Goal: Task Accomplishment & Management: Contribute content

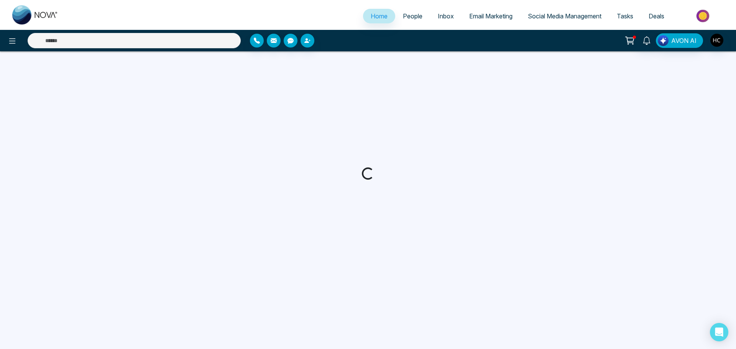
select select "*"
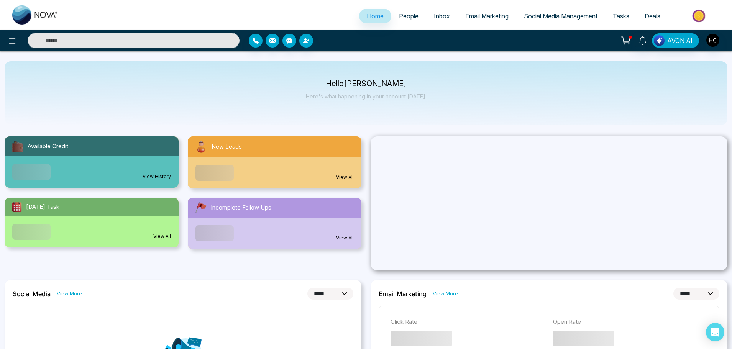
click at [413, 12] on link "People" at bounding box center [408, 16] width 35 height 15
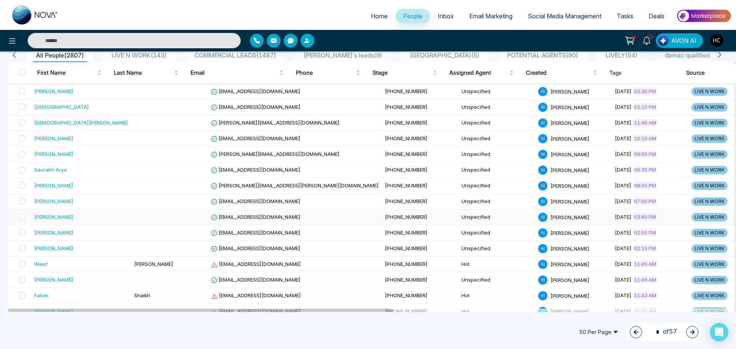
scroll to position [77, 0]
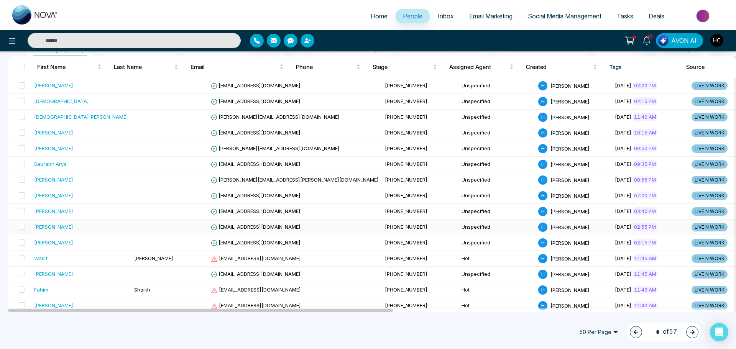
click at [79, 230] on div "[PERSON_NAME]" at bounding box center [81, 227] width 94 height 8
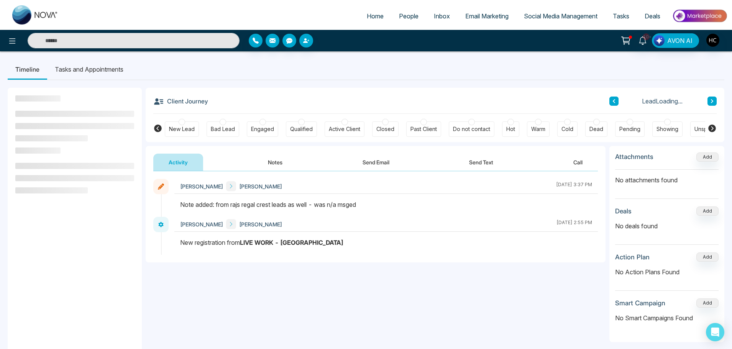
click at [276, 158] on button "Notes" at bounding box center [274, 162] width 45 height 17
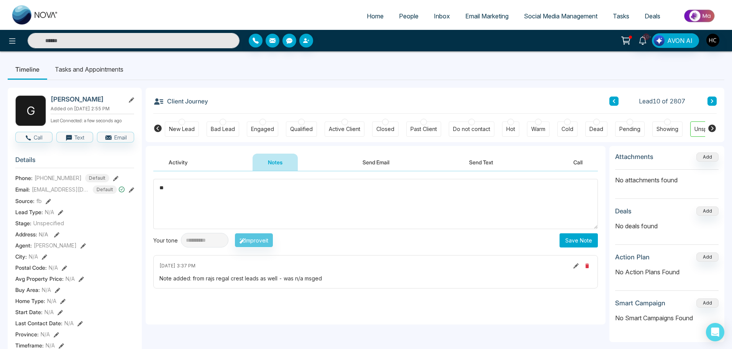
type textarea "*"
drag, startPoint x: 192, startPoint y: 197, endPoint x: 154, endPoint y: 199, distance: 38.0
click at [154, 199] on textarea "***" at bounding box center [375, 204] width 444 height 50
click at [307, 192] on textarea "***" at bounding box center [375, 204] width 444 height 50
type textarea "***"
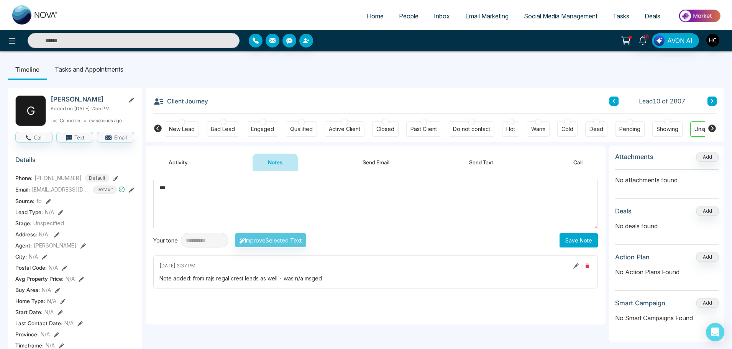
click at [585, 241] on button "Save Note" at bounding box center [578, 240] width 38 height 14
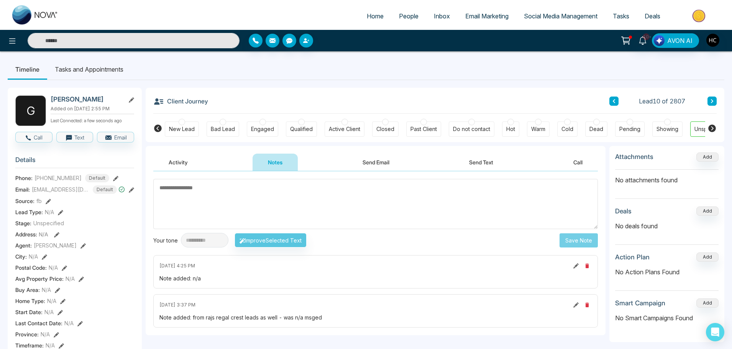
click at [712, 100] on icon at bounding box center [712, 101] width 4 height 5
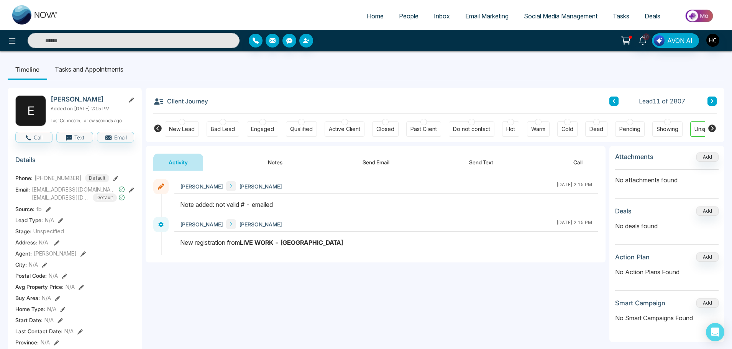
click at [406, 13] on span "People" at bounding box center [409, 16] width 20 height 8
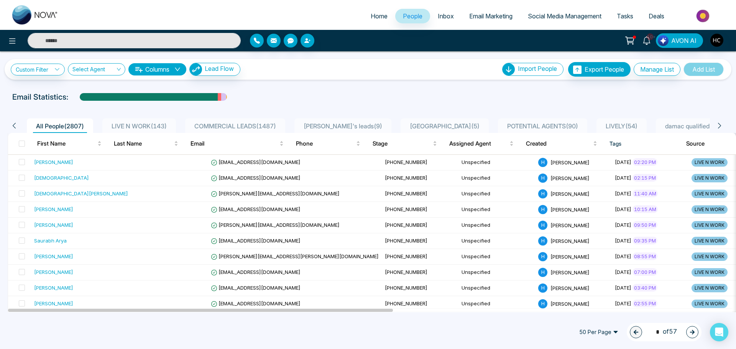
click at [139, 124] on span "LIVE N WORK ( 143 )" at bounding box center [138, 126] width 61 height 8
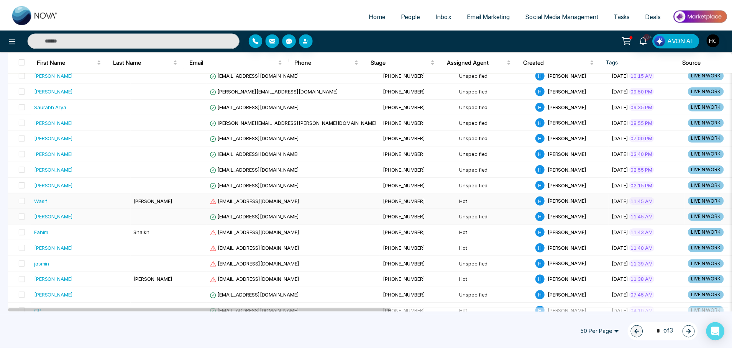
scroll to position [153, 0]
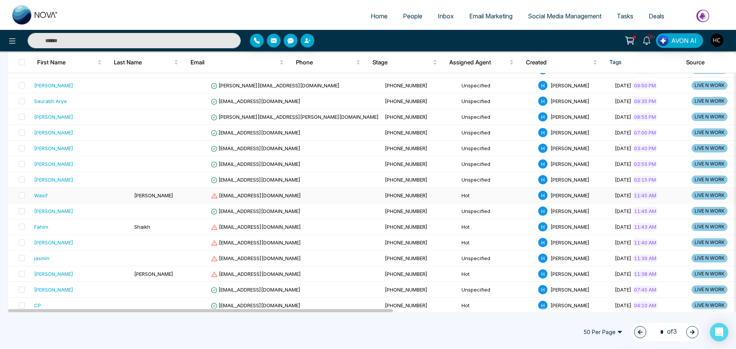
click at [46, 194] on div "Wasif" at bounding box center [40, 196] width 13 height 8
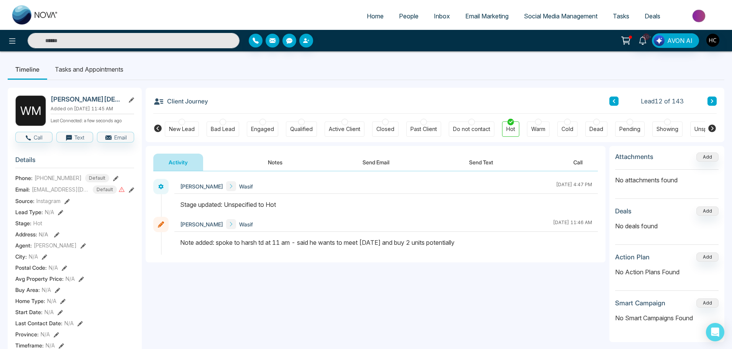
click at [715, 102] on button at bounding box center [711, 101] width 9 height 9
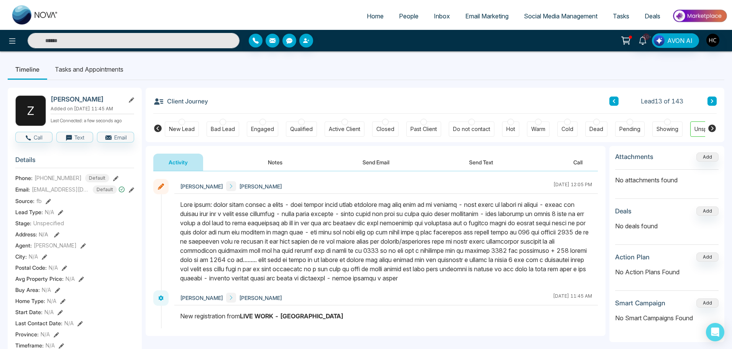
click at [716, 101] on div "Client Journey Lead 13 of 143 New Lead Bad Lead Engaged Qualified Active Client…" at bounding box center [435, 115] width 579 height 54
click at [714, 101] on button at bounding box center [711, 101] width 9 height 9
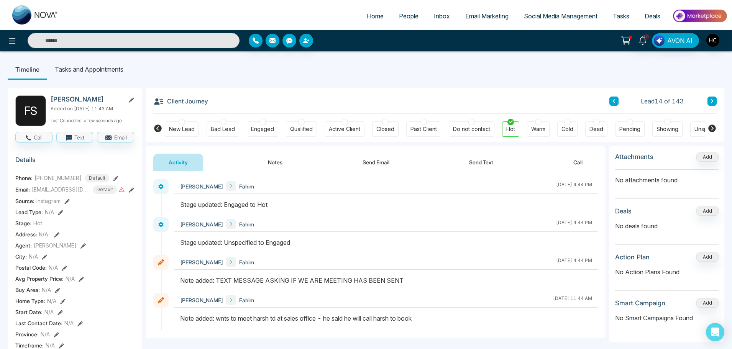
click at [709, 99] on button at bounding box center [711, 101] width 9 height 9
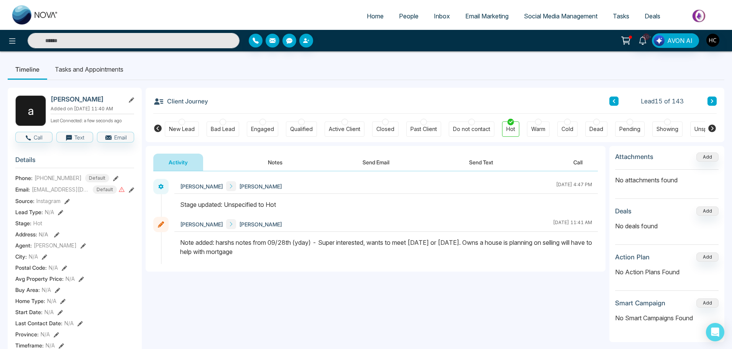
click at [712, 102] on icon at bounding box center [712, 101] width 4 height 5
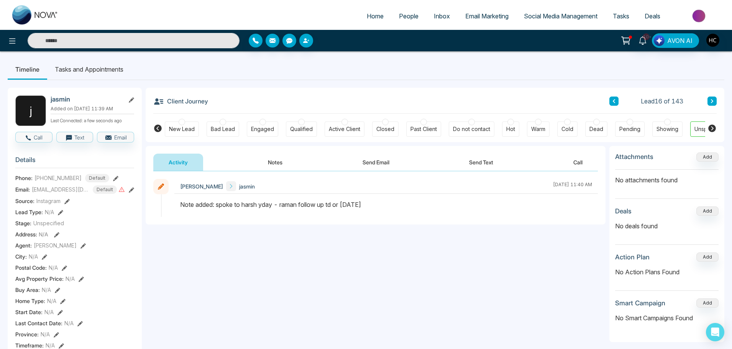
click at [278, 164] on button "Notes" at bounding box center [274, 162] width 45 height 17
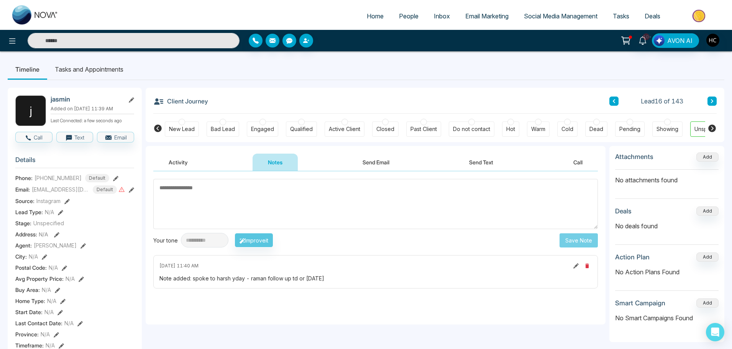
click at [236, 198] on textarea at bounding box center [375, 204] width 444 height 50
click at [228, 194] on textarea at bounding box center [375, 204] width 444 height 50
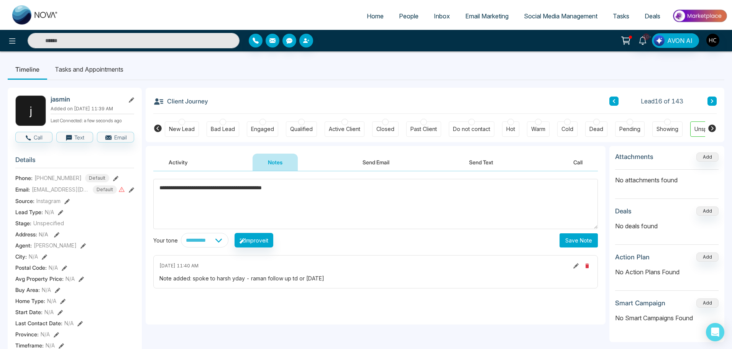
type textarea "**********"
click at [577, 238] on button "Save Note" at bounding box center [578, 240] width 38 height 14
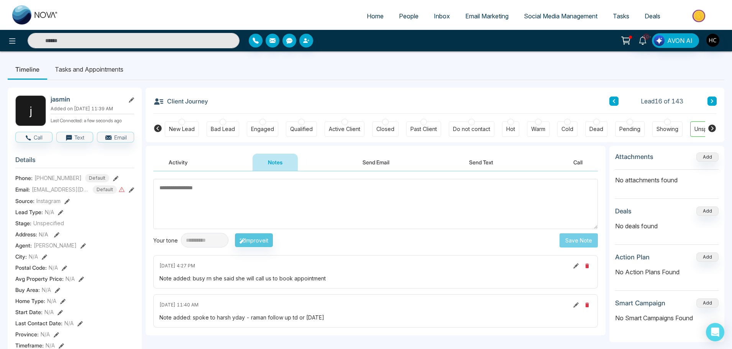
click at [281, 182] on textarea at bounding box center [375, 204] width 444 height 50
click at [710, 101] on button at bounding box center [711, 101] width 9 height 9
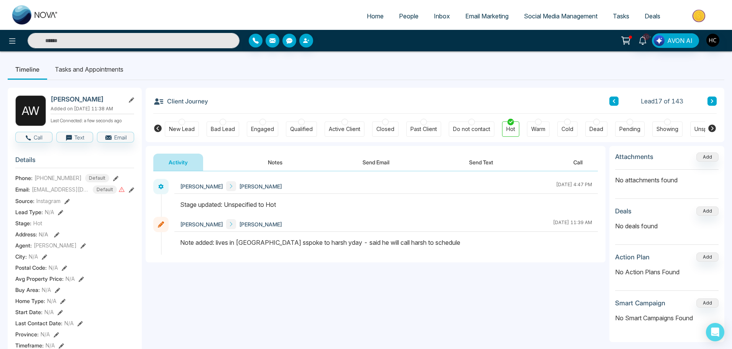
click at [712, 102] on icon at bounding box center [712, 101] width 2 height 4
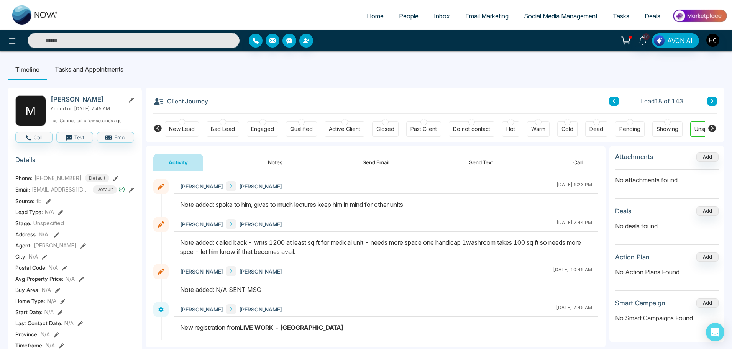
click at [708, 98] on button at bounding box center [711, 101] width 9 height 9
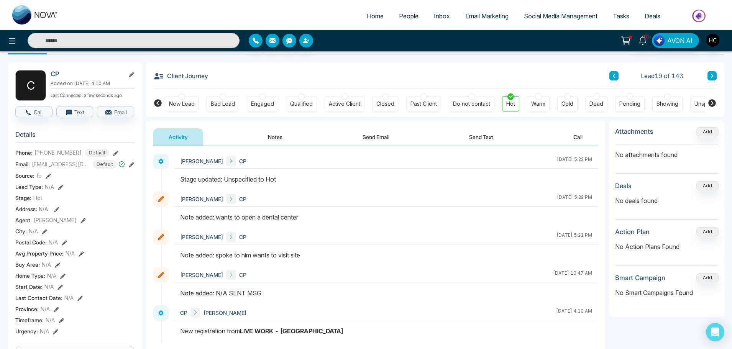
scroll to position [38, 0]
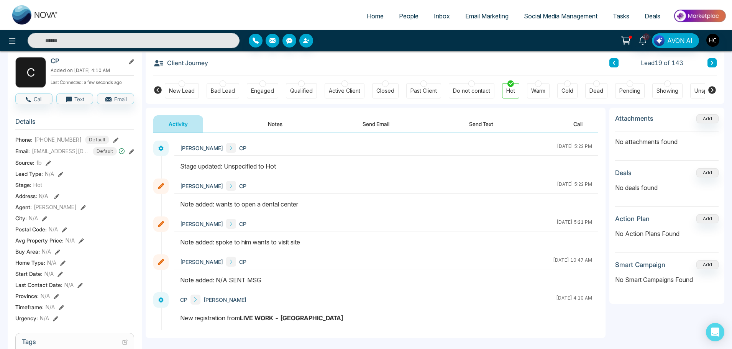
click at [263, 123] on button "Notes" at bounding box center [274, 123] width 45 height 17
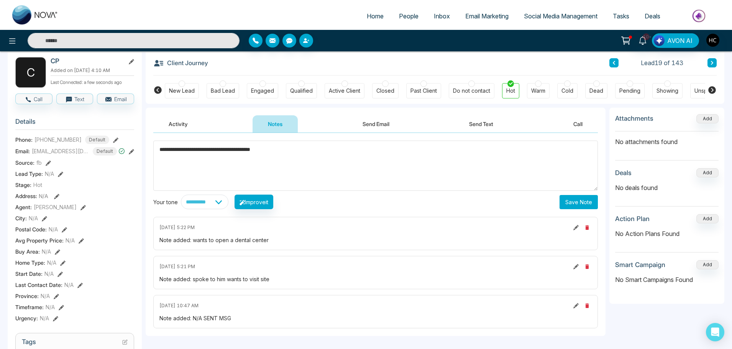
type textarea "**********"
click at [565, 197] on button "Save Note" at bounding box center [578, 202] width 38 height 14
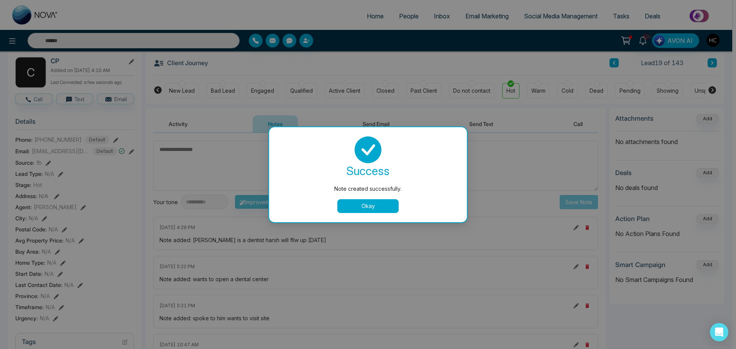
click at [384, 206] on button "Okay" at bounding box center [367, 206] width 61 height 14
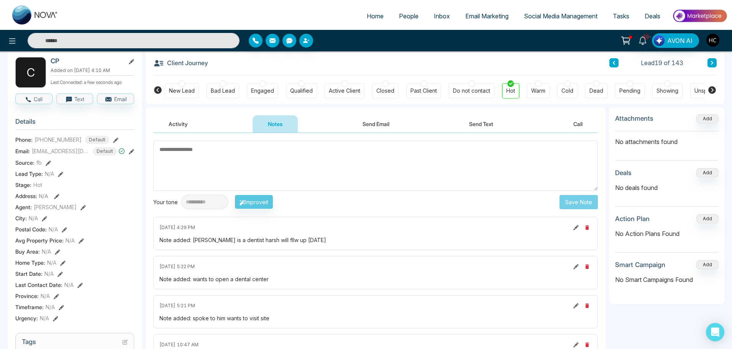
click at [713, 61] on icon at bounding box center [712, 63] width 4 height 5
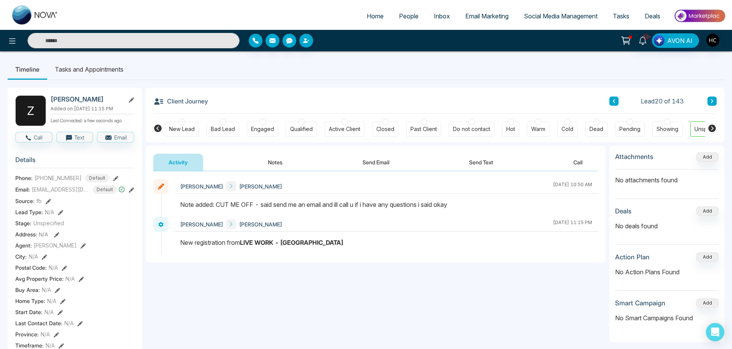
click at [713, 98] on button at bounding box center [711, 101] width 9 height 9
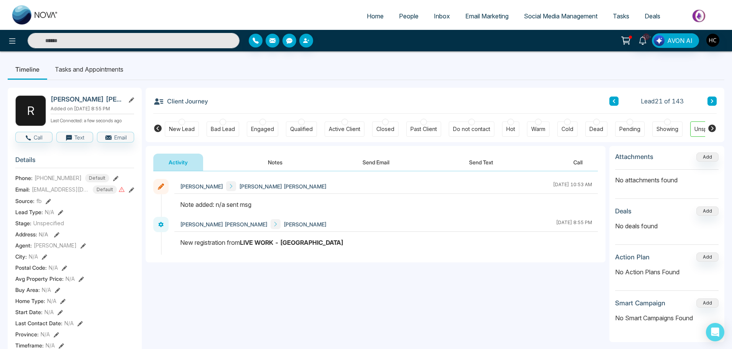
click at [275, 159] on button "Notes" at bounding box center [274, 162] width 45 height 17
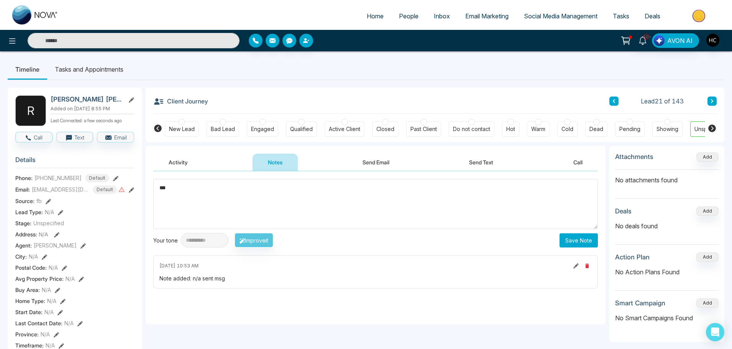
type textarea "***"
click at [575, 240] on button "Save Note" at bounding box center [578, 240] width 38 height 14
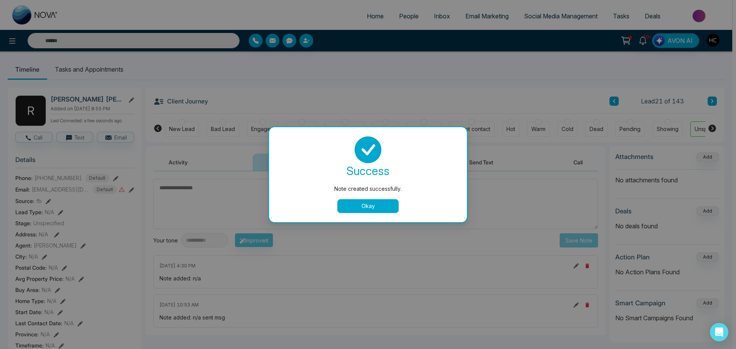
click at [361, 204] on button "Okay" at bounding box center [367, 206] width 61 height 14
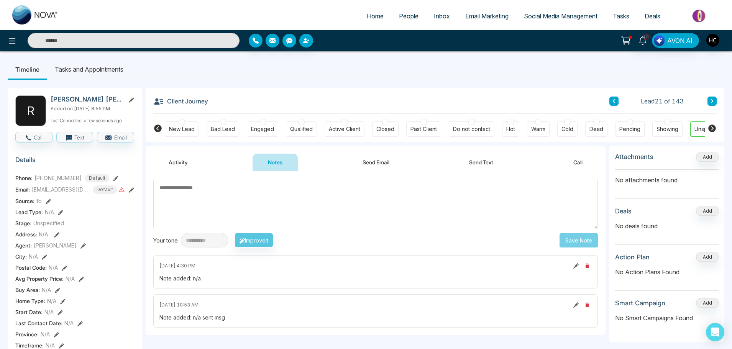
click at [709, 97] on button at bounding box center [711, 101] width 9 height 9
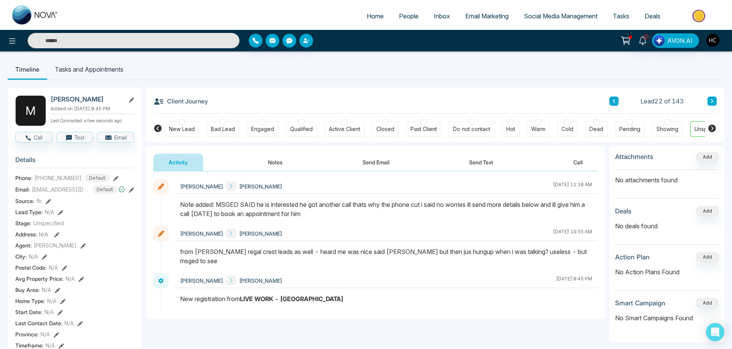
click at [271, 161] on button "Notes" at bounding box center [274, 162] width 45 height 17
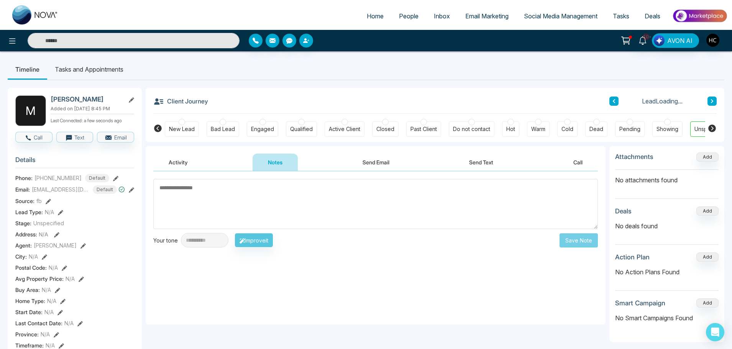
click at [292, 189] on textarea at bounding box center [375, 204] width 444 height 50
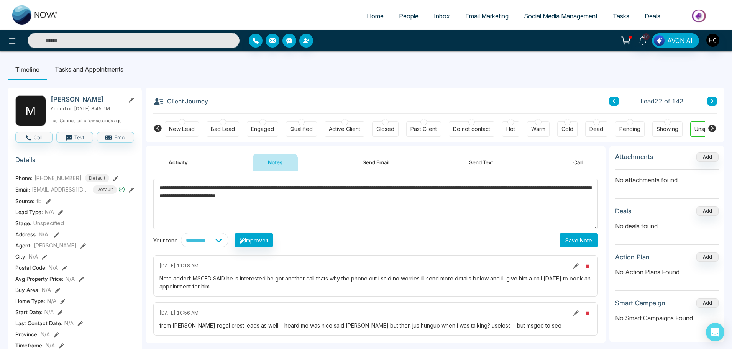
type textarea "**********"
click at [565, 233] on button "Save Note" at bounding box center [578, 240] width 38 height 14
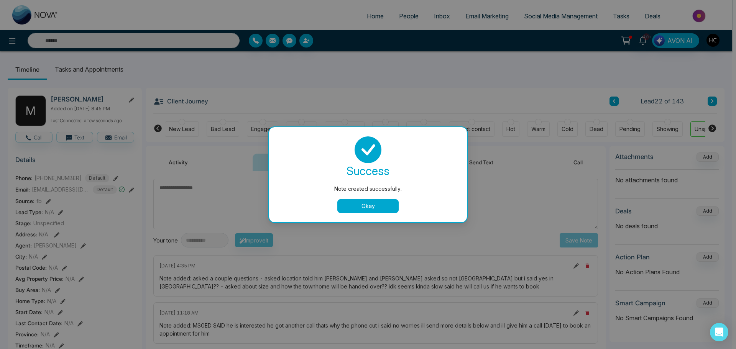
click at [397, 206] on button "Okay" at bounding box center [367, 206] width 61 height 14
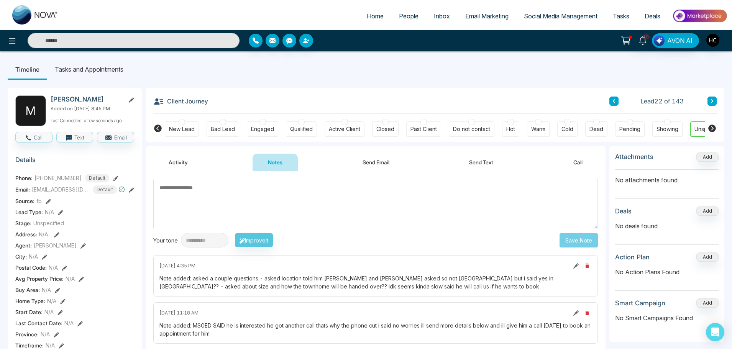
click at [708, 100] on button at bounding box center [711, 101] width 9 height 9
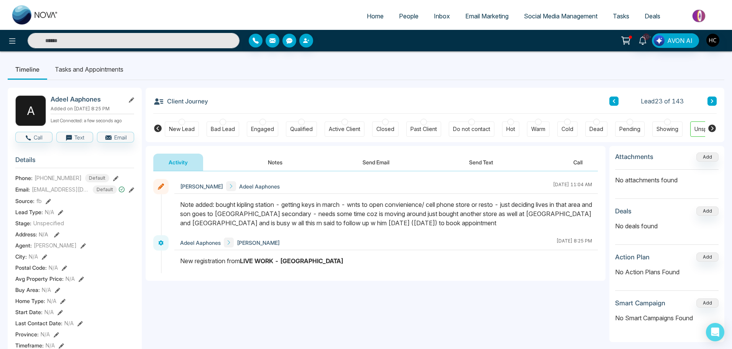
click at [708, 100] on button at bounding box center [711, 101] width 9 height 9
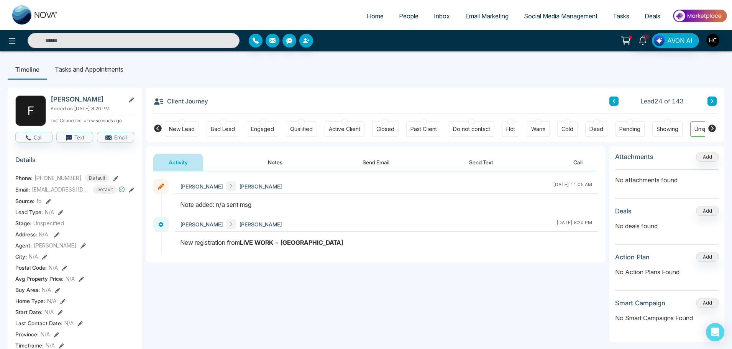
click at [272, 165] on button "Notes" at bounding box center [274, 162] width 45 height 17
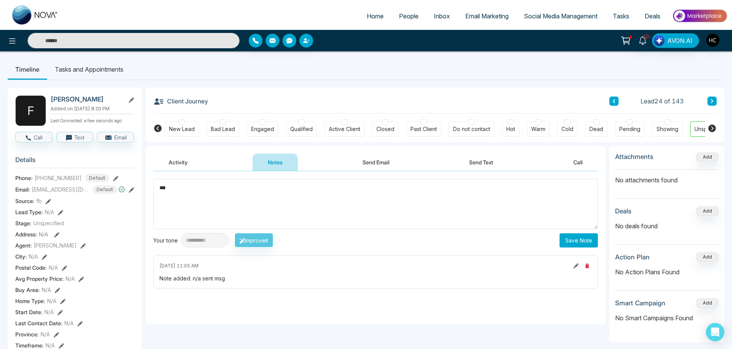
type textarea "***"
click at [573, 233] on button "Save Note" at bounding box center [578, 240] width 38 height 14
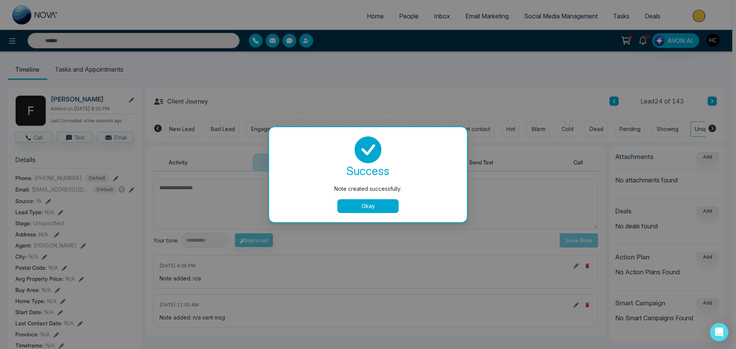
click at [385, 208] on button "Okay" at bounding box center [367, 206] width 61 height 14
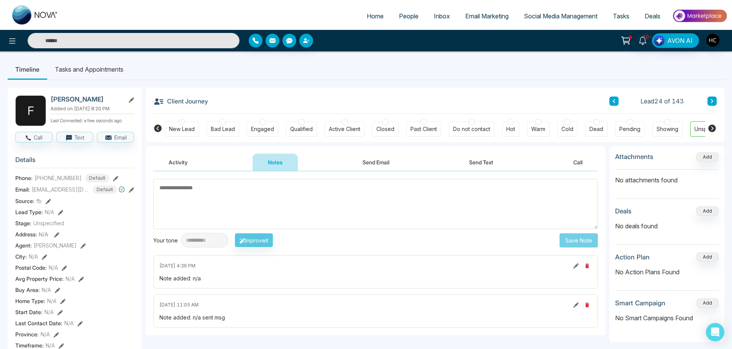
click at [714, 99] on button at bounding box center [711, 101] width 9 height 9
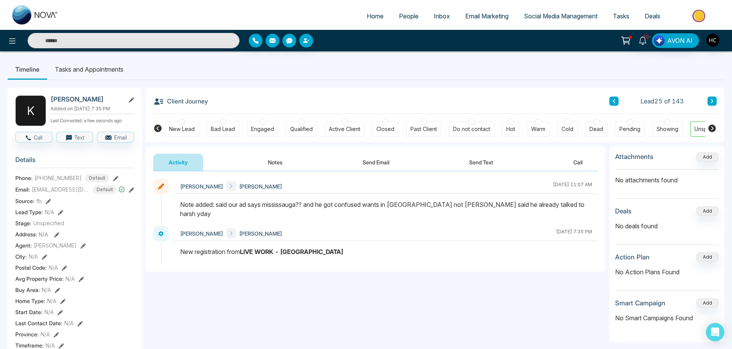
click at [709, 97] on button at bounding box center [711, 101] width 9 height 9
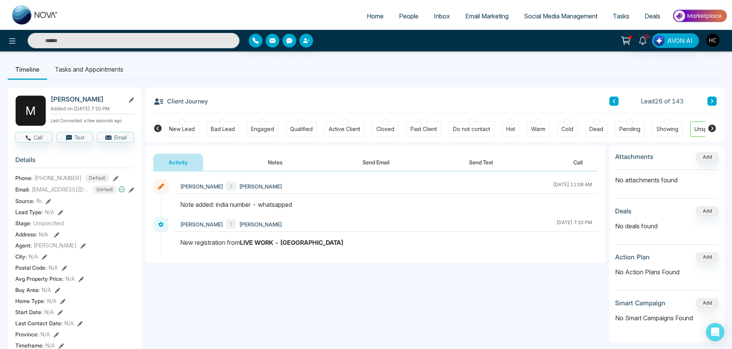
click at [710, 100] on icon at bounding box center [712, 101] width 4 height 5
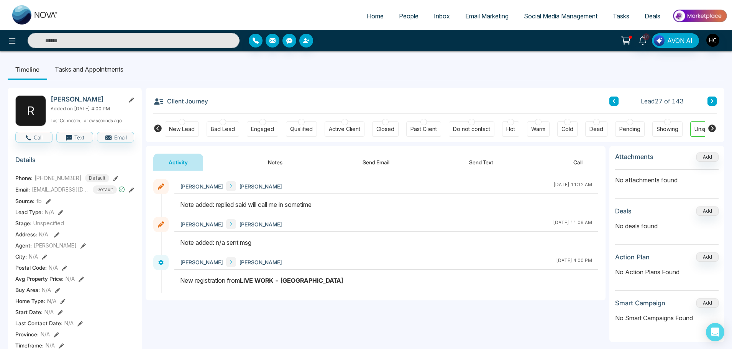
click at [271, 157] on button "Notes" at bounding box center [274, 162] width 45 height 17
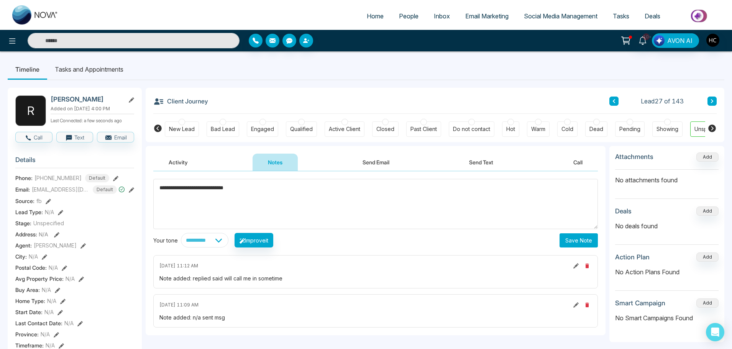
type textarea "**********"
click at [579, 239] on button "Save Note" at bounding box center [578, 240] width 38 height 14
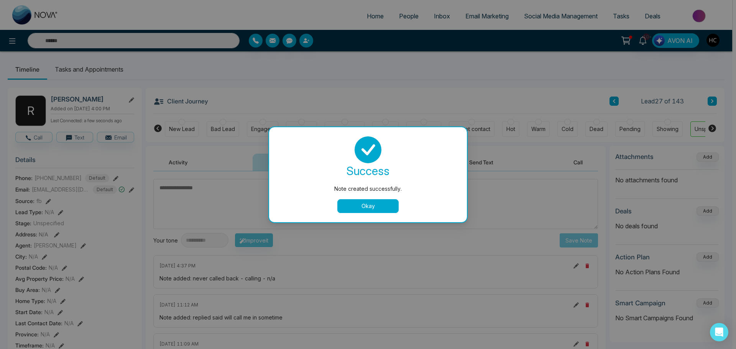
click at [377, 206] on button "Okay" at bounding box center [367, 206] width 61 height 14
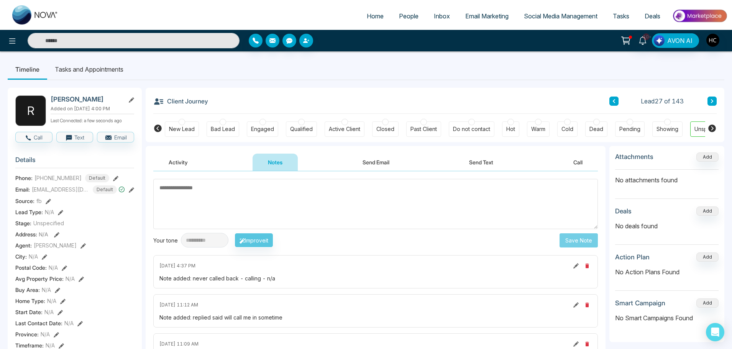
click at [713, 99] on icon at bounding box center [712, 101] width 4 height 5
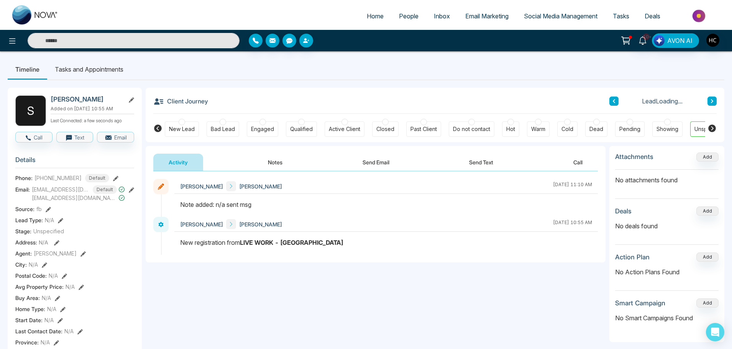
click at [278, 163] on button "Notes" at bounding box center [274, 162] width 45 height 17
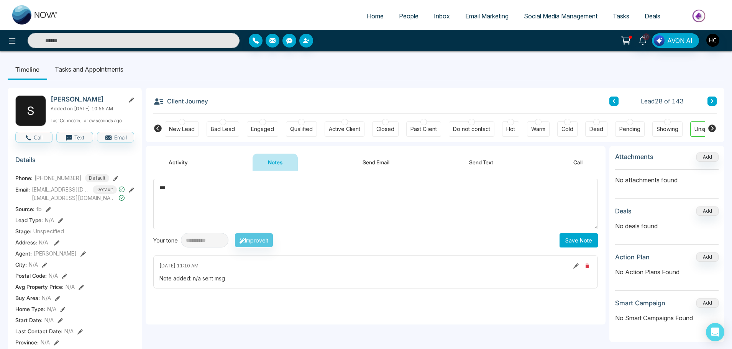
type textarea "***"
click at [580, 241] on button "Save Note" at bounding box center [578, 240] width 38 height 14
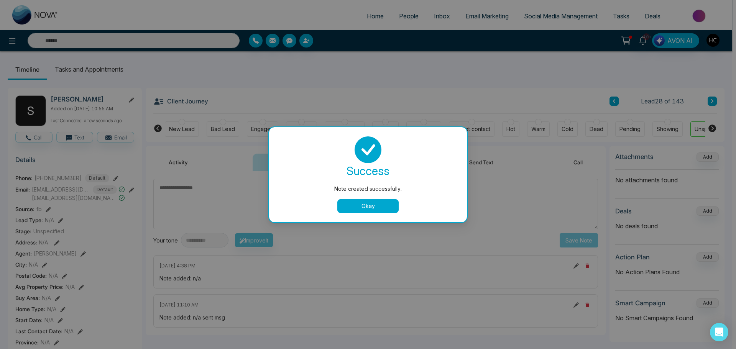
drag, startPoint x: 383, startPoint y: 204, endPoint x: 512, endPoint y: 164, distance: 135.4
click at [384, 203] on button "Okay" at bounding box center [367, 206] width 61 height 14
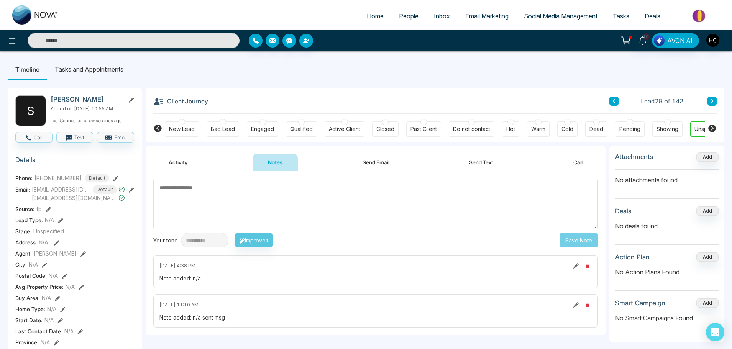
click at [709, 97] on button at bounding box center [711, 101] width 9 height 9
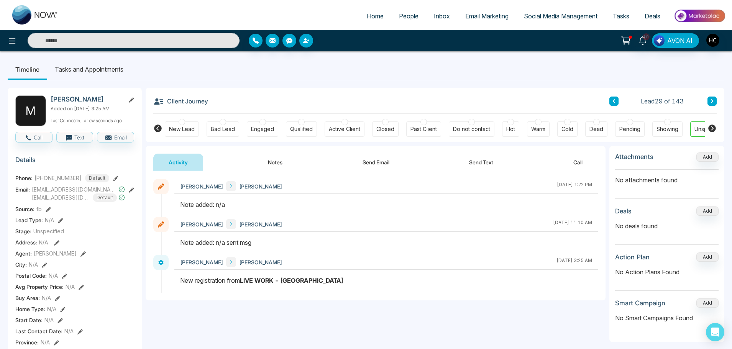
click at [274, 162] on button "Notes" at bounding box center [274, 162] width 45 height 17
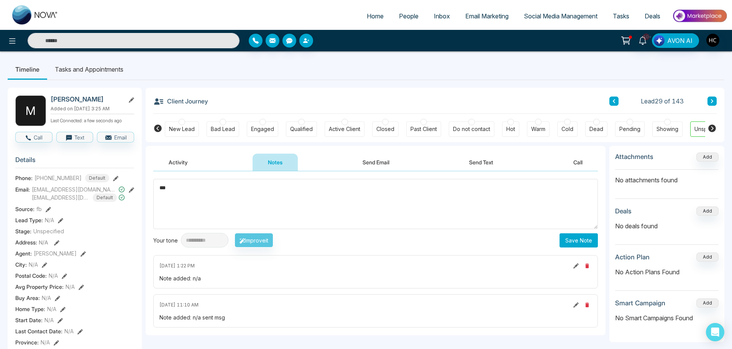
type textarea "***"
click at [576, 241] on button "Save Note" at bounding box center [578, 240] width 38 height 14
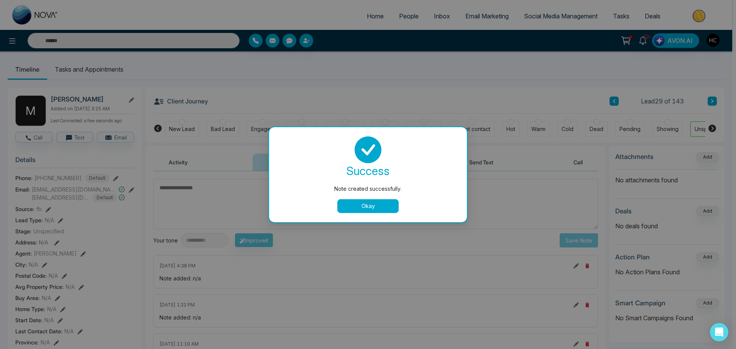
click at [709, 88] on div "Note created successfully. success Note created successfully. Okay" at bounding box center [368, 174] width 736 height 349
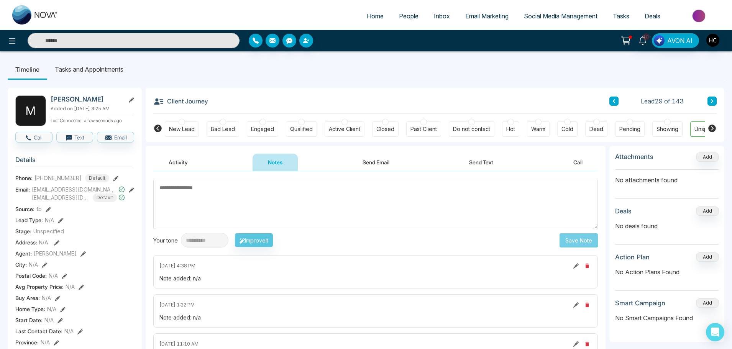
click at [708, 101] on button at bounding box center [711, 101] width 9 height 9
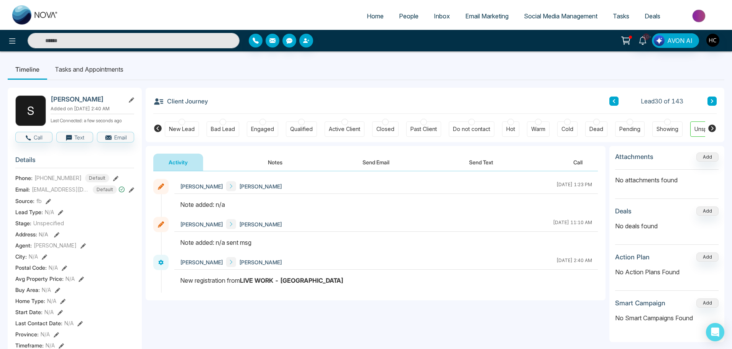
click at [275, 167] on button "Notes" at bounding box center [274, 162] width 45 height 17
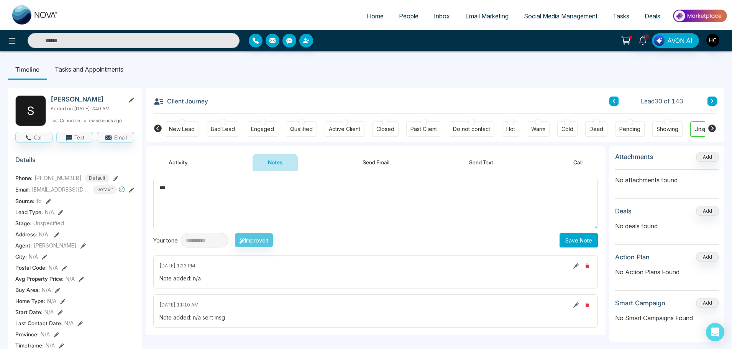
type textarea "***"
click at [574, 244] on button "Save Note" at bounding box center [578, 240] width 38 height 14
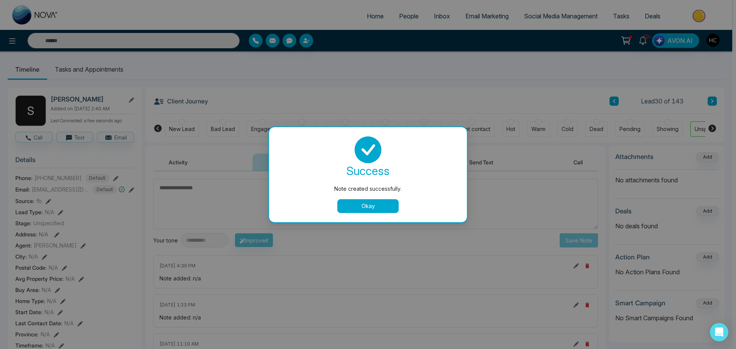
click at [380, 207] on button "Okay" at bounding box center [367, 206] width 61 height 14
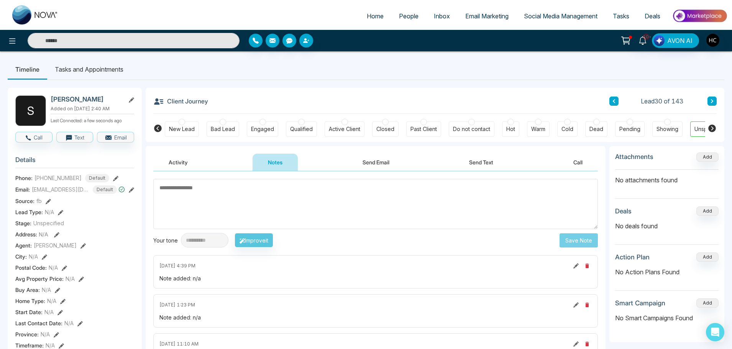
click at [715, 105] on button at bounding box center [711, 101] width 9 height 9
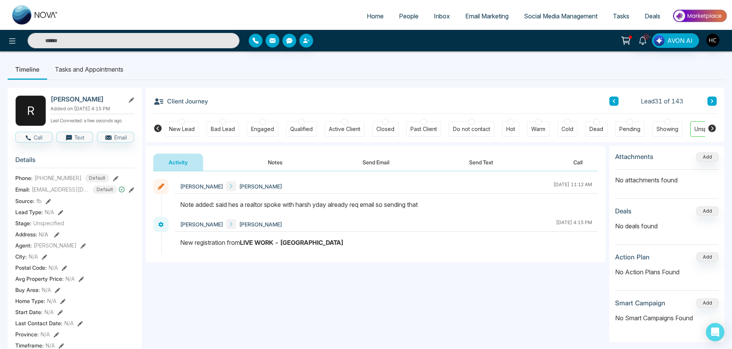
click at [710, 97] on button at bounding box center [711, 101] width 9 height 9
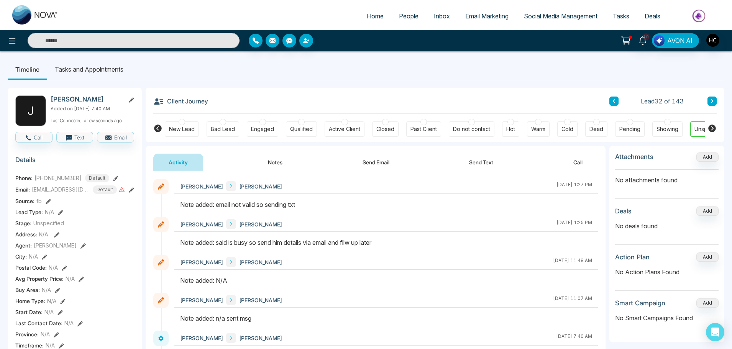
click at [713, 101] on icon at bounding box center [712, 101] width 2 height 4
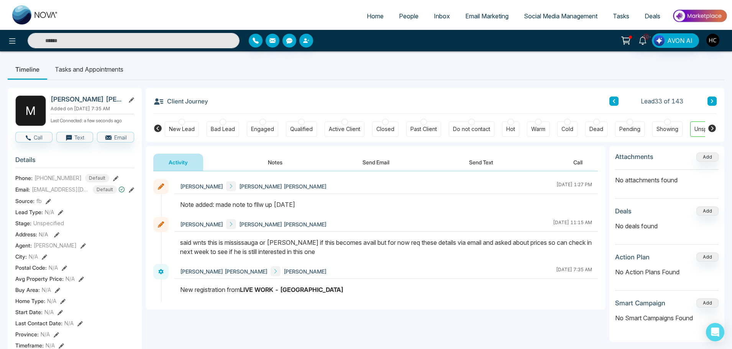
click at [714, 97] on button at bounding box center [711, 101] width 9 height 9
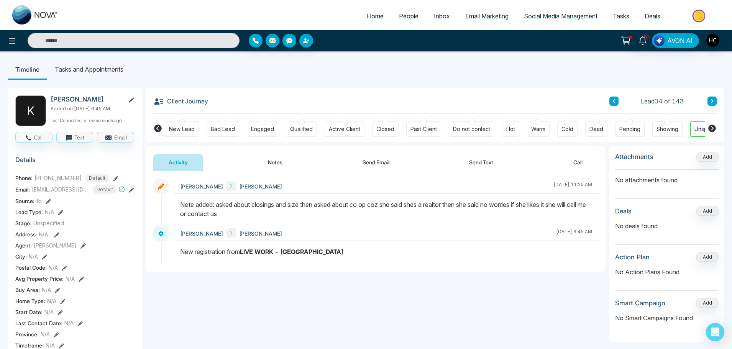
click at [713, 102] on icon at bounding box center [712, 101] width 4 height 5
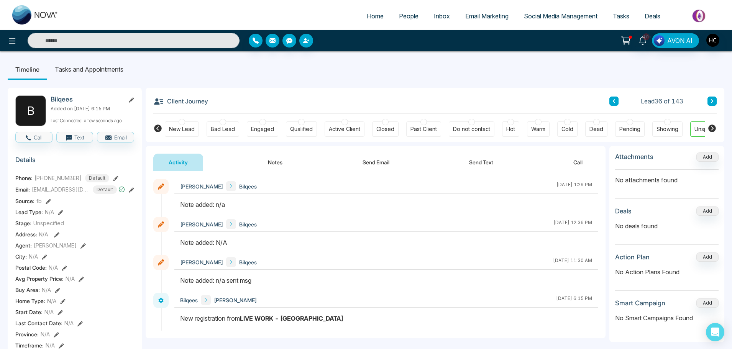
click at [272, 167] on button "Notes" at bounding box center [274, 162] width 45 height 17
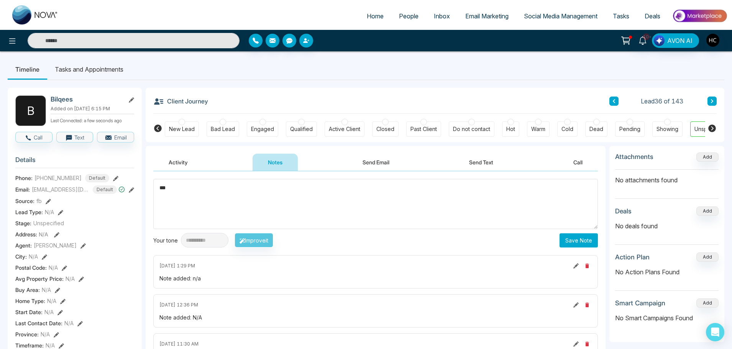
type textarea "***"
click at [588, 241] on button "Save Note" at bounding box center [578, 240] width 38 height 14
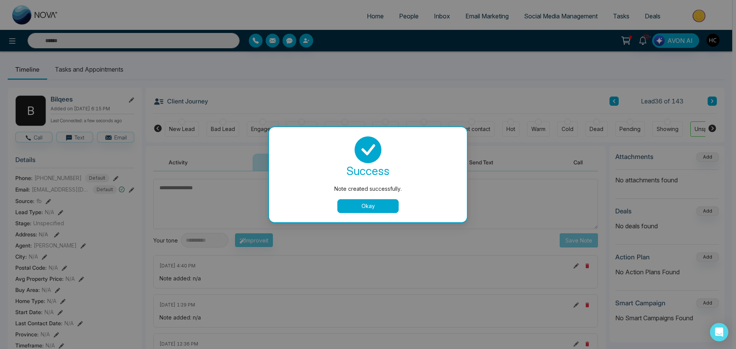
click at [374, 204] on button "Okay" at bounding box center [367, 206] width 61 height 14
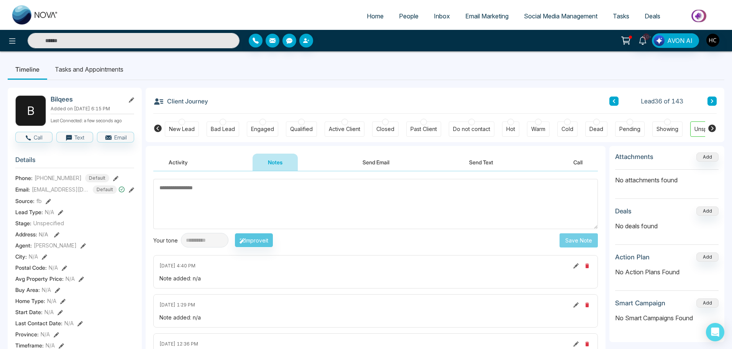
click at [713, 99] on icon at bounding box center [712, 101] width 4 height 5
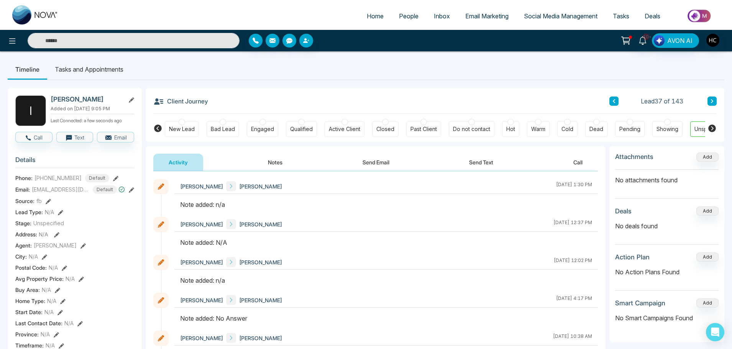
click at [275, 155] on button "Notes" at bounding box center [274, 162] width 45 height 17
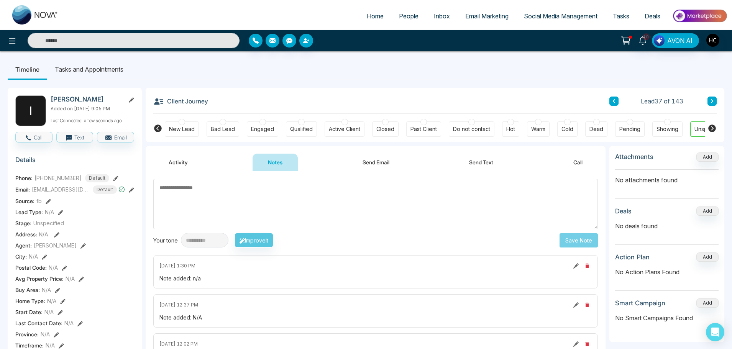
click at [278, 185] on textarea at bounding box center [375, 204] width 444 height 50
type textarea "***"
click at [579, 240] on button "Save Note" at bounding box center [578, 240] width 38 height 14
click at [713, 104] on button at bounding box center [711, 101] width 9 height 9
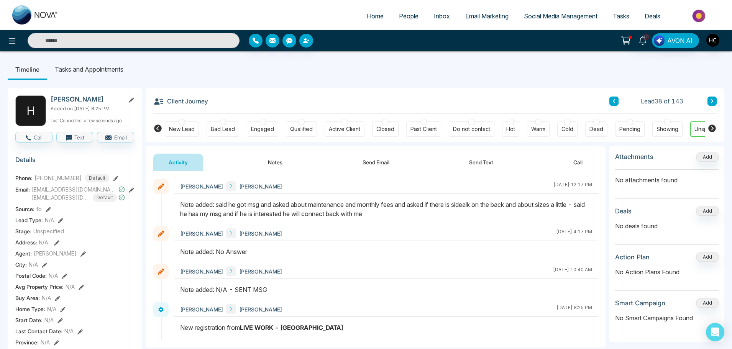
click at [709, 101] on button at bounding box center [711, 101] width 9 height 9
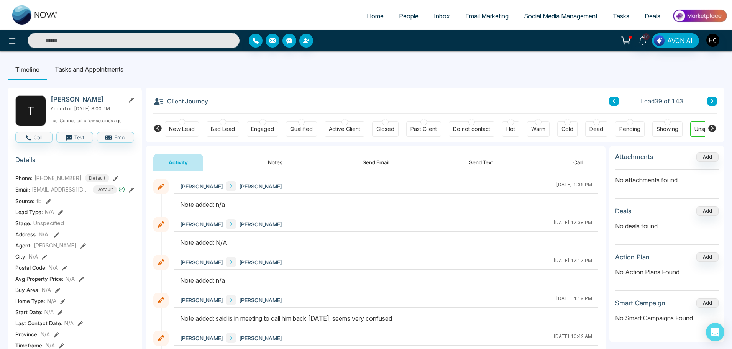
click at [613, 99] on icon at bounding box center [614, 101] width 4 height 5
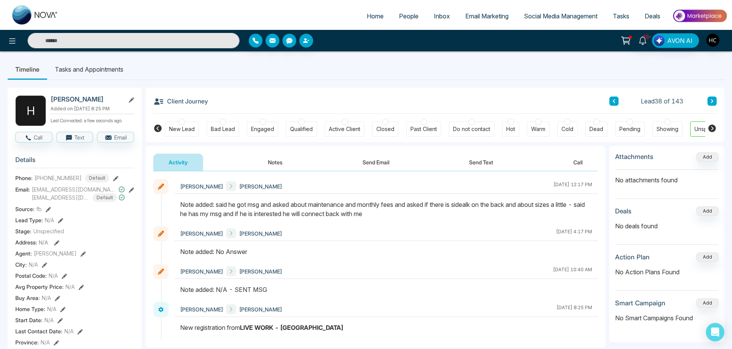
click at [711, 100] on icon at bounding box center [712, 101] width 4 height 5
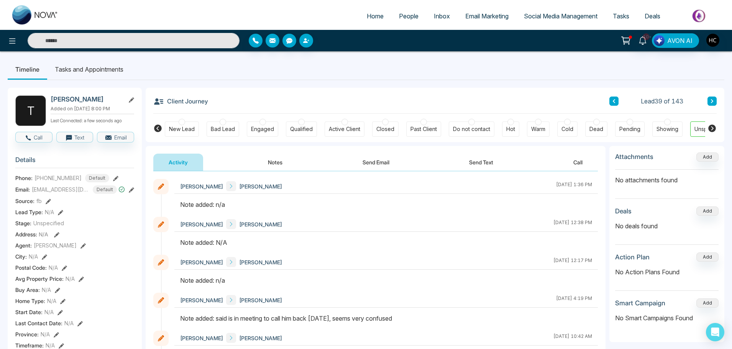
click at [281, 158] on button "Notes" at bounding box center [274, 162] width 45 height 17
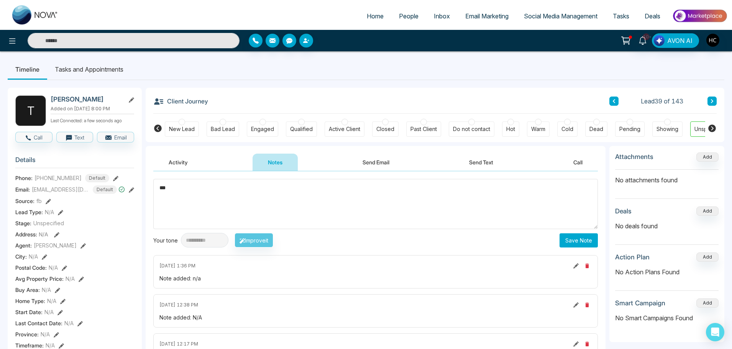
type textarea "***"
click at [569, 243] on button "Save Note" at bounding box center [578, 240] width 38 height 14
click at [710, 101] on button at bounding box center [711, 101] width 9 height 9
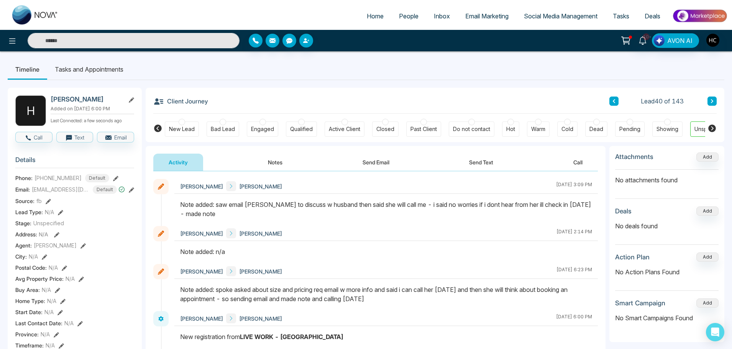
click at [707, 98] on button at bounding box center [711, 101] width 9 height 9
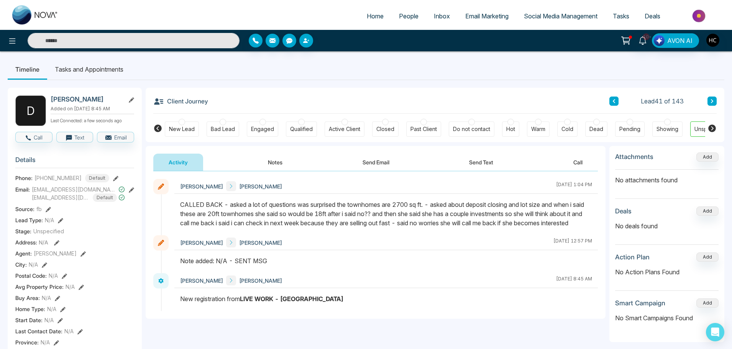
click at [708, 95] on div "Client Journey Lead 41 of 143" at bounding box center [434, 101] width 563 height 26
click at [712, 100] on icon at bounding box center [712, 101] width 4 height 5
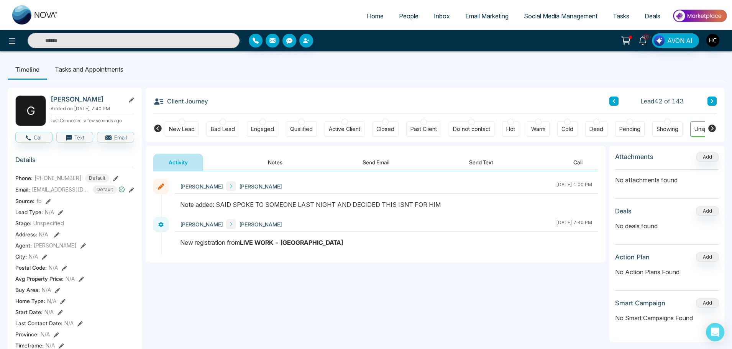
click at [710, 101] on icon at bounding box center [712, 101] width 4 height 5
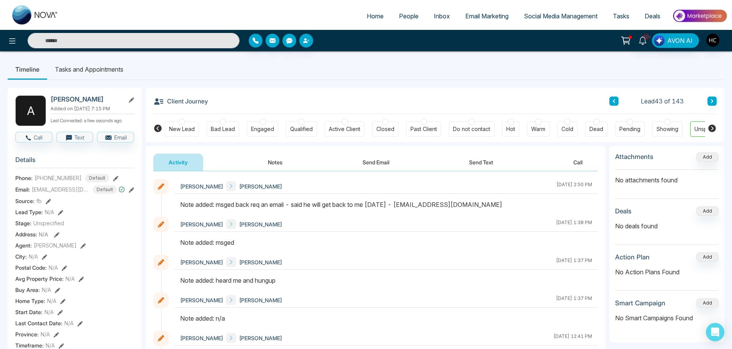
click at [710, 98] on button at bounding box center [711, 101] width 9 height 9
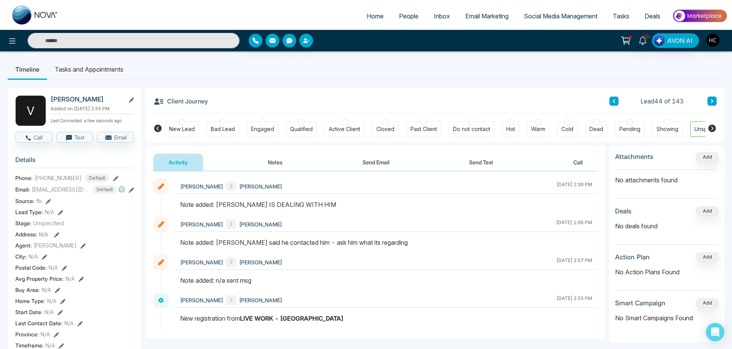
click at [713, 95] on div "Client Journey Lead 44 of 143" at bounding box center [434, 101] width 563 height 26
click at [708, 101] on button at bounding box center [711, 101] width 9 height 9
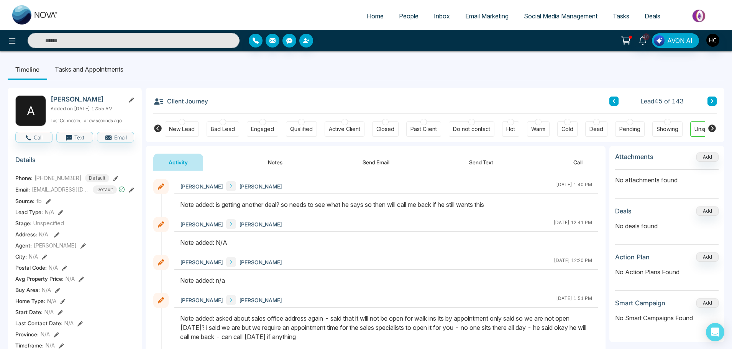
click at [712, 97] on button at bounding box center [711, 101] width 9 height 9
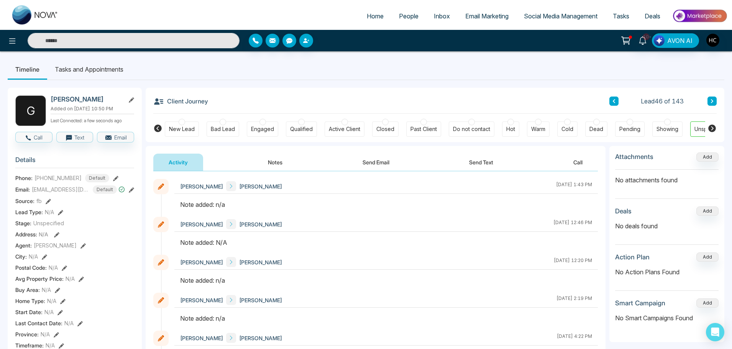
click at [264, 168] on button "Notes" at bounding box center [274, 162] width 45 height 17
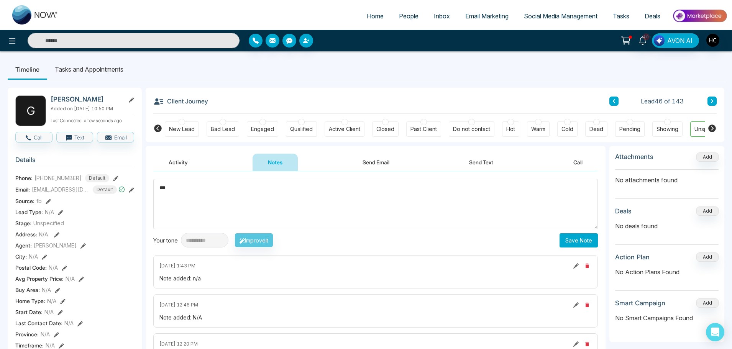
type textarea "***"
click at [577, 240] on button "Save Note" at bounding box center [578, 240] width 38 height 14
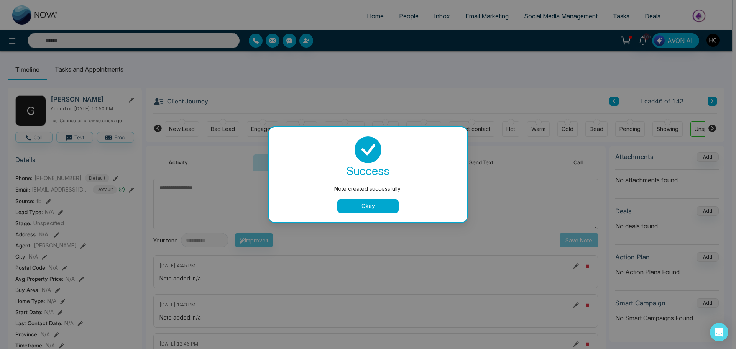
click at [389, 211] on button "Okay" at bounding box center [367, 206] width 61 height 14
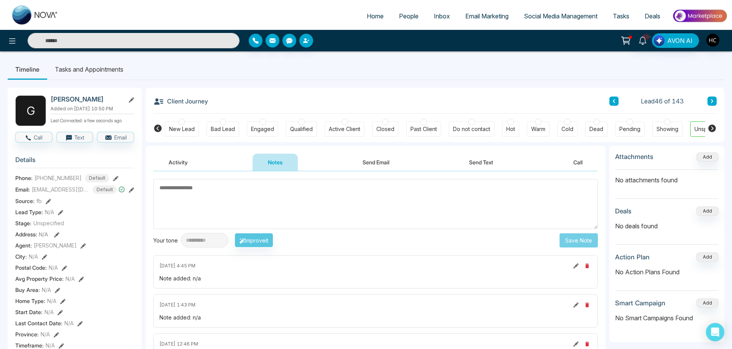
click at [718, 98] on div "Client Journey Lead 46 of 143 New Lead Bad Lead Engaged Qualified Active Client…" at bounding box center [435, 115] width 579 height 54
click at [713, 100] on icon at bounding box center [712, 101] width 4 height 5
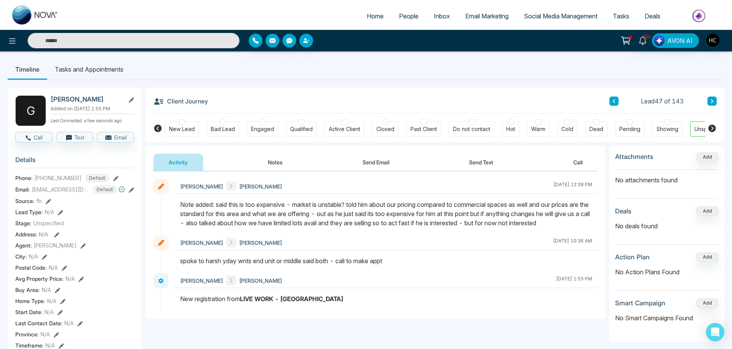
click at [707, 101] on div "Lead 47 of 143" at bounding box center [662, 101] width 107 height 9
click at [710, 98] on button at bounding box center [711, 101] width 9 height 9
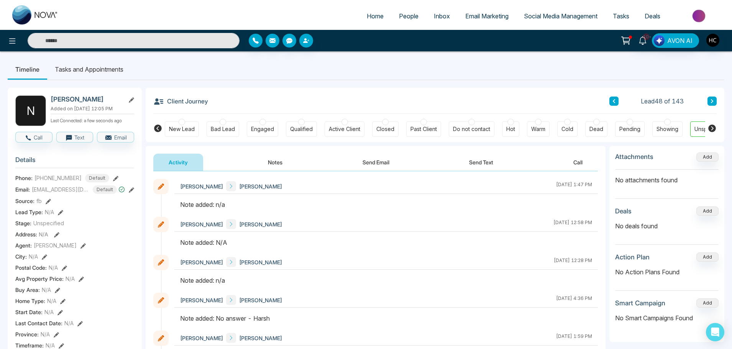
click at [265, 159] on button "Notes" at bounding box center [274, 162] width 45 height 17
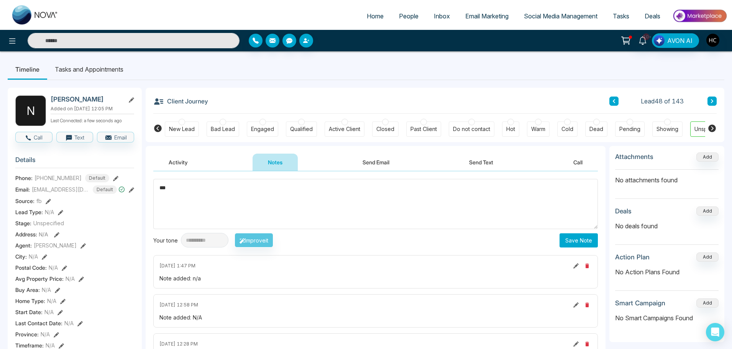
type textarea "***"
click at [561, 241] on button "Save Note" at bounding box center [578, 240] width 38 height 14
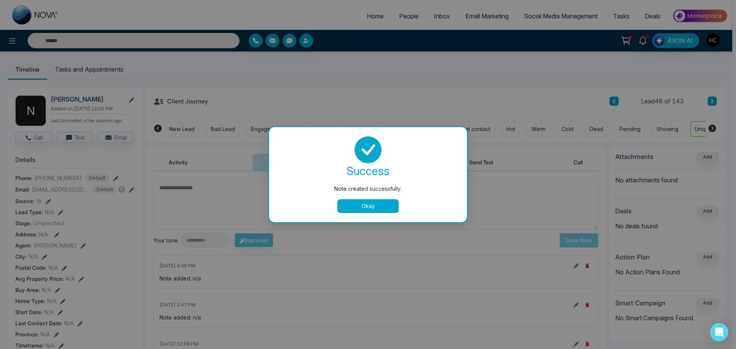
click at [380, 210] on button "Okay" at bounding box center [367, 206] width 61 height 14
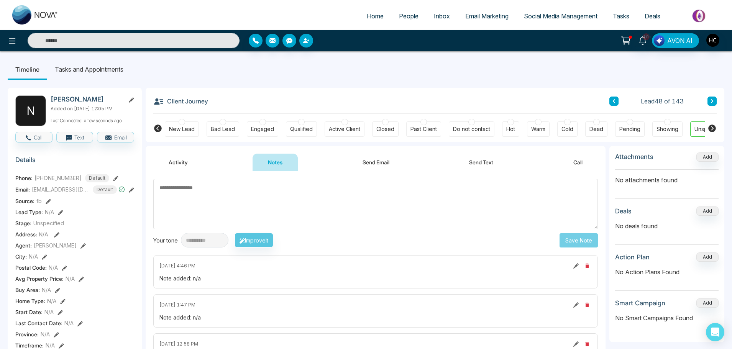
click at [713, 98] on button at bounding box center [711, 101] width 9 height 9
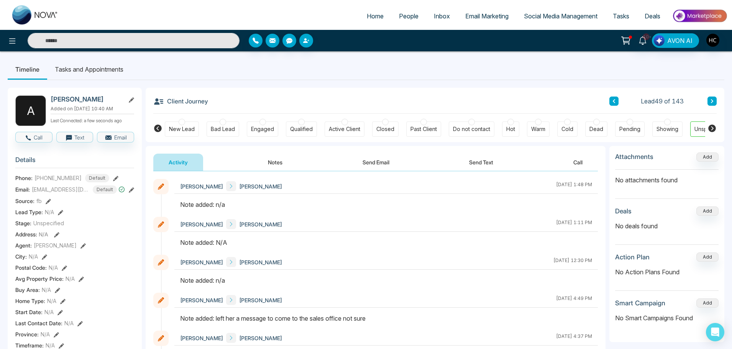
drag, startPoint x: 266, startPoint y: 174, endPoint x: 275, endPoint y: 163, distance: 13.9
click at [277, 160] on button "Notes" at bounding box center [274, 162] width 45 height 17
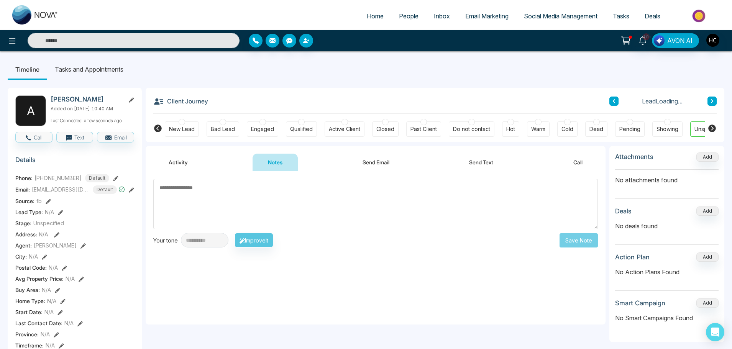
click at [275, 198] on textarea at bounding box center [375, 204] width 444 height 50
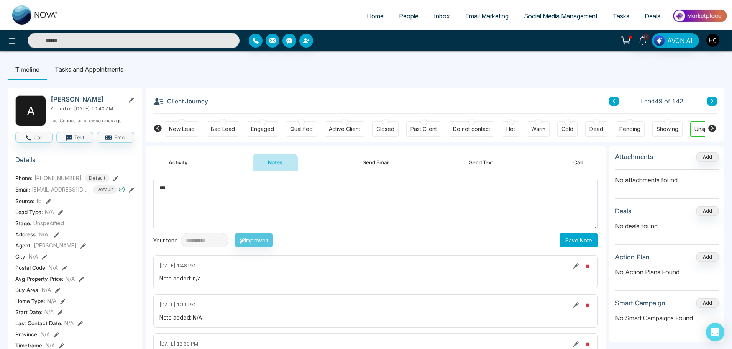
type textarea "***"
click at [572, 244] on button "Save Note" at bounding box center [578, 240] width 38 height 14
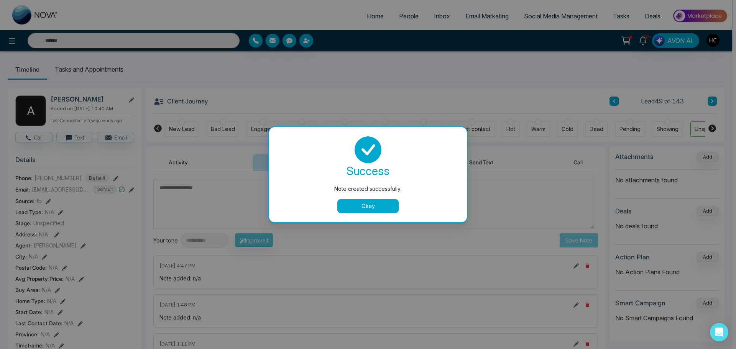
click at [389, 204] on button "Okay" at bounding box center [367, 206] width 61 height 14
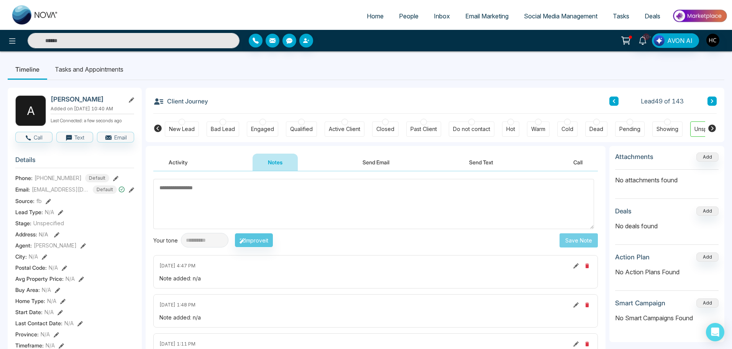
click at [712, 102] on icon at bounding box center [712, 101] width 2 height 4
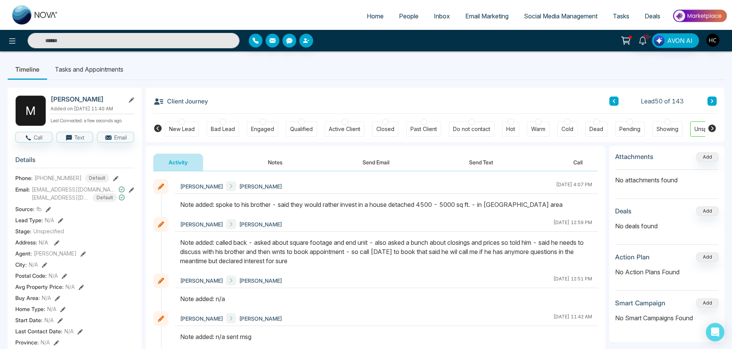
click at [710, 100] on button at bounding box center [711, 101] width 9 height 9
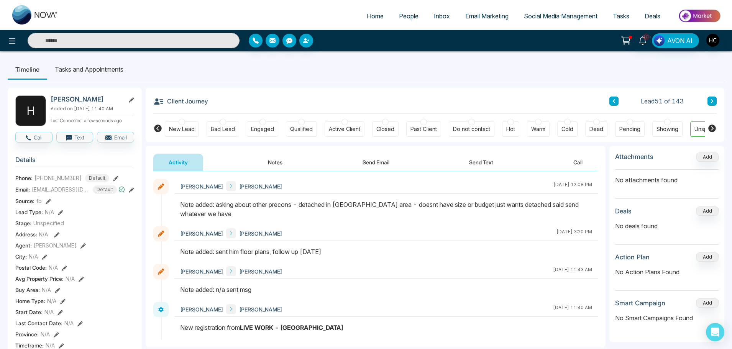
click at [712, 105] on button at bounding box center [711, 101] width 9 height 9
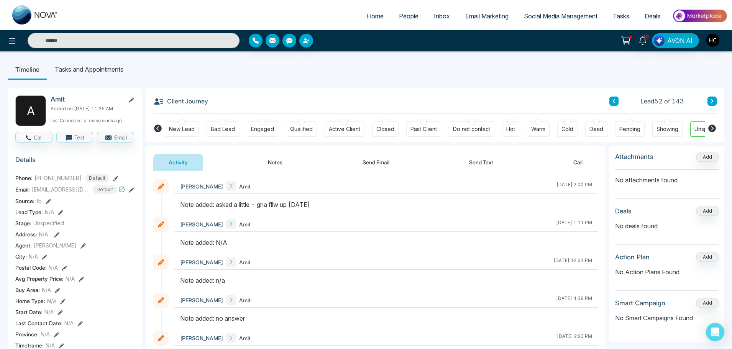
click at [712, 102] on icon at bounding box center [712, 101] width 2 height 4
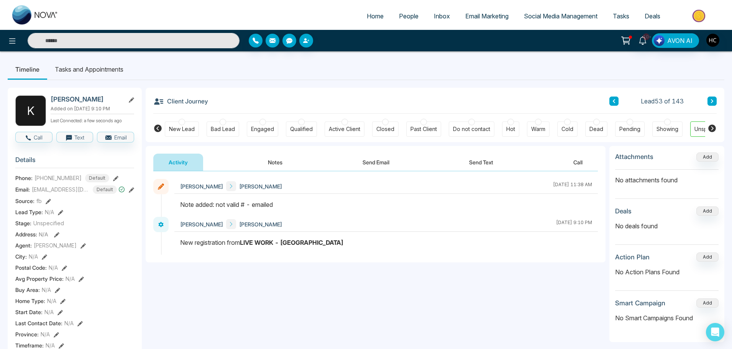
click at [713, 99] on icon at bounding box center [712, 101] width 4 height 5
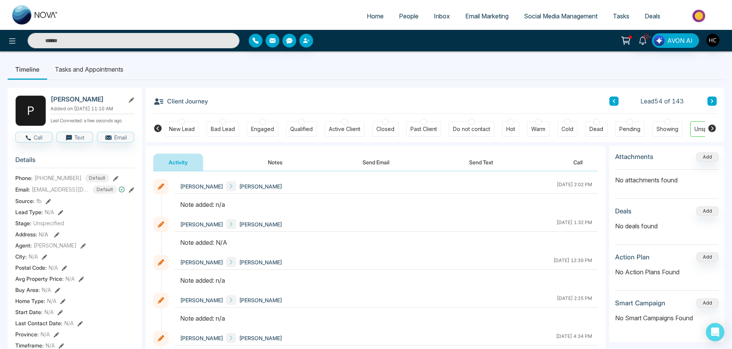
click at [284, 164] on button "Notes" at bounding box center [274, 162] width 45 height 17
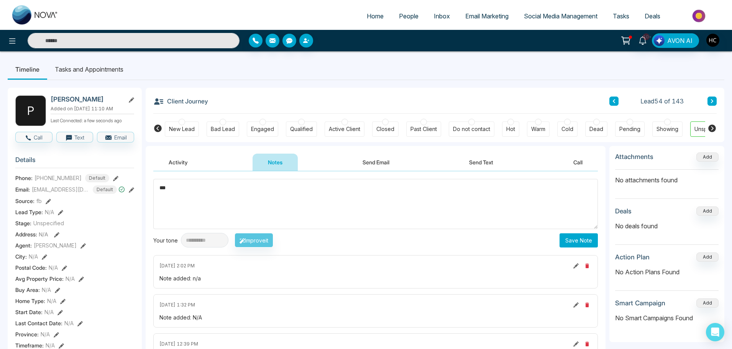
type textarea "***"
click at [595, 236] on button "Save Note" at bounding box center [578, 240] width 38 height 14
click at [716, 100] on button at bounding box center [711, 101] width 9 height 9
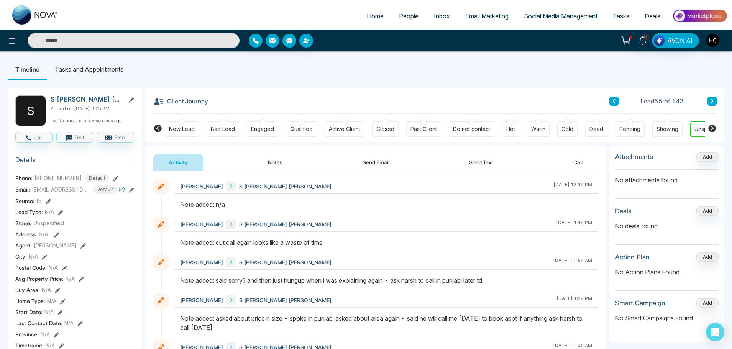
click at [711, 101] on icon at bounding box center [712, 101] width 4 height 5
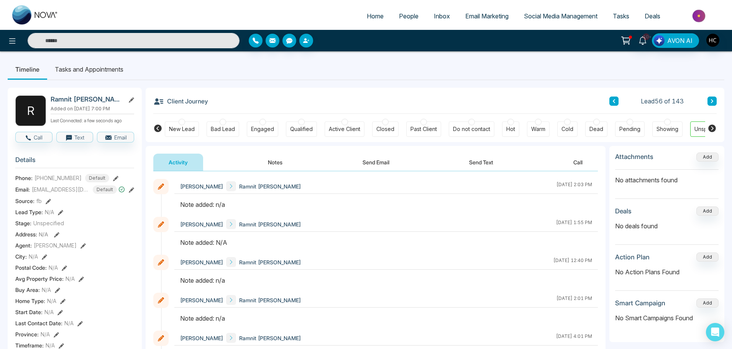
click at [275, 157] on button "Notes" at bounding box center [274, 162] width 45 height 17
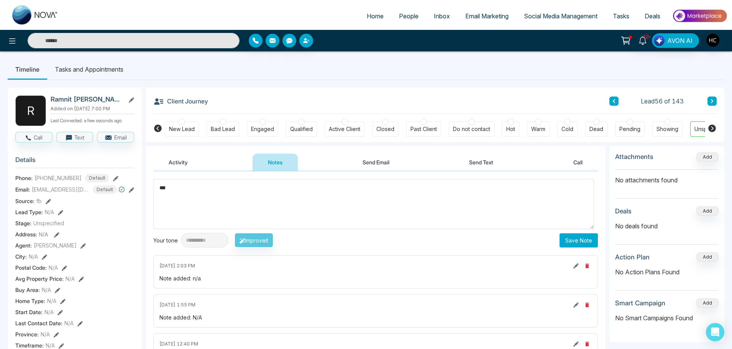
type textarea "***"
click at [568, 237] on button "Save Note" at bounding box center [578, 240] width 38 height 14
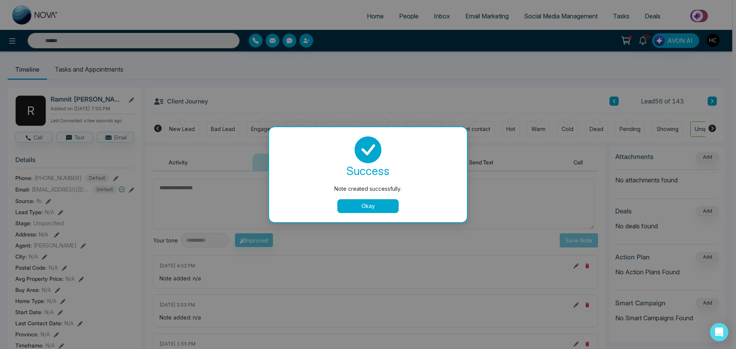
click at [373, 205] on button "Okay" at bounding box center [367, 206] width 61 height 14
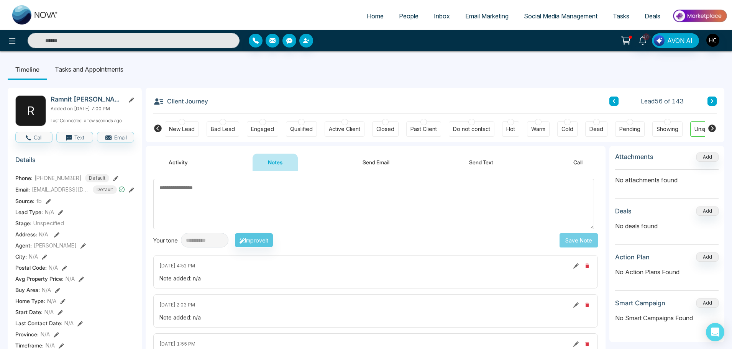
click at [712, 103] on icon at bounding box center [712, 101] width 2 height 4
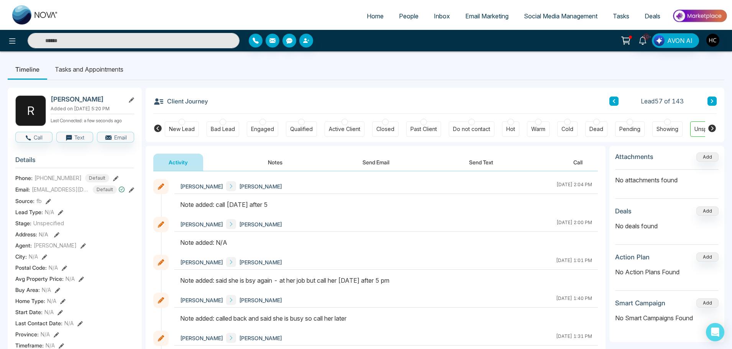
click at [716, 99] on button at bounding box center [711, 101] width 9 height 9
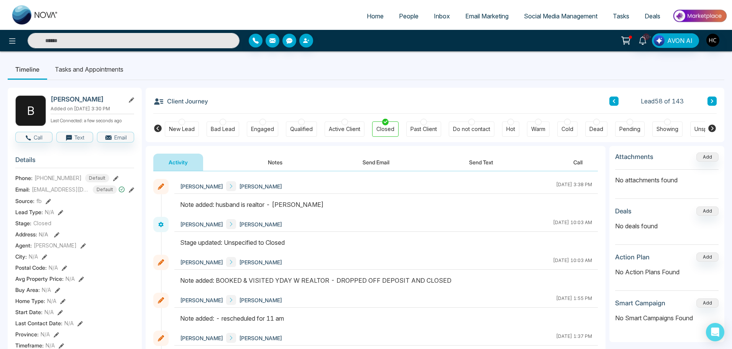
drag, startPoint x: 716, startPoint y: 97, endPoint x: 717, endPoint y: 102, distance: 5.1
click at [716, 100] on div "Client Journey Lead 58 of 143 New Lead Bad Lead Engaged Qualified Active Client…" at bounding box center [435, 115] width 579 height 54
click at [709, 97] on button at bounding box center [711, 101] width 9 height 9
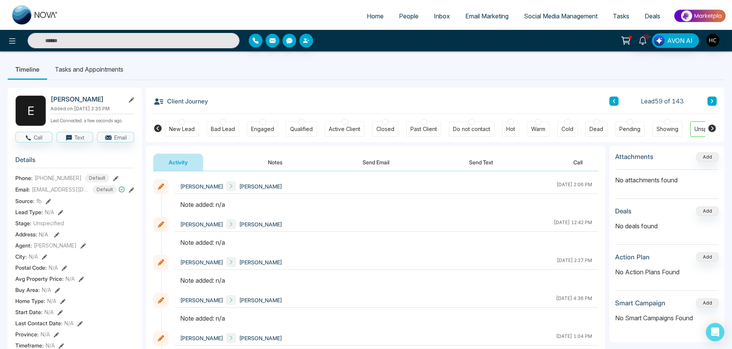
click at [276, 163] on button "Notes" at bounding box center [274, 162] width 45 height 17
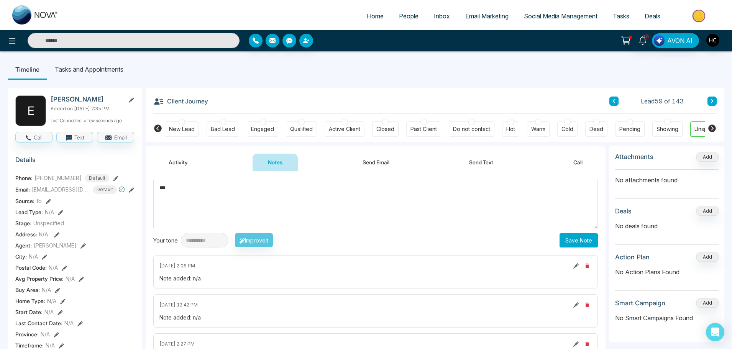
type textarea "***"
click at [569, 236] on button "Save Note" at bounding box center [578, 240] width 38 height 14
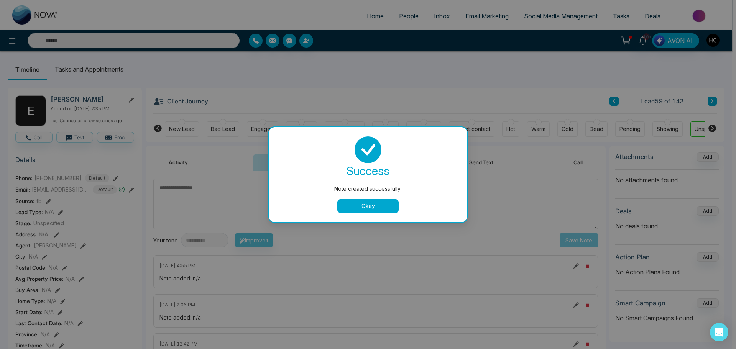
click at [377, 209] on button "Okay" at bounding box center [367, 206] width 61 height 14
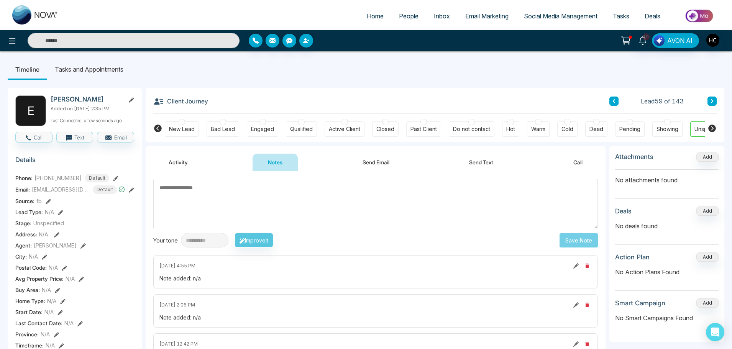
click at [713, 100] on icon at bounding box center [712, 101] width 4 height 5
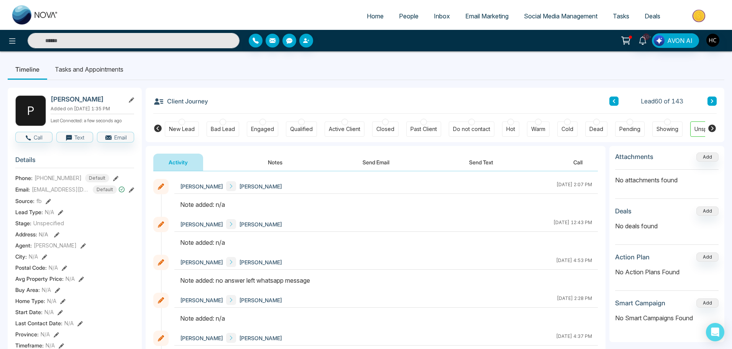
click at [279, 161] on button "Notes" at bounding box center [274, 162] width 45 height 17
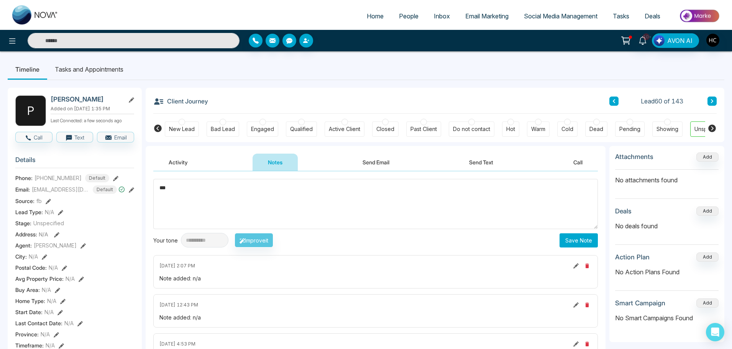
type textarea "***"
click at [569, 234] on button "Save Note" at bounding box center [578, 240] width 38 height 14
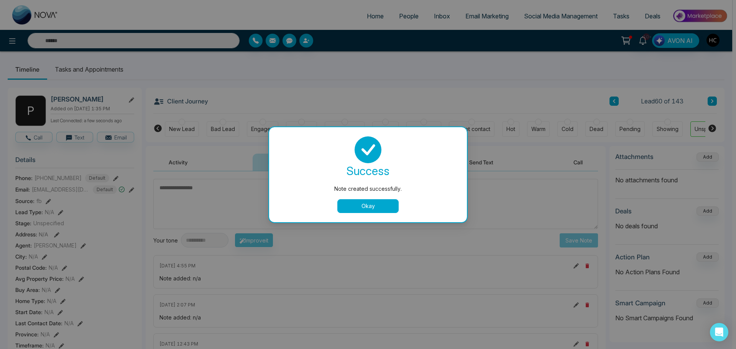
click at [338, 203] on button "Okay" at bounding box center [367, 206] width 61 height 14
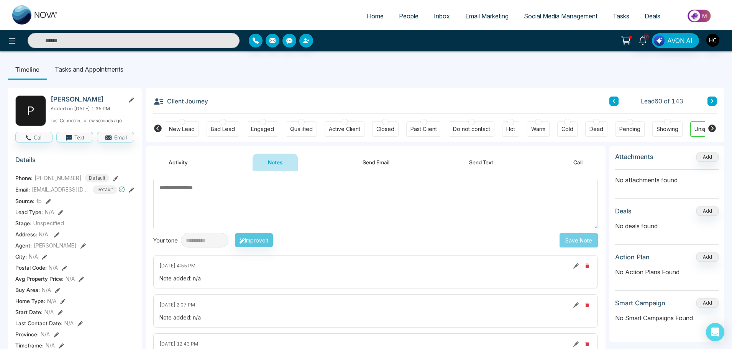
click at [708, 99] on button at bounding box center [711, 101] width 9 height 9
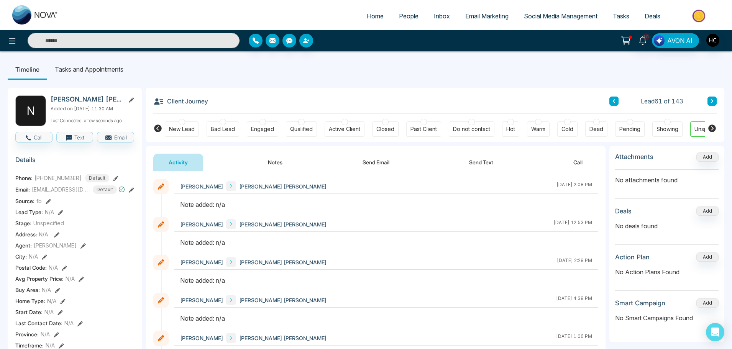
click at [274, 161] on button "Notes" at bounding box center [274, 162] width 45 height 17
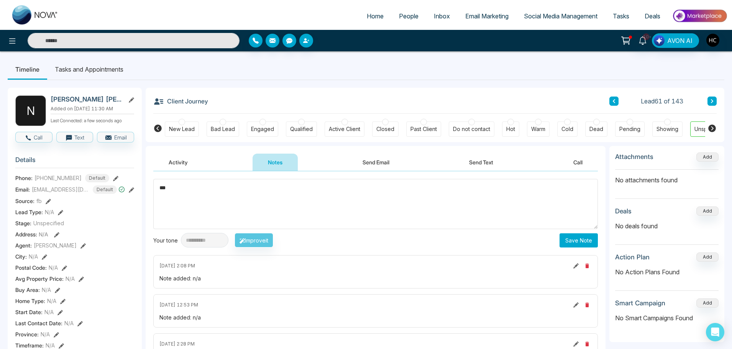
type textarea "***"
click at [588, 241] on button "Save Note" at bounding box center [578, 240] width 38 height 14
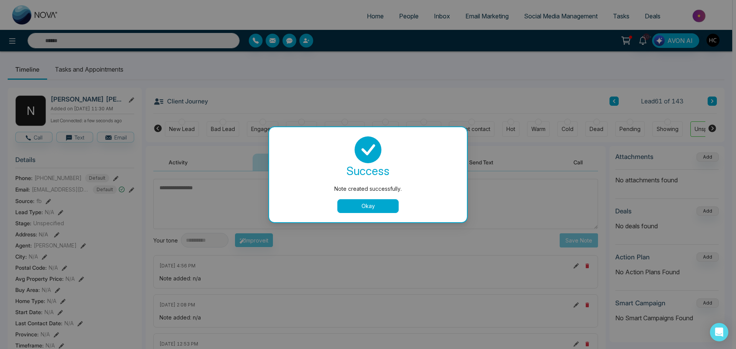
click at [361, 205] on button "Okay" at bounding box center [367, 206] width 61 height 14
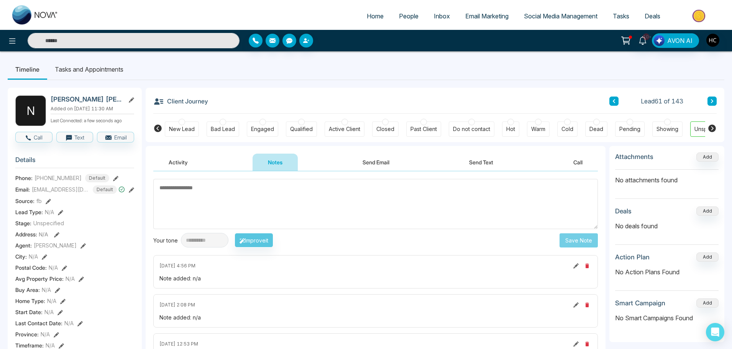
click at [711, 100] on icon at bounding box center [712, 101] width 2 height 4
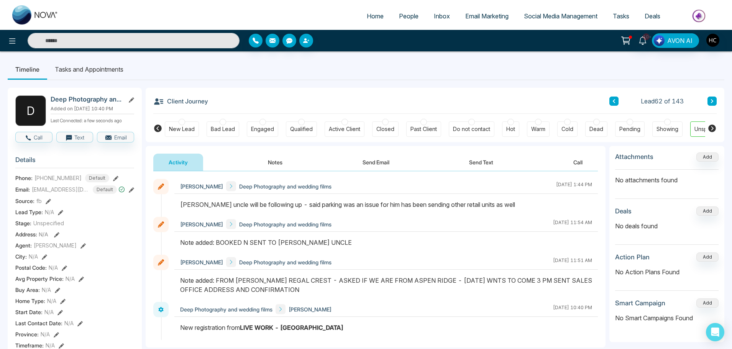
click at [708, 100] on button at bounding box center [711, 101] width 9 height 9
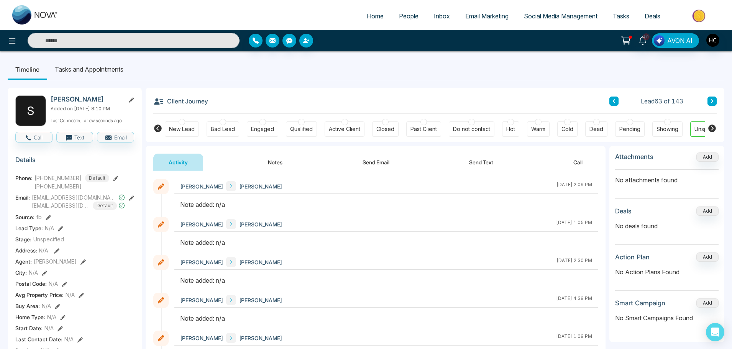
click at [281, 159] on button "Notes" at bounding box center [274, 162] width 45 height 17
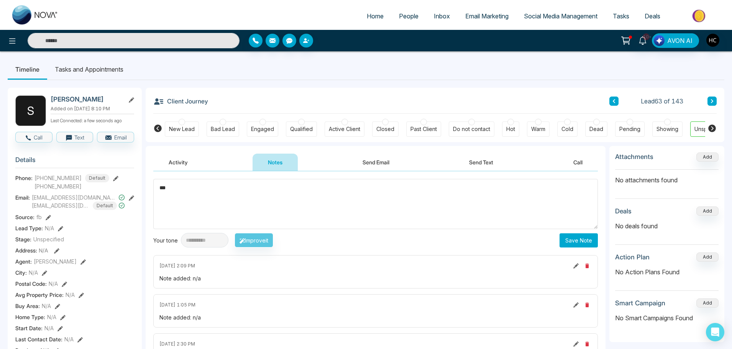
type textarea "***"
click at [561, 239] on button "Save Note" at bounding box center [578, 240] width 38 height 14
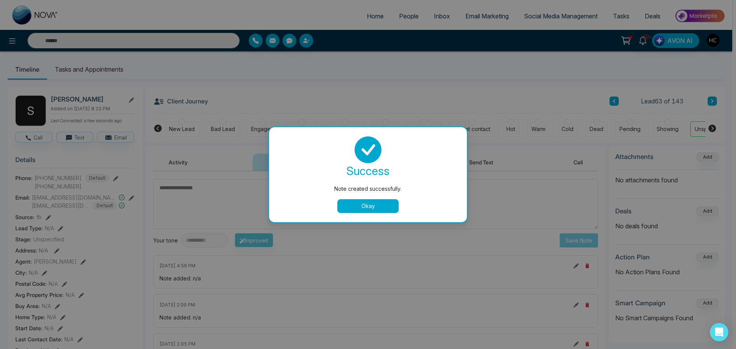
click at [396, 201] on button "Okay" at bounding box center [367, 206] width 61 height 14
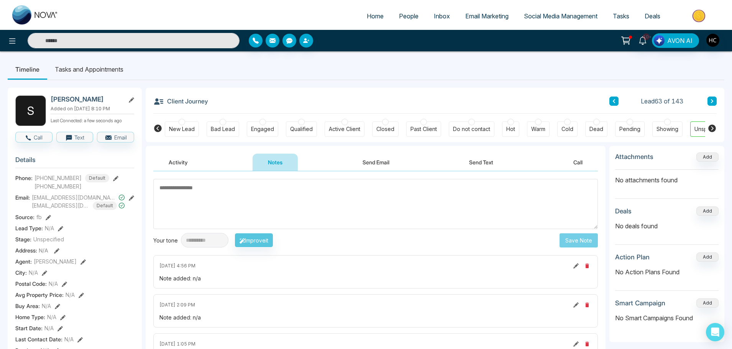
click at [711, 100] on icon at bounding box center [712, 101] width 4 height 5
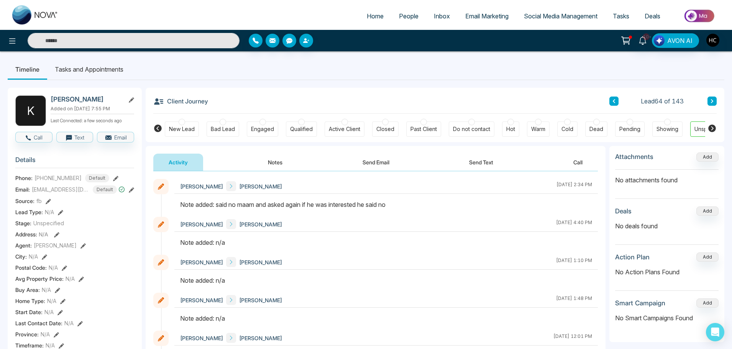
click at [711, 99] on icon at bounding box center [712, 101] width 4 height 5
click at [268, 165] on button "Notes" at bounding box center [274, 162] width 45 height 17
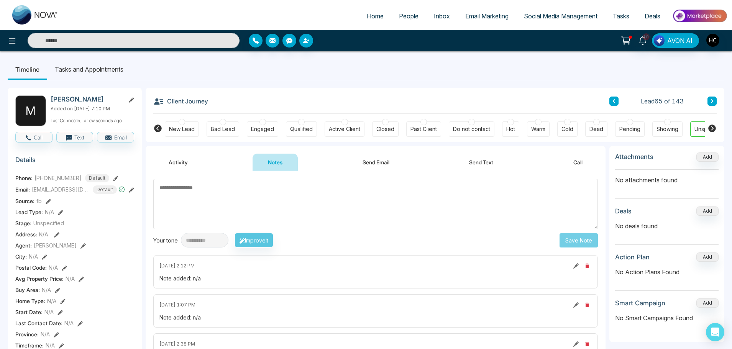
click at [266, 191] on textarea at bounding box center [375, 204] width 444 height 50
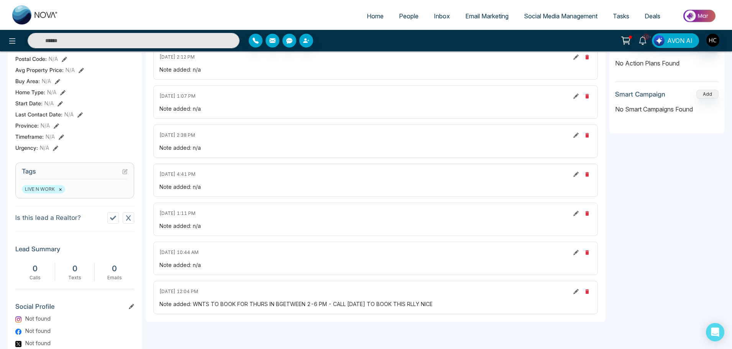
scroll to position [115, 0]
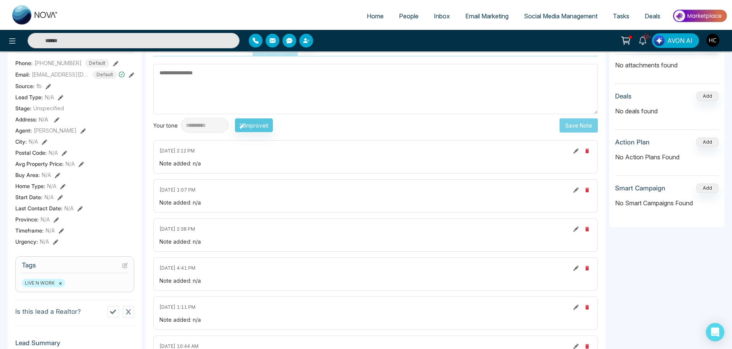
click at [200, 88] on textarea at bounding box center [375, 89] width 444 height 50
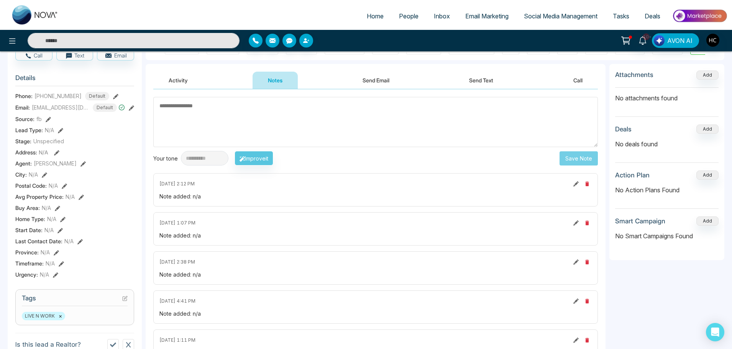
scroll to position [0, 0]
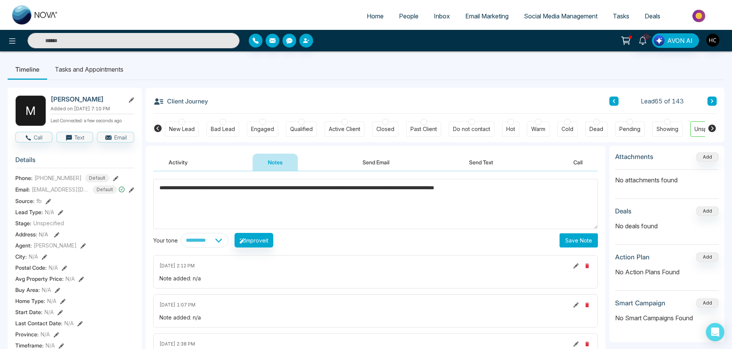
type textarea "**********"
click at [581, 237] on button "Save Note" at bounding box center [578, 240] width 38 height 14
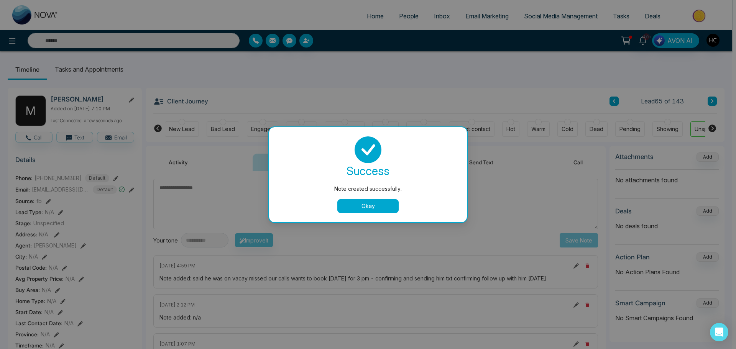
click at [359, 206] on button "Okay" at bounding box center [367, 206] width 61 height 14
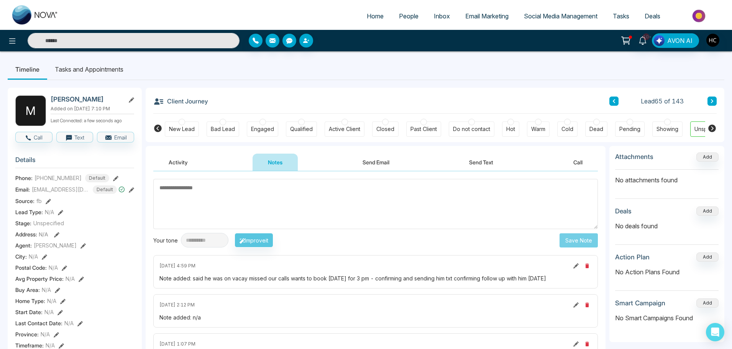
click at [365, 212] on textarea at bounding box center [375, 204] width 444 height 50
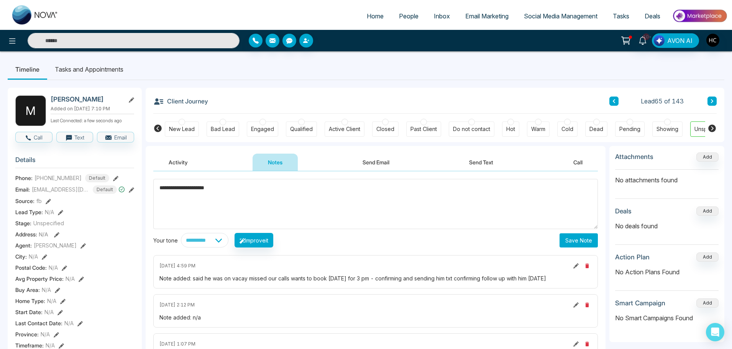
type textarea "**********"
click at [583, 236] on button "Save Note" at bounding box center [578, 240] width 38 height 14
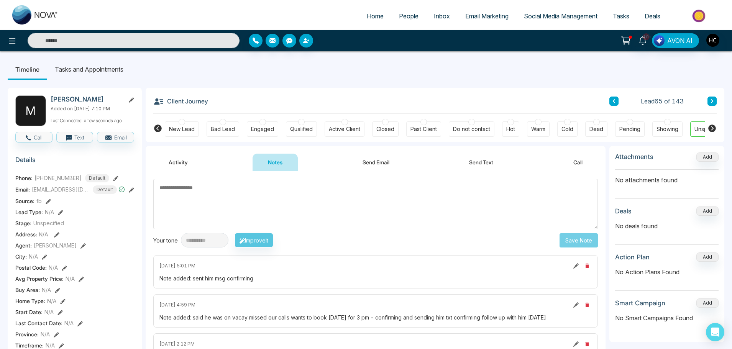
click at [712, 105] on button at bounding box center [711, 101] width 9 height 9
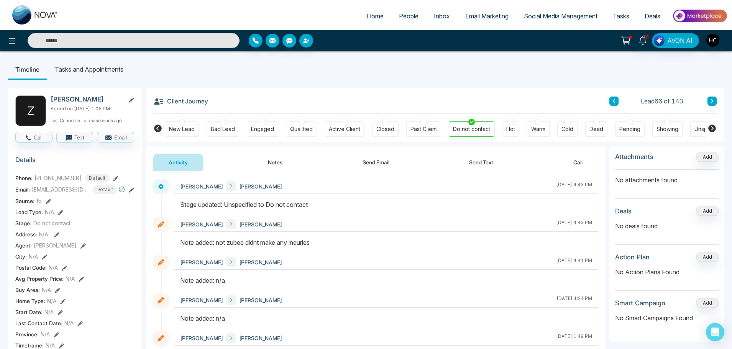
click at [713, 98] on button at bounding box center [711, 101] width 9 height 9
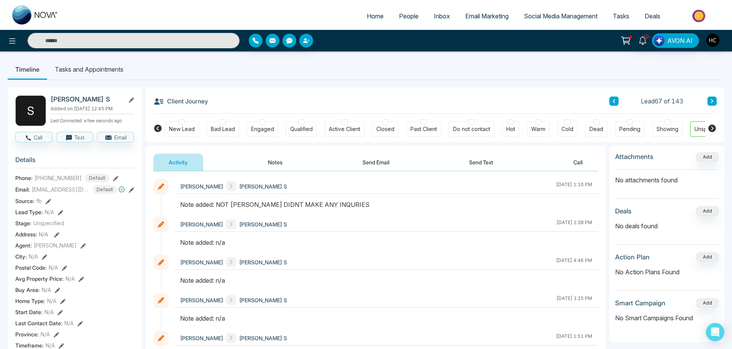
click at [714, 97] on button at bounding box center [711, 101] width 9 height 9
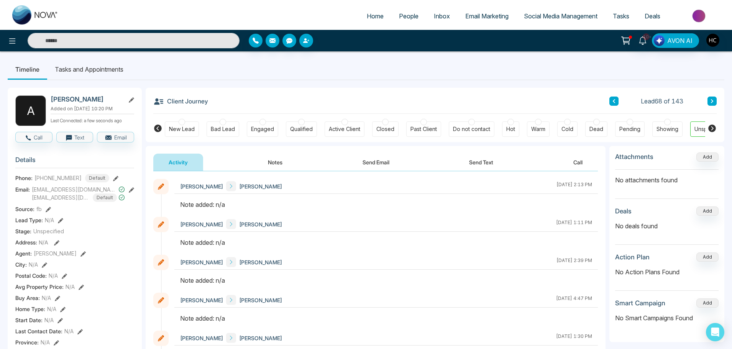
click at [284, 161] on button "Notes" at bounding box center [274, 162] width 45 height 17
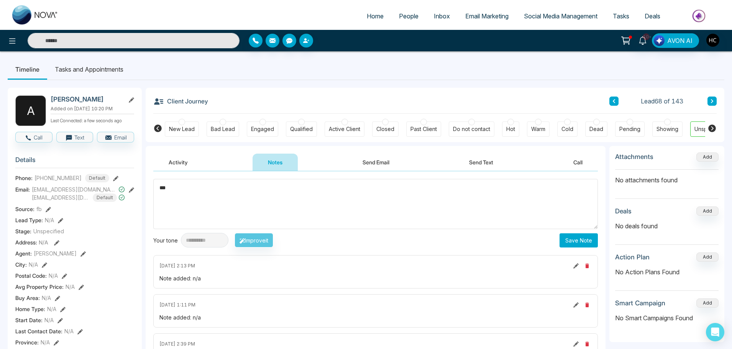
type textarea "***"
click at [594, 237] on button "Save Note" at bounding box center [578, 240] width 38 height 14
click at [414, 202] on textarea at bounding box center [375, 204] width 444 height 50
click at [716, 97] on button at bounding box center [711, 101] width 9 height 9
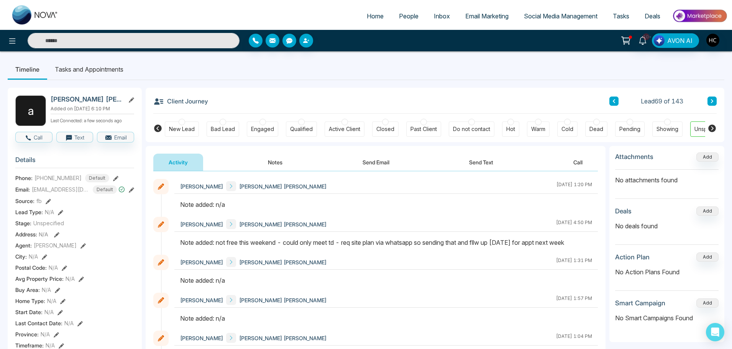
click at [271, 160] on button "Notes" at bounding box center [274, 162] width 45 height 17
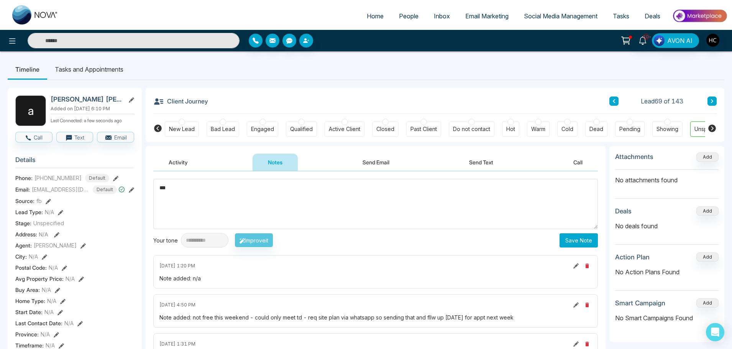
type textarea "***"
click at [578, 240] on button "Save Note" at bounding box center [578, 240] width 38 height 14
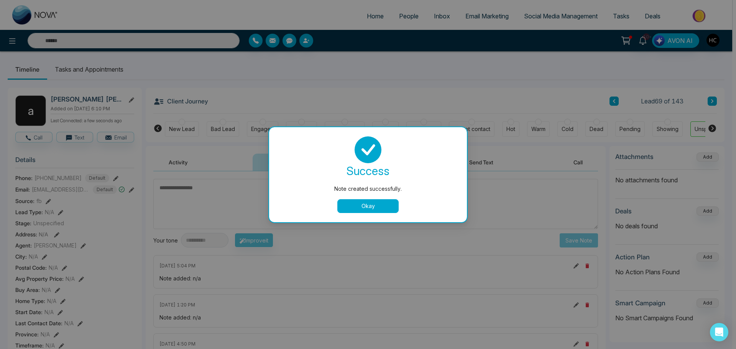
click at [342, 203] on button "Okay" at bounding box center [367, 206] width 61 height 14
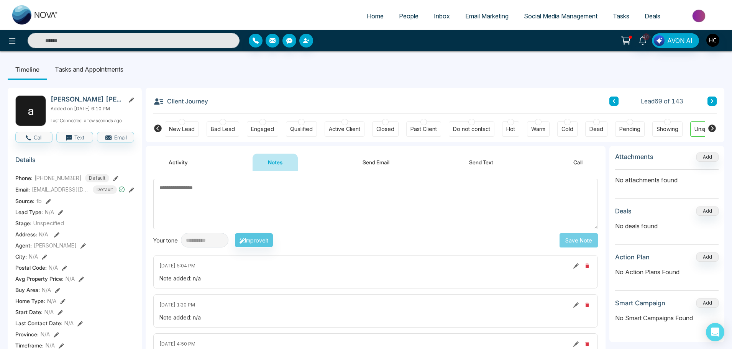
click at [714, 97] on button at bounding box center [711, 101] width 9 height 9
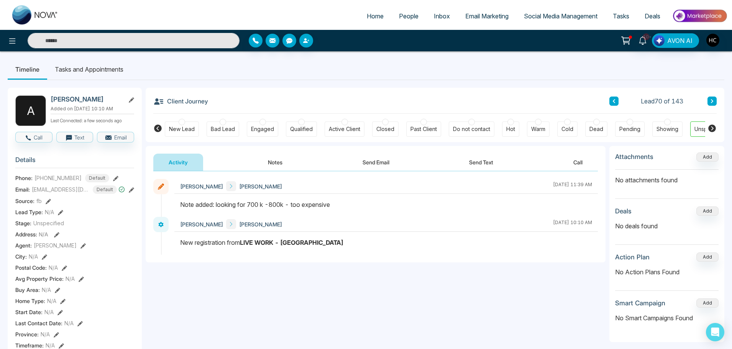
click at [712, 102] on icon at bounding box center [712, 101] width 2 height 4
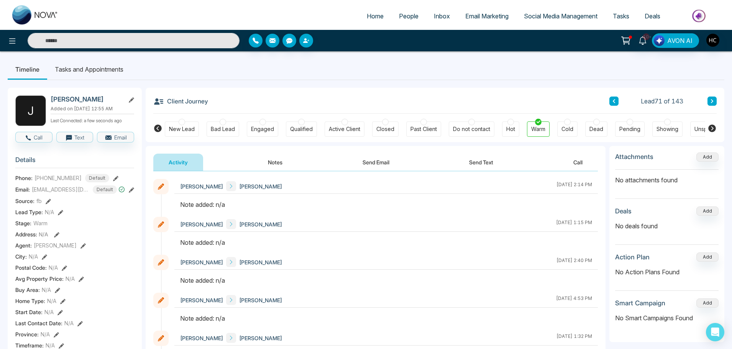
click at [268, 158] on button "Notes" at bounding box center [274, 162] width 45 height 17
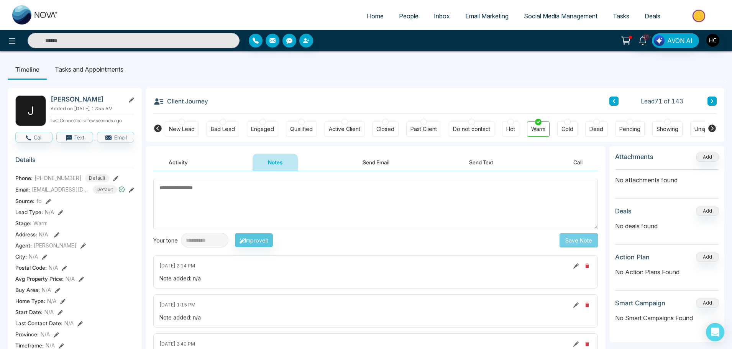
click at [240, 202] on textarea at bounding box center [375, 204] width 444 height 50
click at [195, 196] on textarea at bounding box center [375, 204] width 444 height 50
click at [212, 200] on textarea at bounding box center [375, 204] width 444 height 50
click at [180, 192] on textarea at bounding box center [375, 204] width 444 height 50
paste textarea "***"
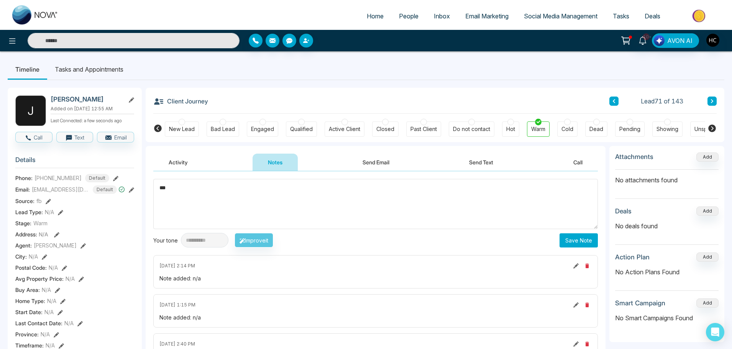
type textarea "***"
click at [564, 244] on button "Save Note" at bounding box center [578, 240] width 38 height 14
click at [712, 98] on button at bounding box center [711, 101] width 9 height 9
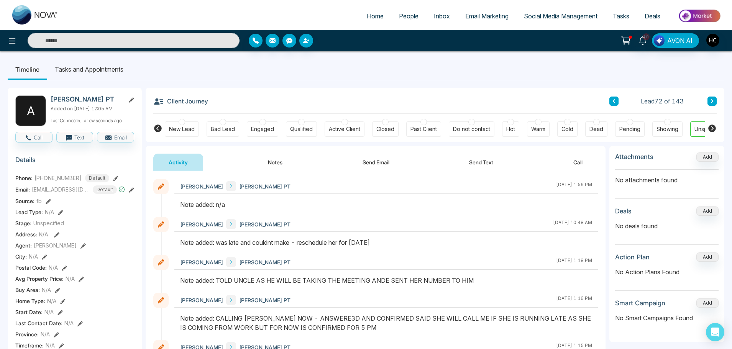
click at [276, 162] on button "Notes" at bounding box center [274, 162] width 45 height 17
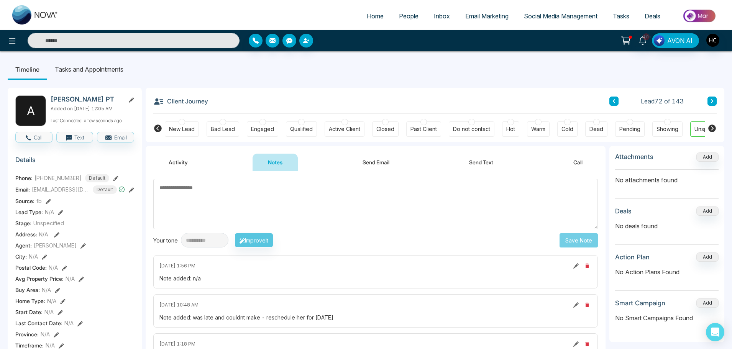
click at [224, 207] on textarea at bounding box center [375, 204] width 444 height 50
click at [213, 190] on textarea at bounding box center [375, 204] width 444 height 50
paste textarea "***"
type textarea "***"
click at [577, 237] on button "Save Note" at bounding box center [578, 240] width 38 height 14
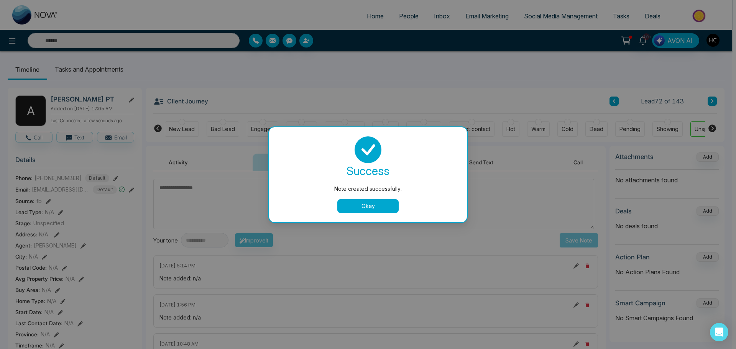
click at [372, 208] on button "Okay" at bounding box center [367, 206] width 61 height 14
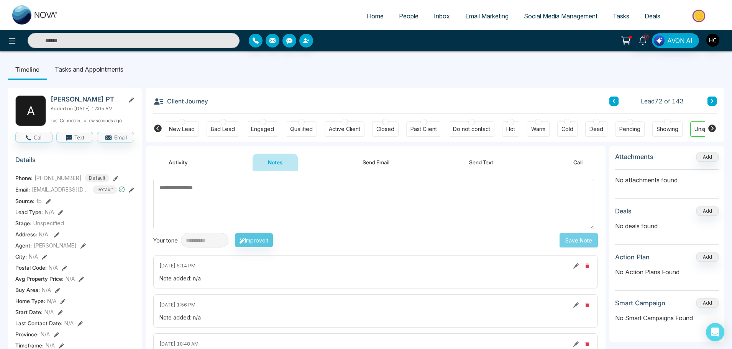
click at [713, 99] on icon at bounding box center [712, 101] width 4 height 5
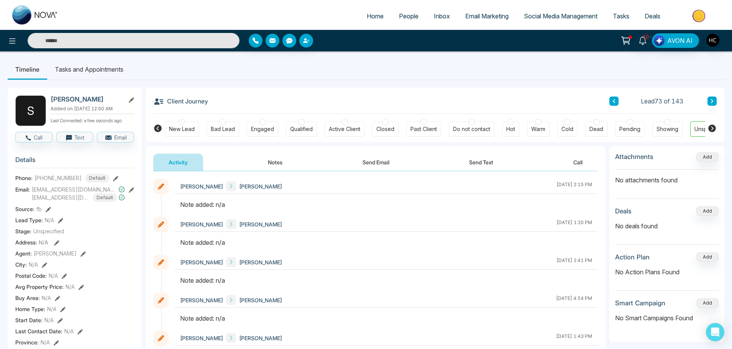
click at [282, 163] on button "Notes" at bounding box center [274, 162] width 45 height 17
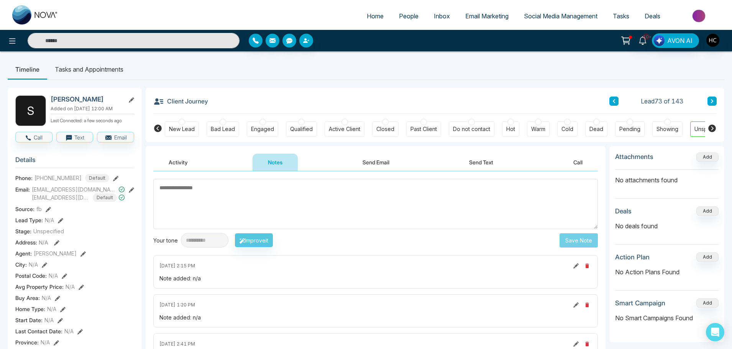
click at [320, 203] on textarea at bounding box center [375, 204] width 444 height 50
click at [241, 202] on textarea at bounding box center [375, 204] width 444 height 50
drag, startPoint x: 241, startPoint y: 202, endPoint x: 207, endPoint y: 193, distance: 35.3
click at [207, 193] on textarea at bounding box center [375, 204] width 444 height 50
click at [218, 193] on textarea at bounding box center [375, 204] width 444 height 50
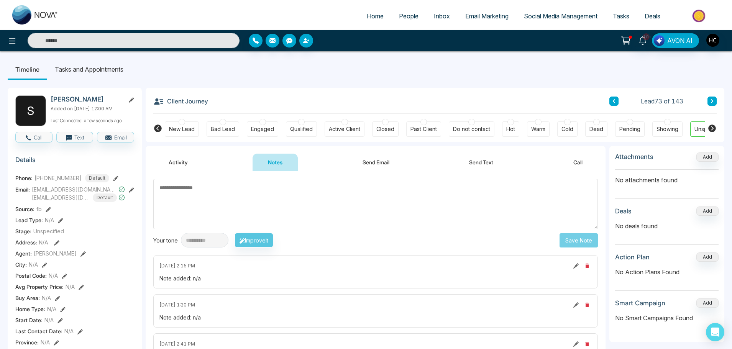
click at [218, 193] on textarea at bounding box center [375, 204] width 444 height 50
click at [244, 187] on textarea at bounding box center [375, 204] width 444 height 50
click at [205, 198] on textarea at bounding box center [375, 204] width 444 height 50
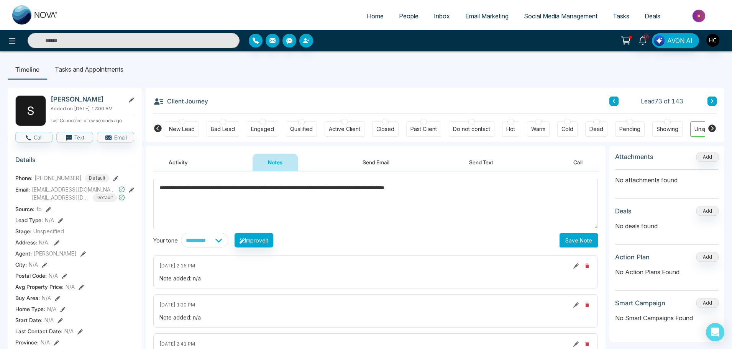
type textarea "**********"
click at [576, 239] on button "Save Note" at bounding box center [578, 240] width 38 height 14
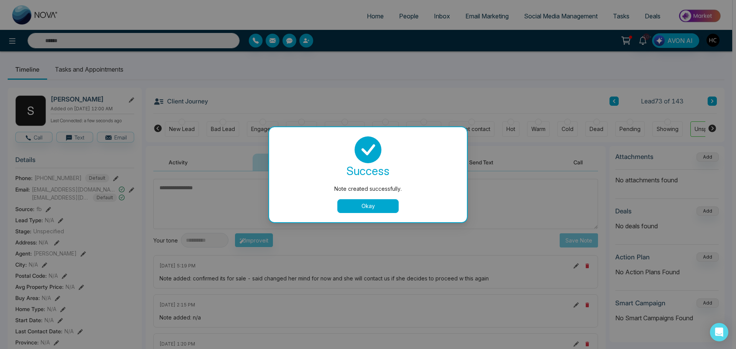
click at [382, 199] on button "Okay" at bounding box center [367, 206] width 61 height 14
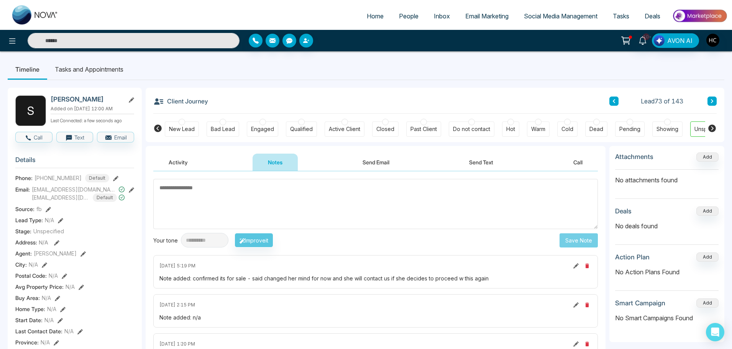
click at [712, 102] on icon at bounding box center [712, 101] width 2 height 4
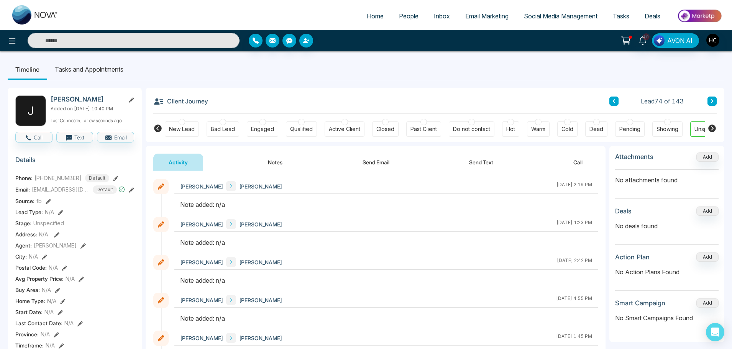
click at [277, 161] on button "Notes" at bounding box center [274, 162] width 45 height 17
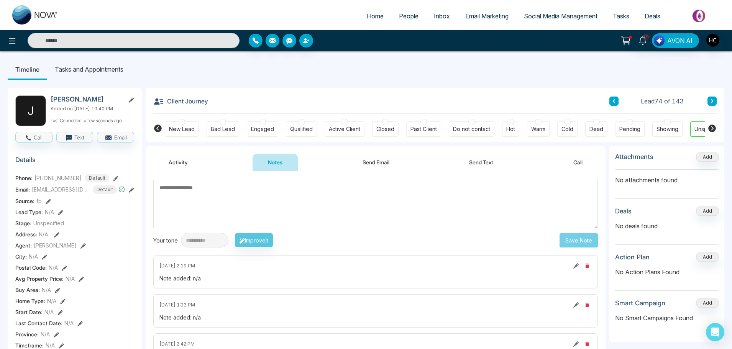
click at [265, 188] on textarea at bounding box center [375, 204] width 444 height 50
type textarea "***"
click at [587, 243] on button "Save Note" at bounding box center [578, 240] width 38 height 14
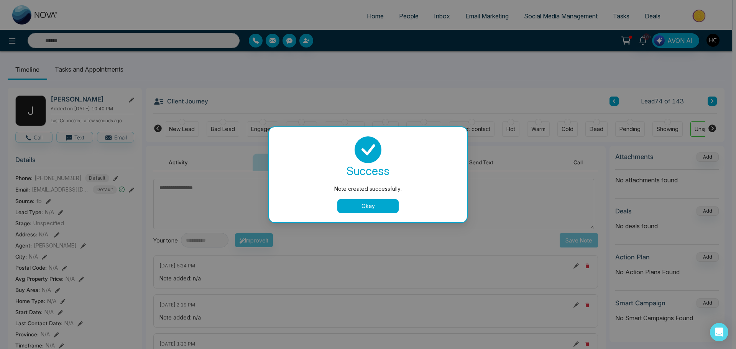
click at [356, 206] on button "Okay" at bounding box center [367, 206] width 61 height 14
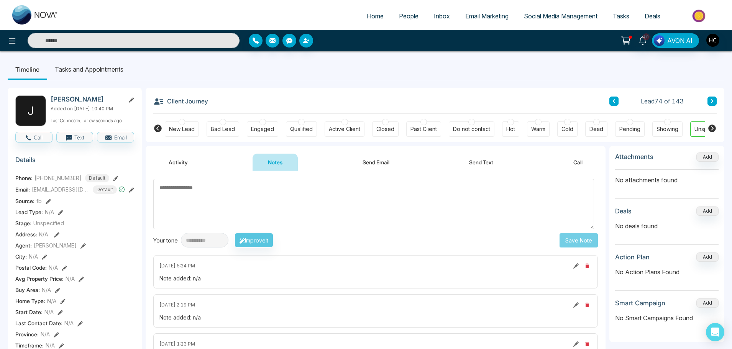
click at [713, 99] on icon at bounding box center [712, 101] width 4 height 5
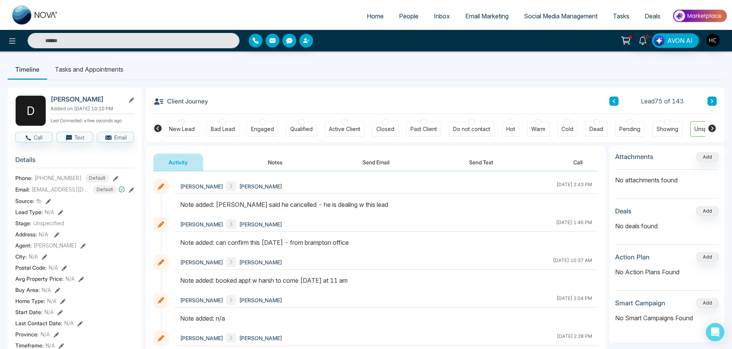
click at [712, 101] on icon at bounding box center [712, 101] width 4 height 5
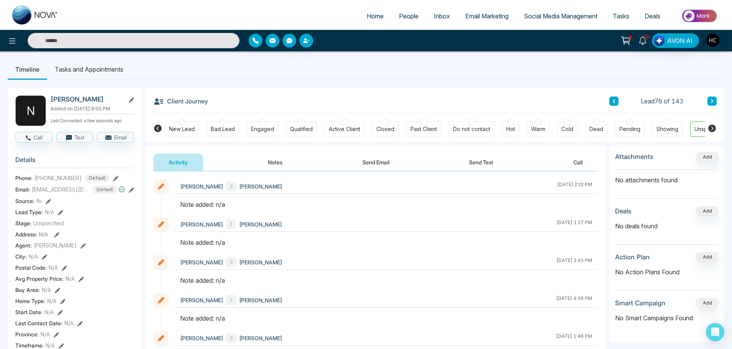
click at [276, 158] on button "Notes" at bounding box center [274, 162] width 45 height 17
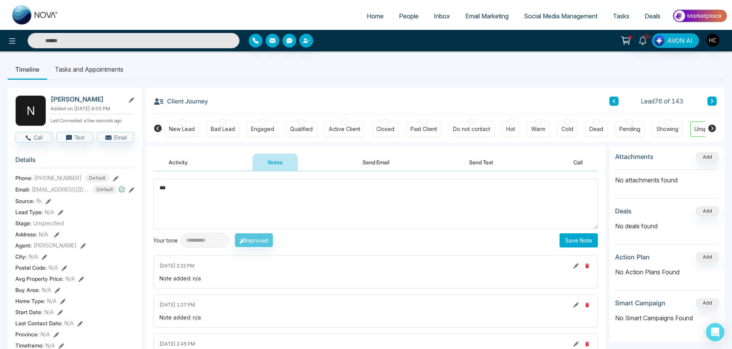
type textarea "***"
click at [579, 236] on button "Save Note" at bounding box center [578, 240] width 38 height 14
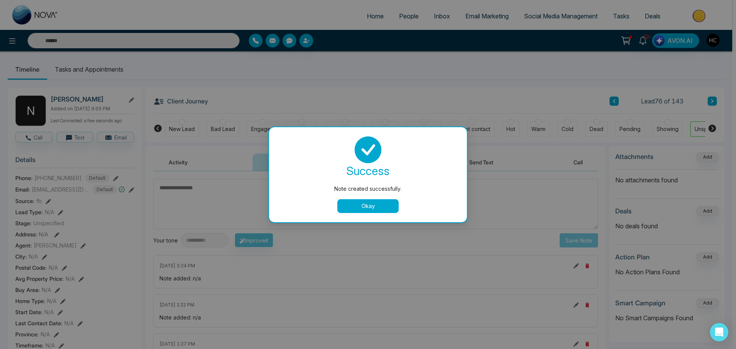
click at [343, 202] on button "Okay" at bounding box center [367, 206] width 61 height 14
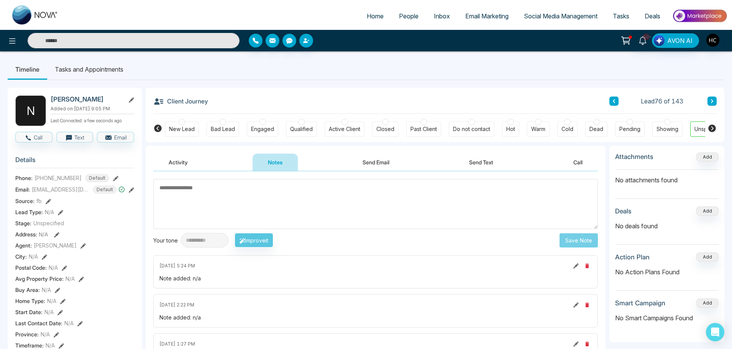
click at [712, 102] on icon at bounding box center [712, 101] width 2 height 4
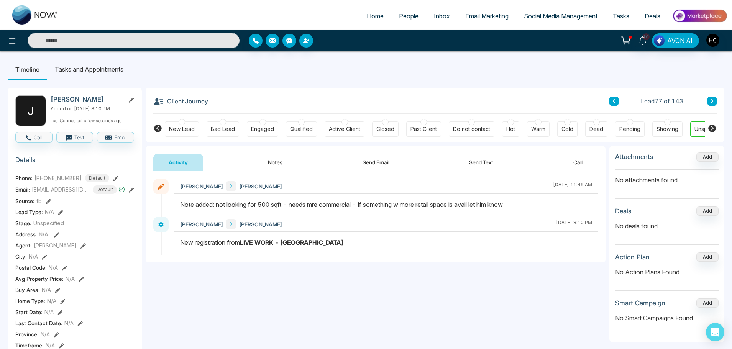
click at [713, 101] on icon at bounding box center [712, 101] width 4 height 5
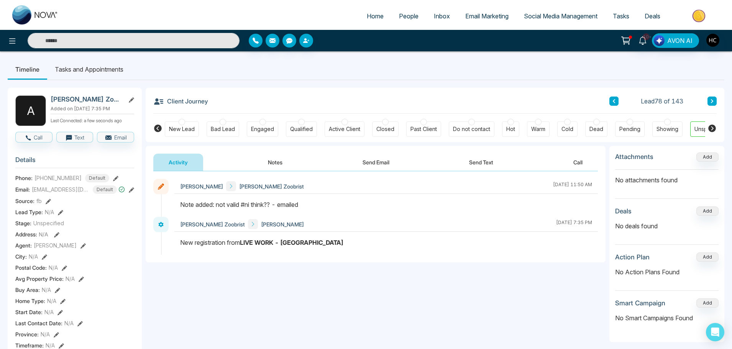
click at [710, 104] on button at bounding box center [711, 101] width 9 height 9
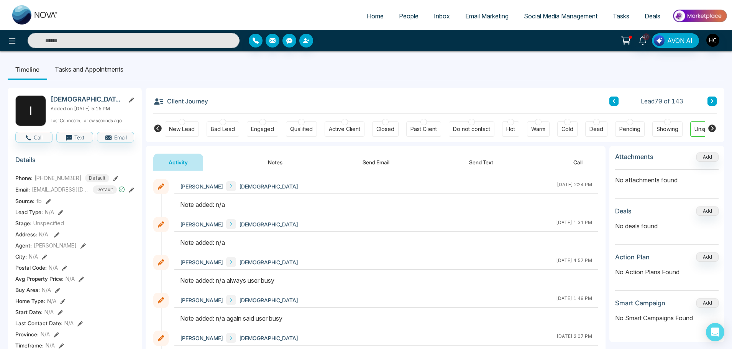
click at [275, 159] on button "Notes" at bounding box center [274, 162] width 45 height 17
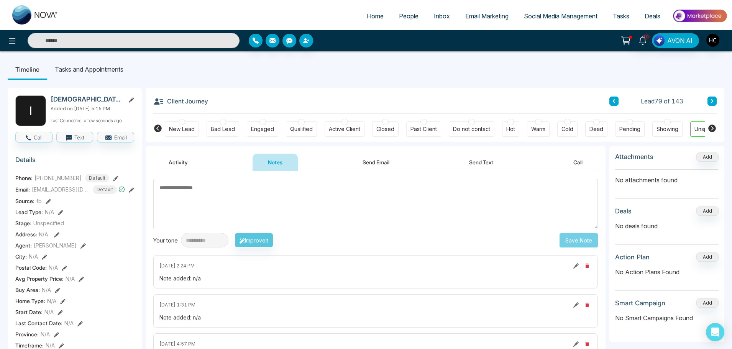
click at [279, 199] on textarea at bounding box center [375, 204] width 444 height 50
type textarea "***"
click at [590, 238] on button "Save Note" at bounding box center [578, 240] width 38 height 14
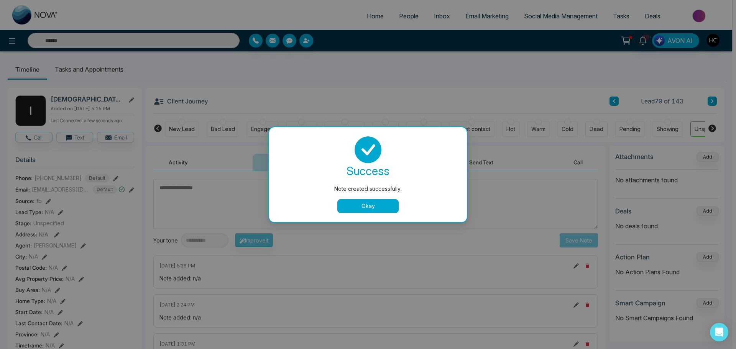
click at [371, 211] on button "Okay" at bounding box center [367, 206] width 61 height 14
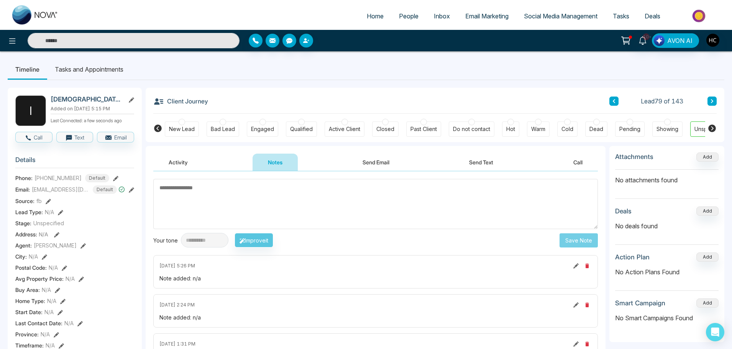
click at [712, 95] on div "Client Journey Lead 79 of 143" at bounding box center [434, 101] width 563 height 26
click at [708, 100] on button at bounding box center [711, 101] width 9 height 9
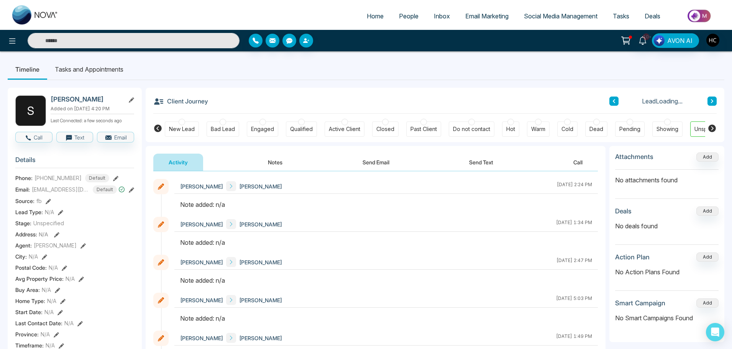
click at [263, 159] on button "Notes" at bounding box center [274, 162] width 45 height 17
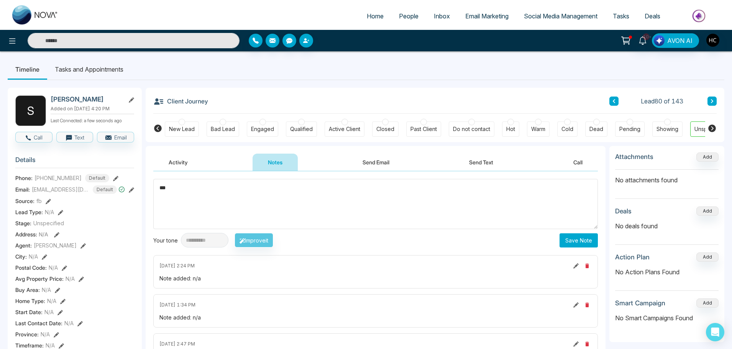
type textarea "***"
click at [571, 240] on button "Save Note" at bounding box center [578, 240] width 38 height 14
click at [715, 101] on button at bounding box center [711, 101] width 9 height 9
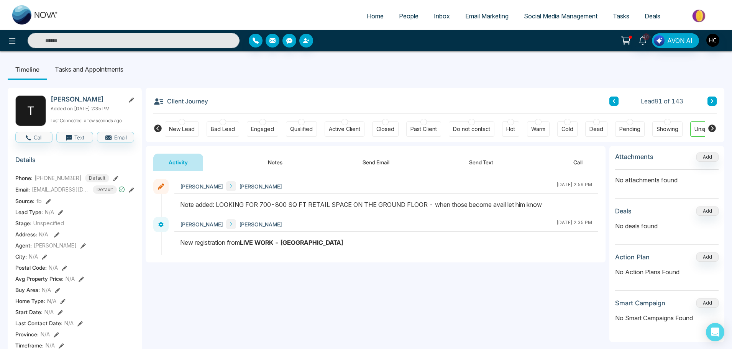
click at [713, 99] on icon at bounding box center [712, 101] width 4 height 5
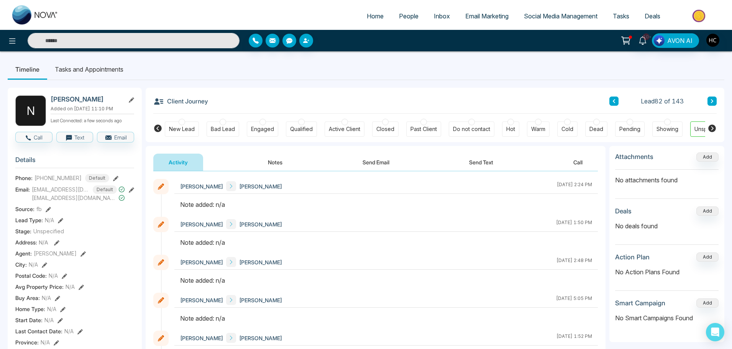
click at [273, 157] on button "Notes" at bounding box center [274, 162] width 45 height 17
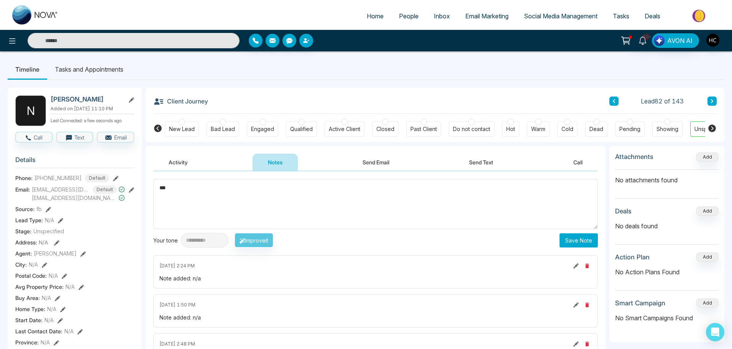
type textarea "***"
click at [567, 239] on button "Save Note" at bounding box center [578, 240] width 38 height 14
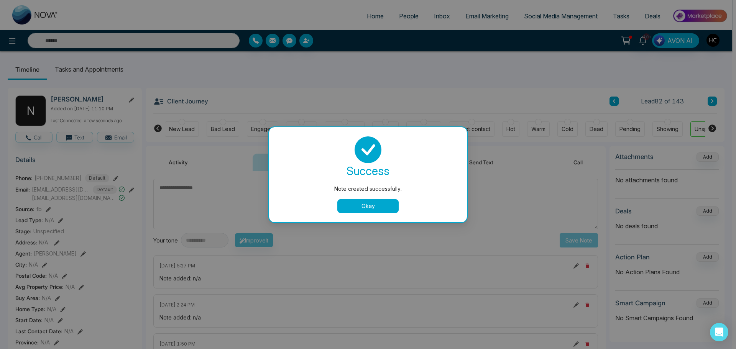
click at [386, 203] on button "Okay" at bounding box center [367, 206] width 61 height 14
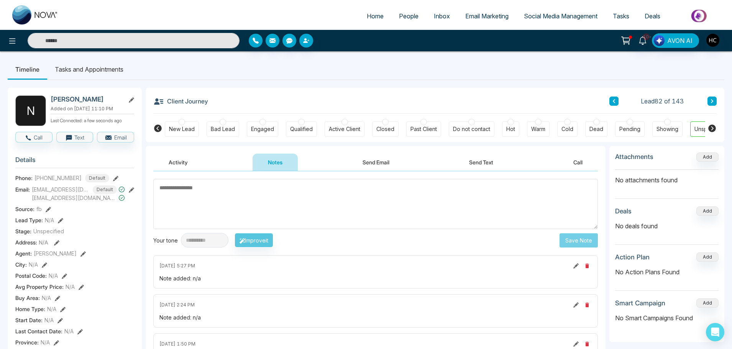
click at [329, 191] on textarea at bounding box center [375, 204] width 444 height 50
click at [712, 101] on icon at bounding box center [712, 101] width 4 height 5
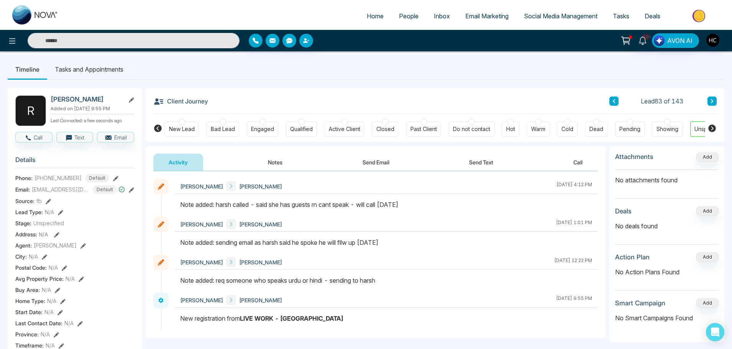
click at [708, 100] on button at bounding box center [711, 101] width 9 height 9
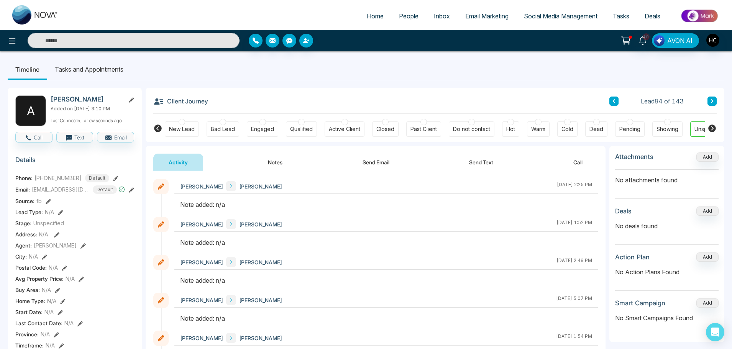
click at [281, 161] on button "Notes" at bounding box center [274, 162] width 45 height 17
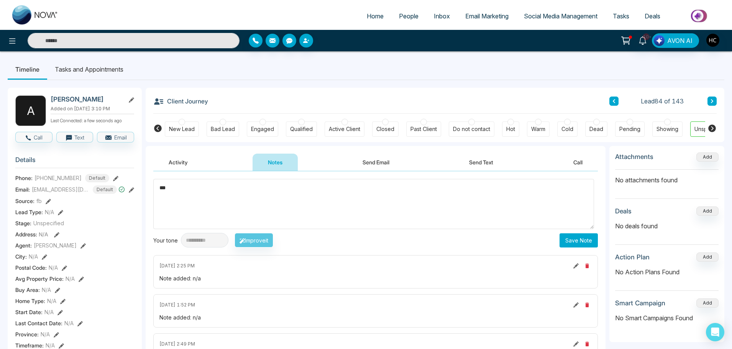
type textarea "***"
click at [566, 239] on button "Save Note" at bounding box center [578, 240] width 38 height 14
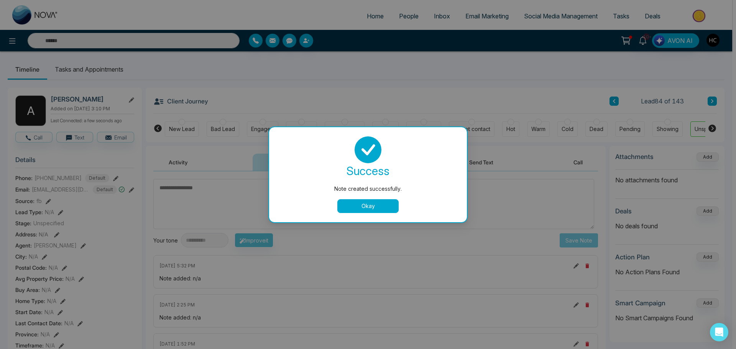
drag, startPoint x: 408, startPoint y: 206, endPoint x: 417, endPoint y: 210, distance: 9.6
click at [417, 210] on div "Okay" at bounding box center [367, 206] width 179 height 14
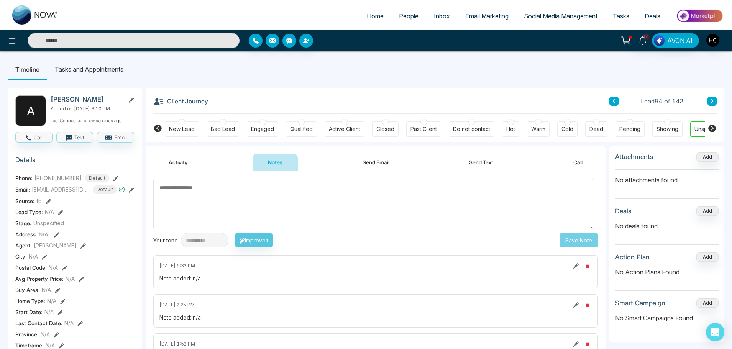
drag, startPoint x: 712, startPoint y: 98, endPoint x: 711, endPoint y: 102, distance: 4.5
click at [712, 100] on button at bounding box center [711, 101] width 9 height 9
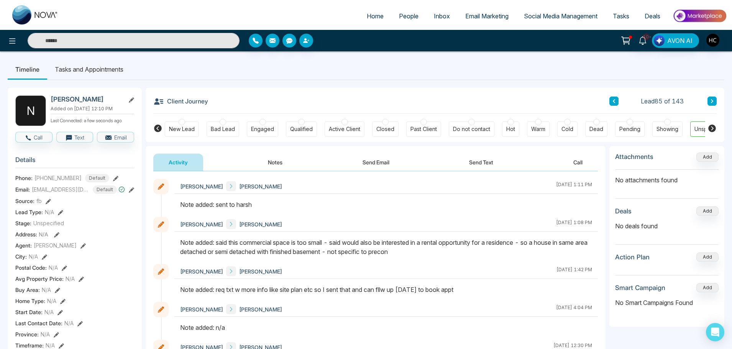
click at [708, 97] on button at bounding box center [711, 101] width 9 height 9
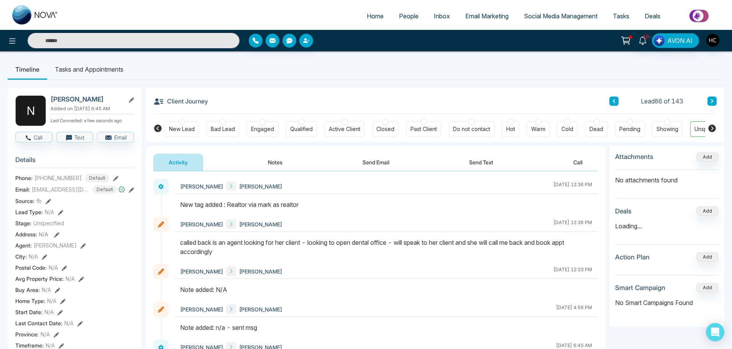
click at [709, 99] on button at bounding box center [711, 101] width 9 height 9
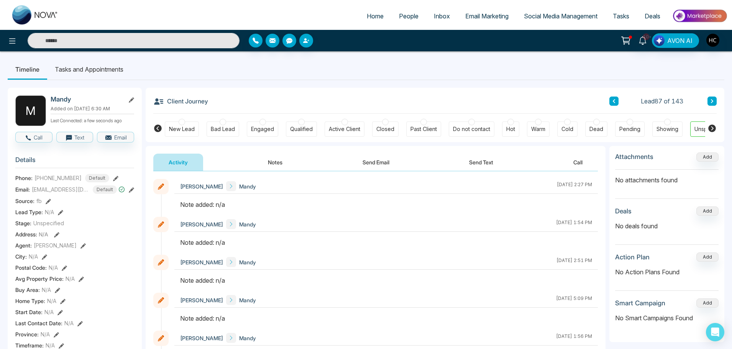
click at [283, 164] on button "Notes" at bounding box center [274, 162] width 45 height 17
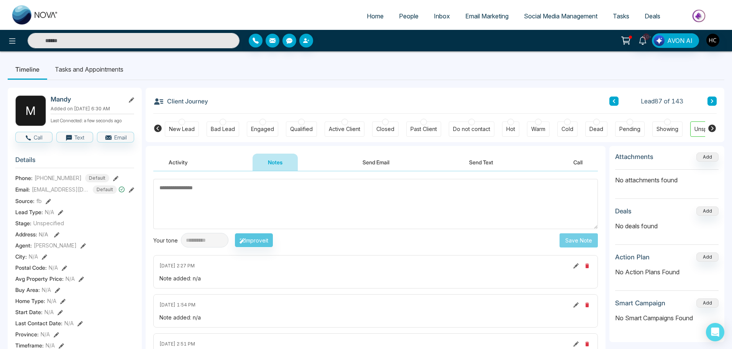
click at [403, 11] on link "People" at bounding box center [408, 16] width 35 height 15
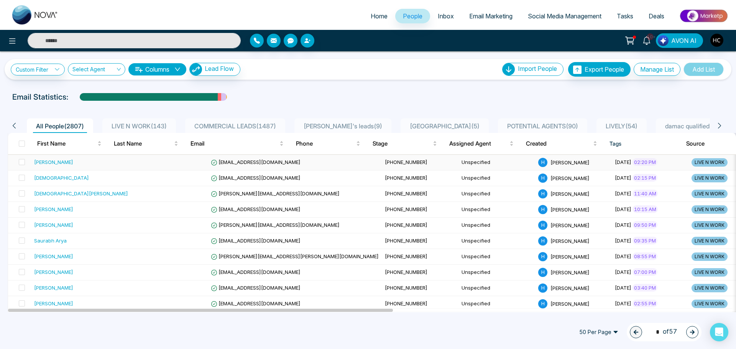
click at [102, 161] on div "[PERSON_NAME]" at bounding box center [81, 162] width 94 height 8
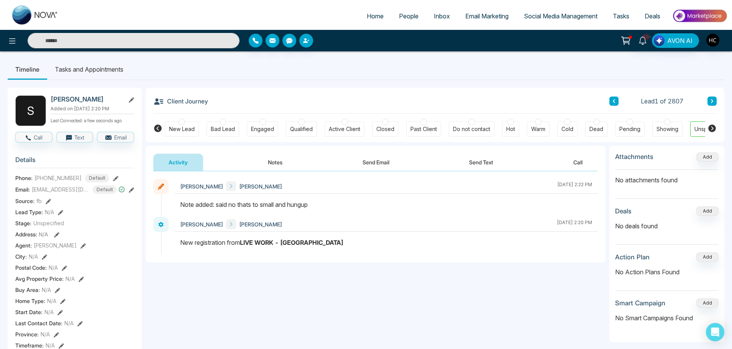
scroll to position [0, 23]
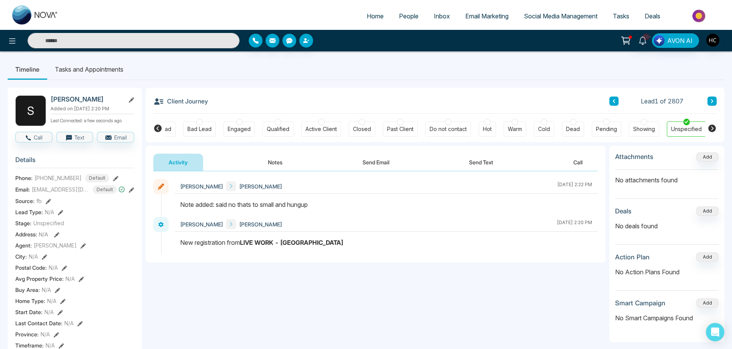
click at [403, 22] on link "People" at bounding box center [408, 16] width 35 height 15
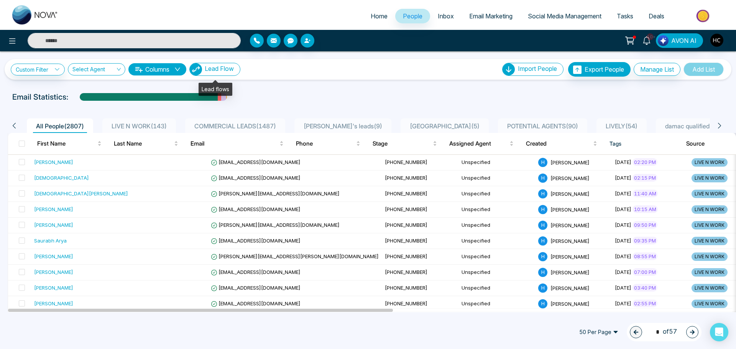
click at [216, 71] on span "Lead Flow" at bounding box center [219, 69] width 29 height 8
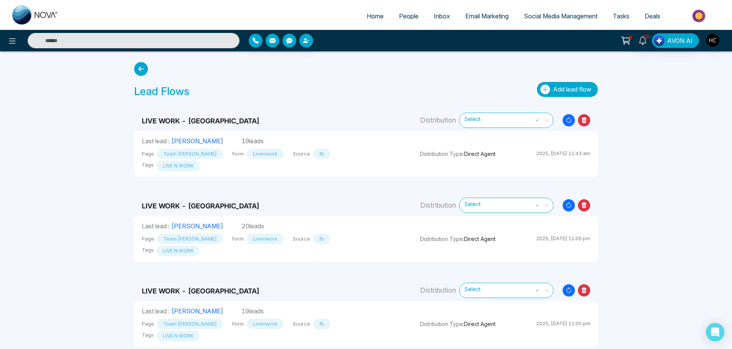
click at [571, 87] on span "Add lead flow" at bounding box center [572, 89] width 38 height 8
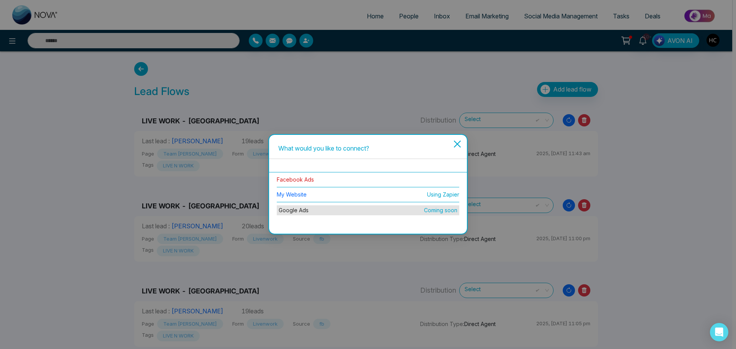
click at [303, 178] on link "Facebook Ads" at bounding box center [295, 179] width 37 height 7
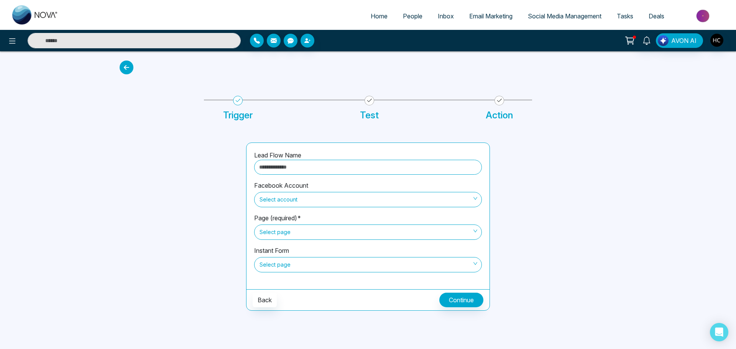
click at [307, 167] on input "text" at bounding box center [368, 167] width 228 height 15
type input "**********"
click at [282, 197] on span "Select account" at bounding box center [367, 199] width 217 height 13
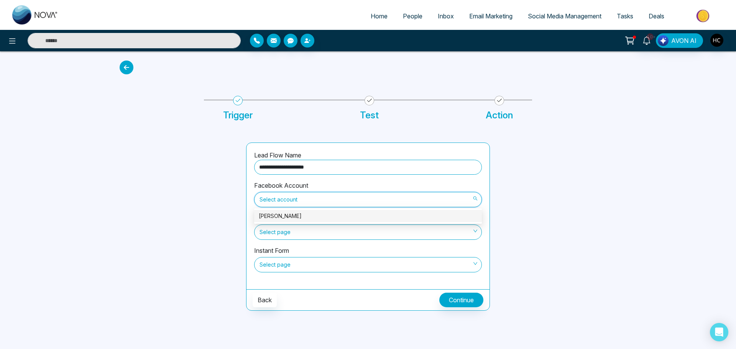
click at [289, 213] on div "[PERSON_NAME]" at bounding box center [368, 216] width 218 height 8
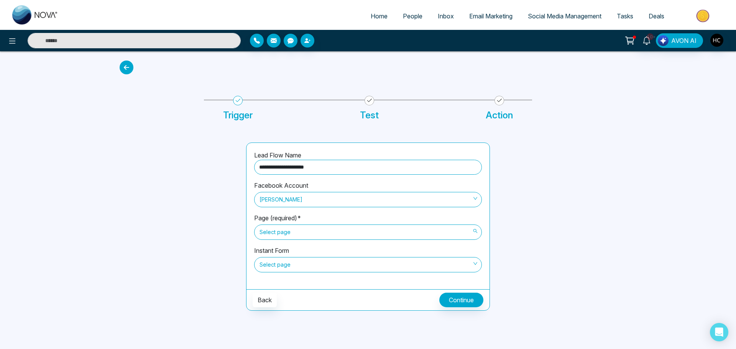
click at [287, 237] on span "Select page" at bounding box center [367, 232] width 217 height 13
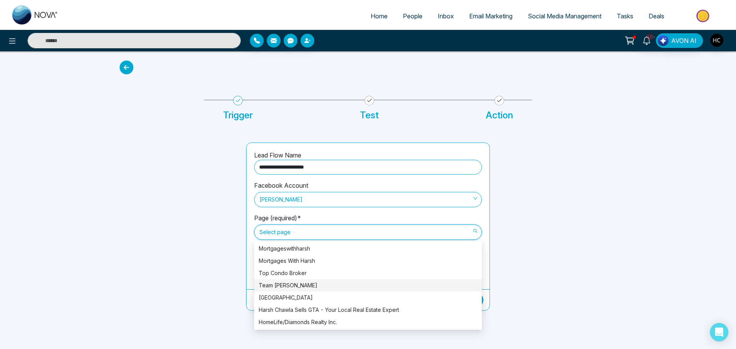
click at [289, 283] on div "Team [PERSON_NAME]" at bounding box center [368, 285] width 218 height 8
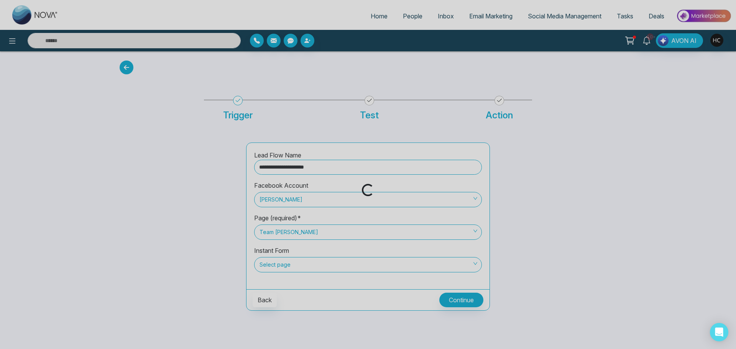
click at [281, 264] on div "Loading..." at bounding box center [368, 174] width 736 height 349
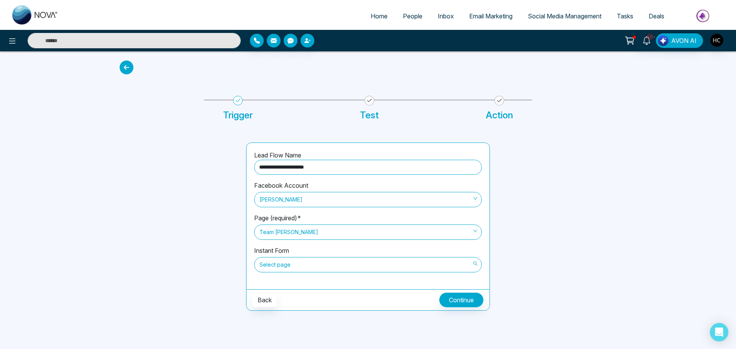
click at [305, 264] on span "Select page" at bounding box center [367, 264] width 217 height 13
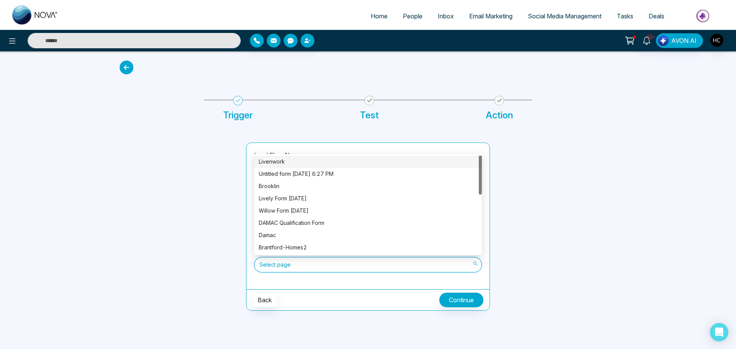
click at [303, 158] on div "Livenwork" at bounding box center [368, 161] width 218 height 8
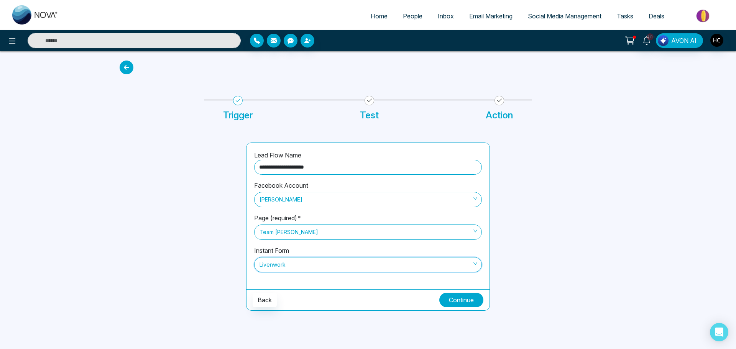
click at [453, 299] on button "Continue" at bounding box center [461, 300] width 44 height 15
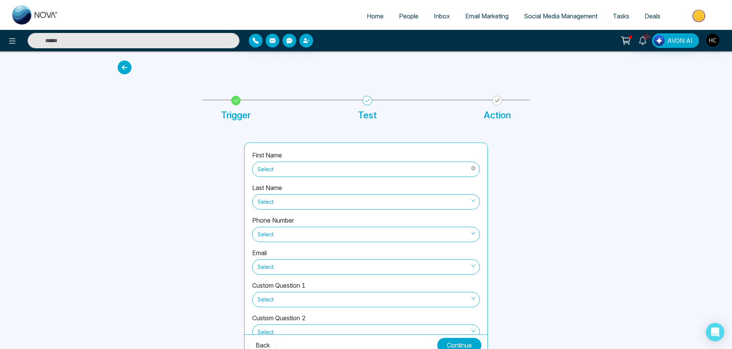
click at [310, 167] on span "Select" at bounding box center [365, 169] width 217 height 13
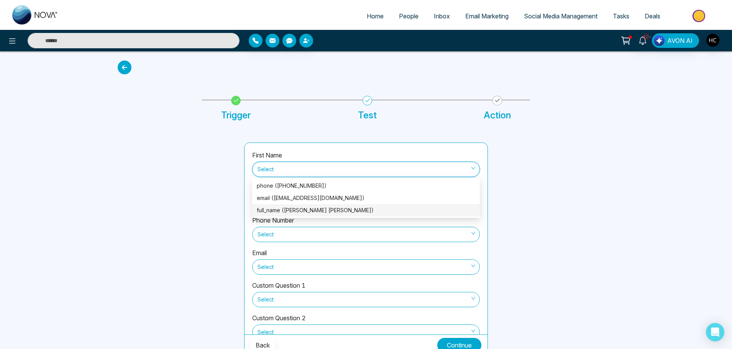
click at [304, 210] on div "full_name (Taha Naomi Zaya)" at bounding box center [366, 210] width 218 height 8
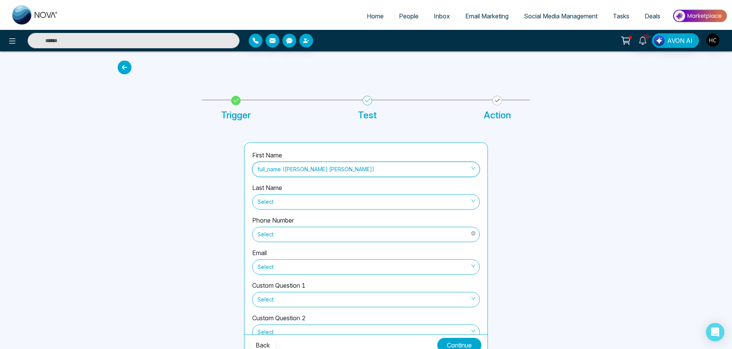
click at [294, 230] on span "Select" at bounding box center [365, 234] width 217 height 13
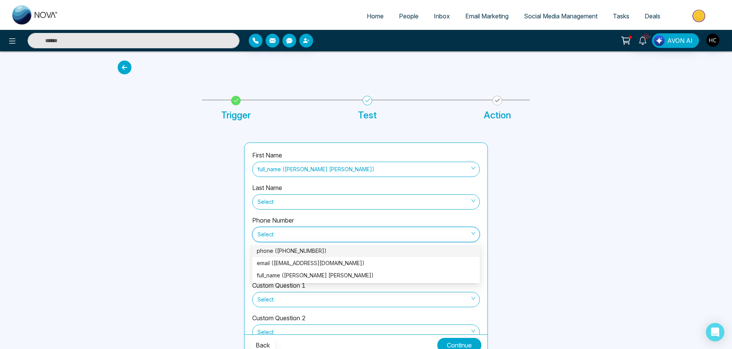
click at [295, 251] on div "phone (+13656886818)" at bounding box center [366, 251] width 218 height 8
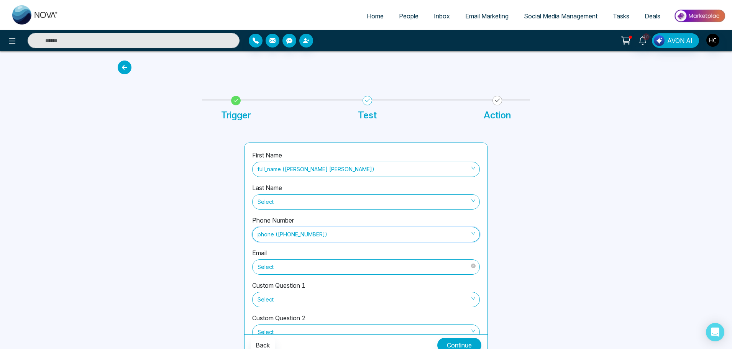
click at [304, 268] on span "Select" at bounding box center [365, 267] width 217 height 13
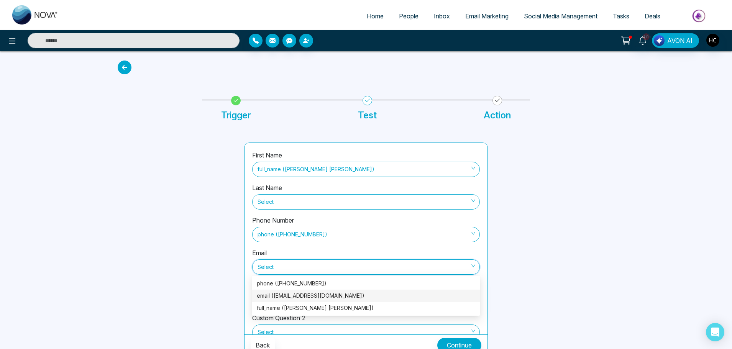
click at [297, 294] on div "email (ziniaadi@gmail.com)" at bounding box center [366, 296] width 218 height 8
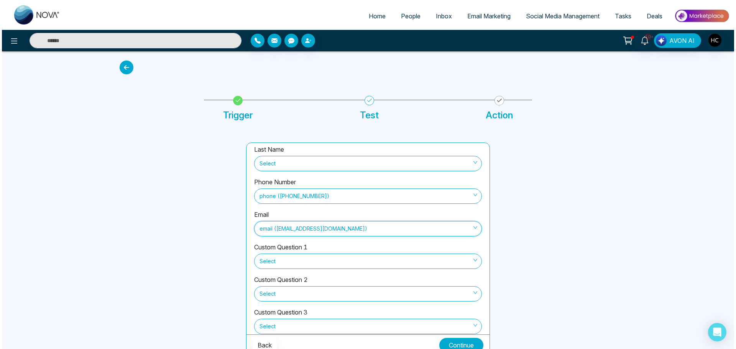
scroll to position [84, 0]
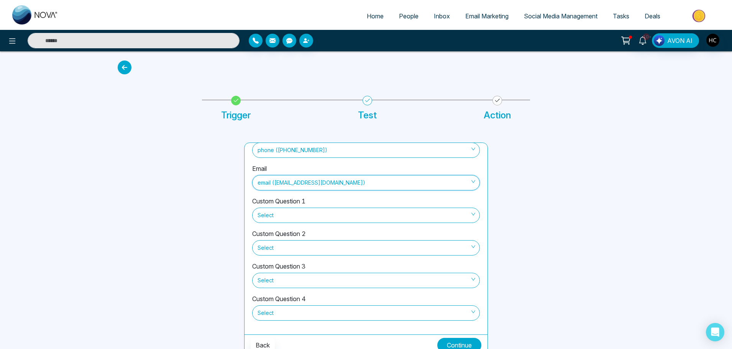
click at [462, 348] on button "Continue" at bounding box center [459, 345] width 44 height 15
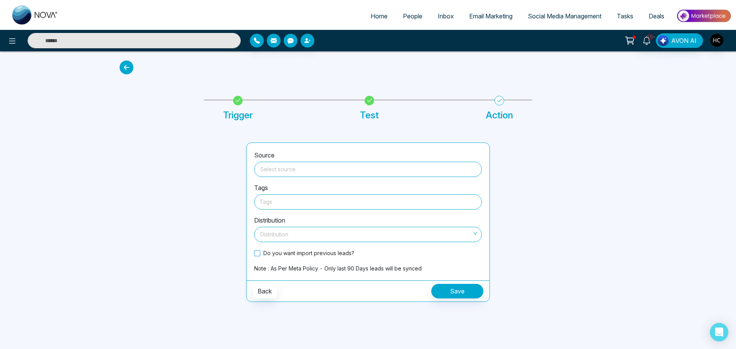
click at [255, 254] on span at bounding box center [257, 253] width 6 height 6
click at [302, 174] on span at bounding box center [368, 169] width 218 height 15
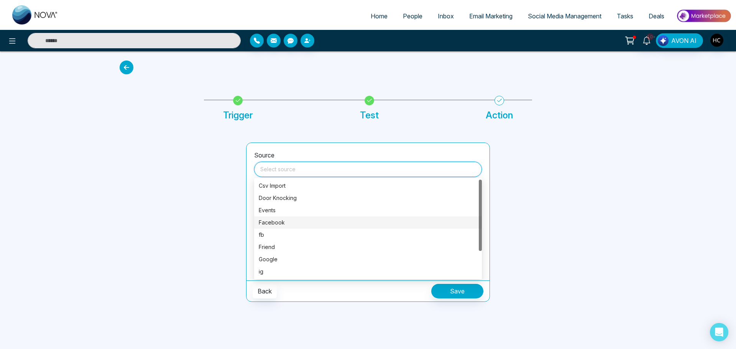
click at [272, 221] on div "Facebook" at bounding box center [368, 222] width 218 height 8
type input "********"
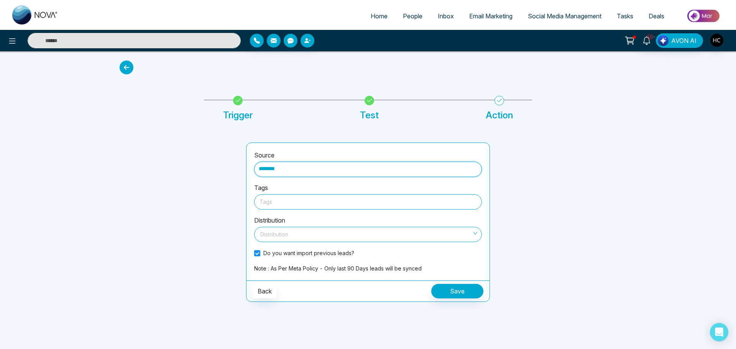
click at [276, 205] on div at bounding box center [367, 202] width 217 height 10
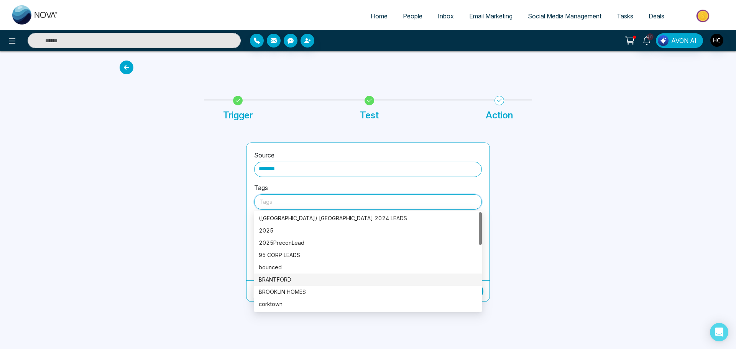
scroll to position [115, 0]
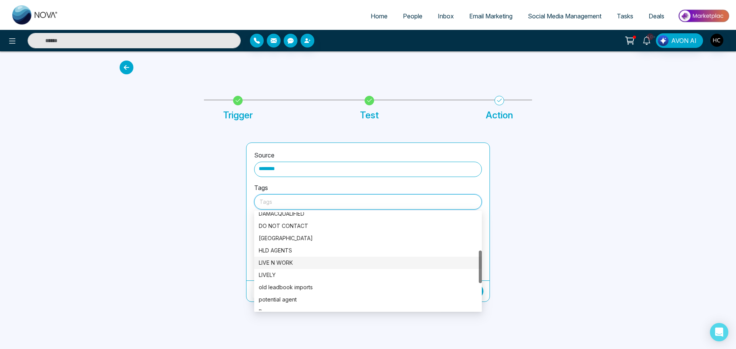
click at [284, 264] on div "LIVE N WORK" at bounding box center [368, 263] width 218 height 8
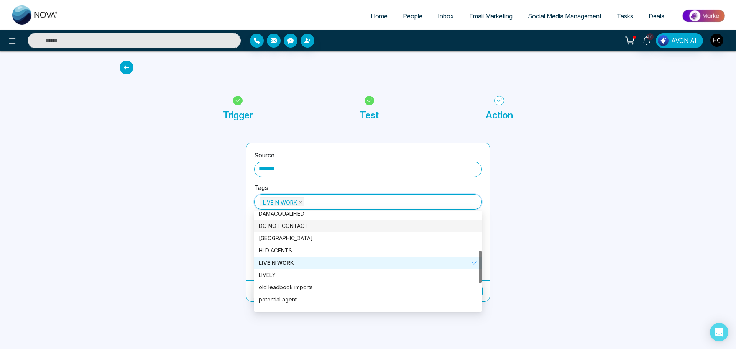
click at [226, 226] on div at bounding box center [178, 222] width 126 height 159
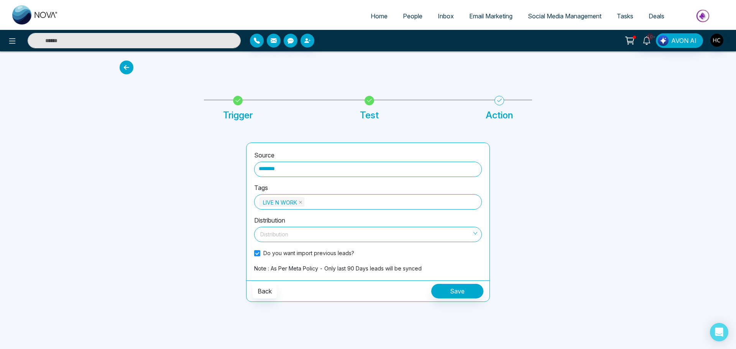
click at [294, 231] on input "search" at bounding box center [365, 232] width 213 height 11
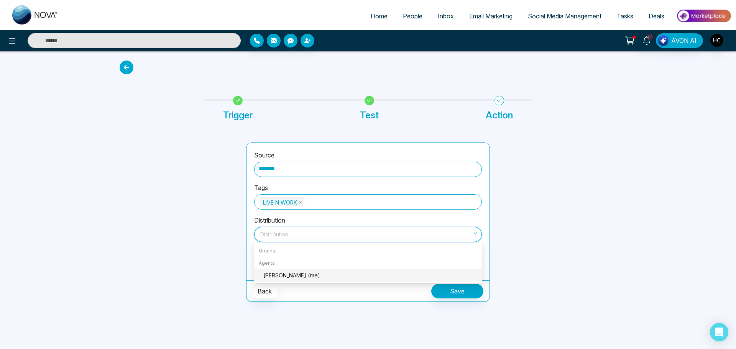
click at [287, 276] on div "Harsh Chawla (me)" at bounding box center [370, 275] width 214 height 8
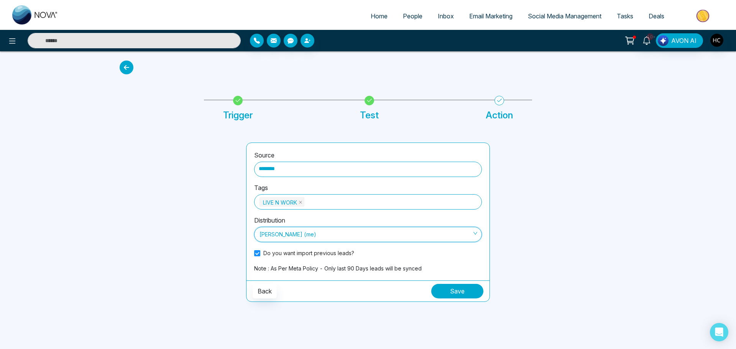
click at [441, 291] on button "Save" at bounding box center [457, 291] width 52 height 15
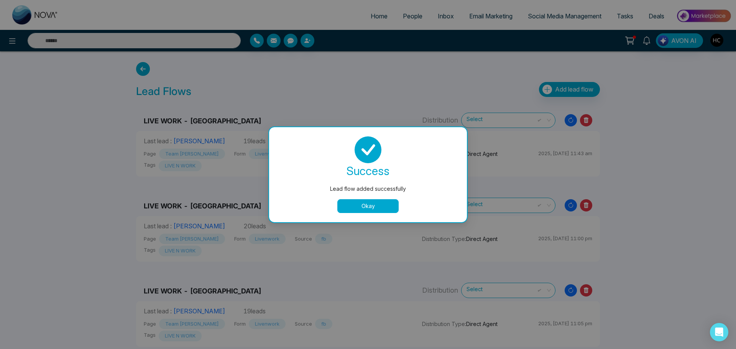
click at [362, 203] on button "Okay" at bounding box center [367, 206] width 61 height 14
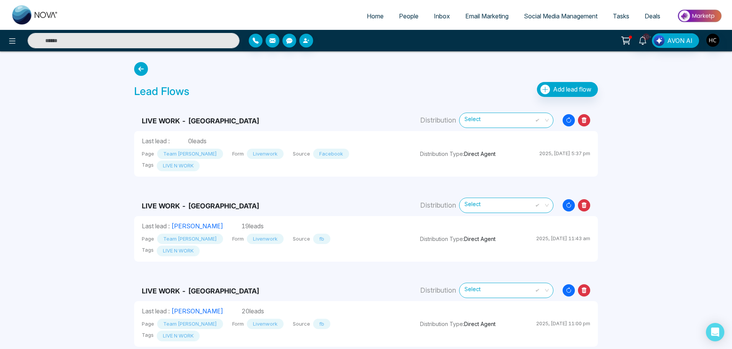
click at [408, 16] on span "People" at bounding box center [409, 16] width 20 height 8
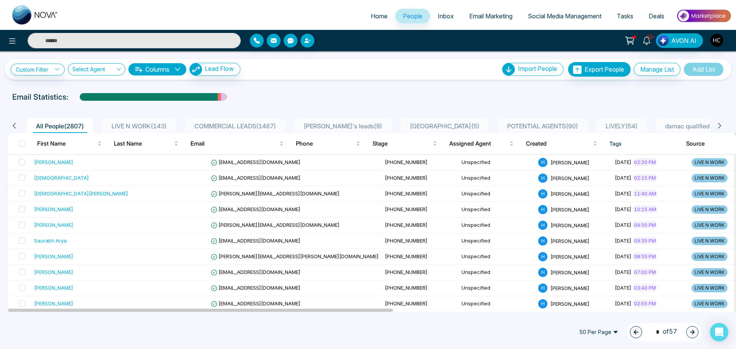
click at [161, 121] on li "LIVE N WORK ( 143 )" at bounding box center [139, 125] width 74 height 15
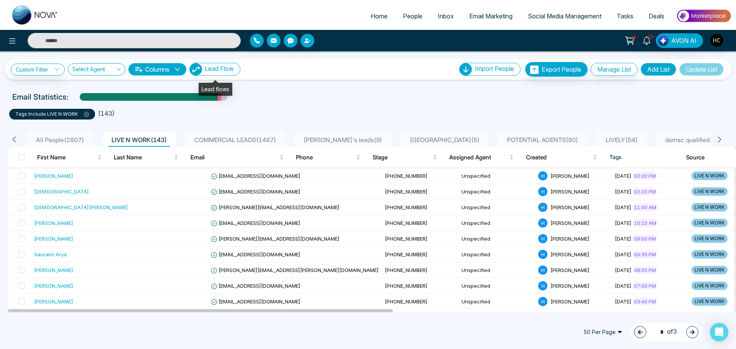
click at [239, 72] on button "Lead Flow" at bounding box center [214, 69] width 51 height 13
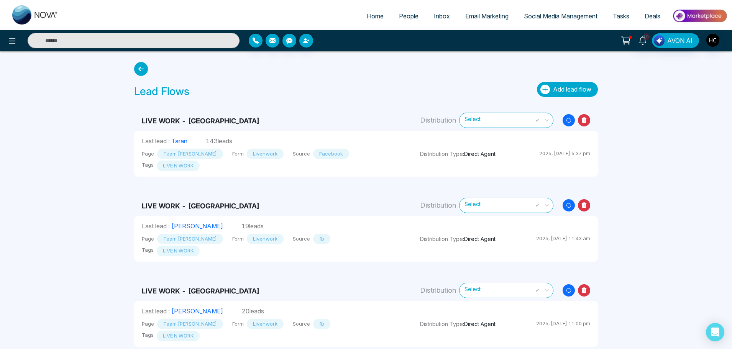
click at [543, 90] on icon "button" at bounding box center [544, 89] width 5 height 5
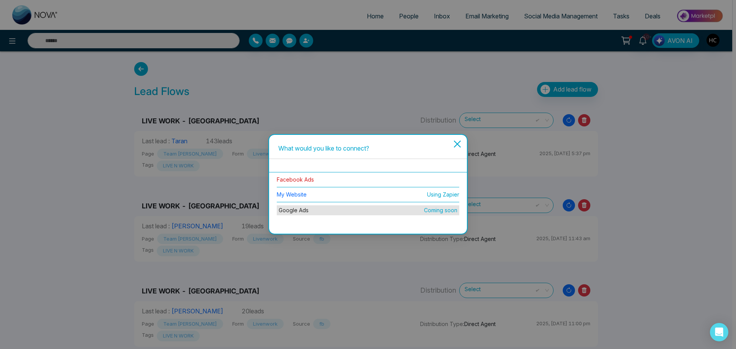
click at [302, 182] on link "Facebook Ads" at bounding box center [295, 179] width 37 height 7
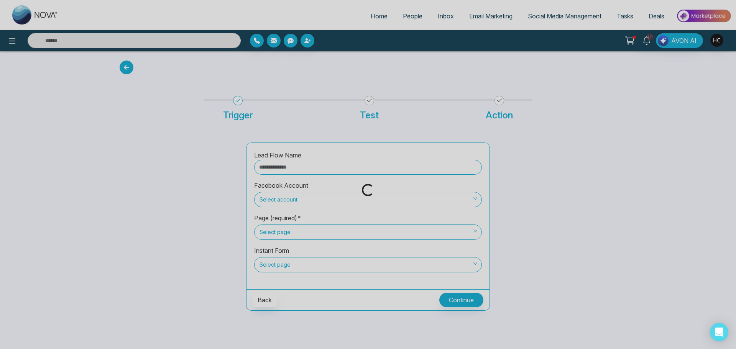
click at [297, 167] on div "Loading..." at bounding box center [368, 174] width 736 height 349
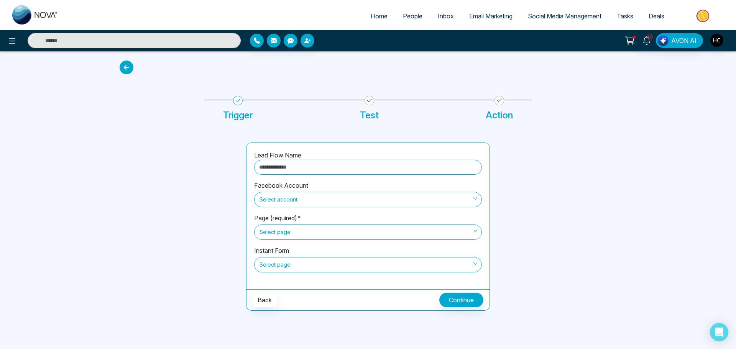
click at [297, 167] on input "text" at bounding box center [368, 167] width 228 height 15
type input "**********"
click at [281, 193] on span "Select account" at bounding box center [367, 199] width 217 height 13
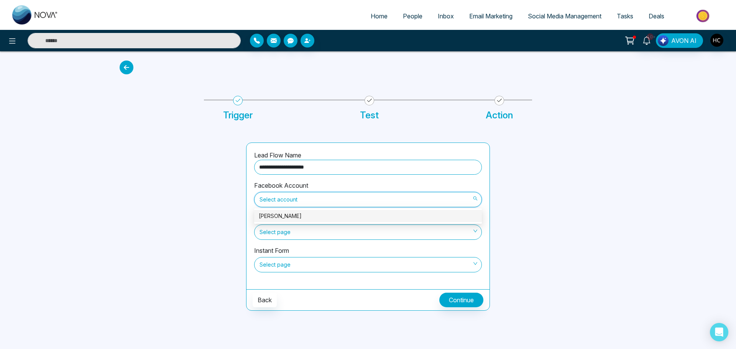
click at [279, 214] on div "Harshveer Chawla" at bounding box center [368, 216] width 218 height 8
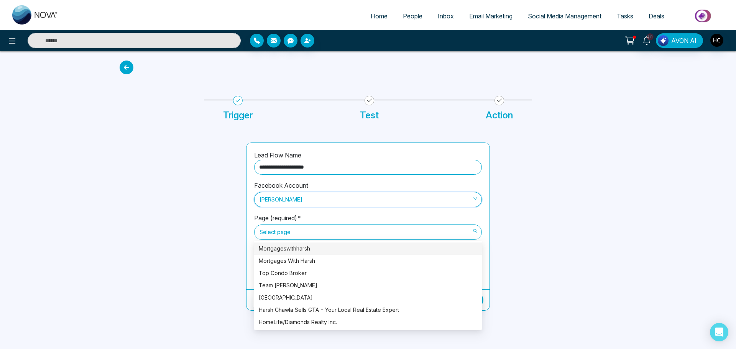
click at [279, 236] on span "Select page" at bounding box center [367, 232] width 217 height 13
click at [301, 287] on div "Team Tony Chawla" at bounding box center [368, 285] width 218 height 8
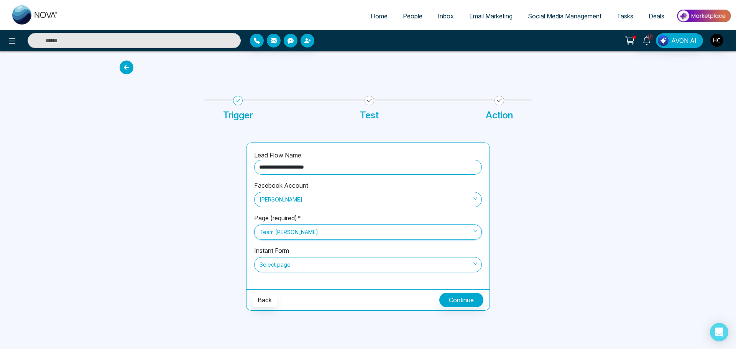
click at [279, 260] on span "Select page" at bounding box center [367, 264] width 217 height 13
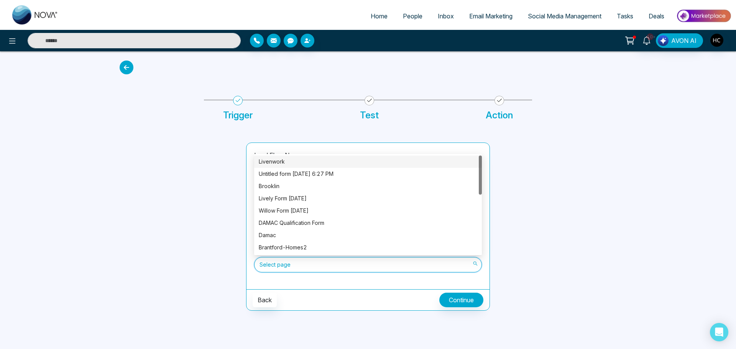
click at [290, 162] on div "Livenwork" at bounding box center [368, 161] width 218 height 8
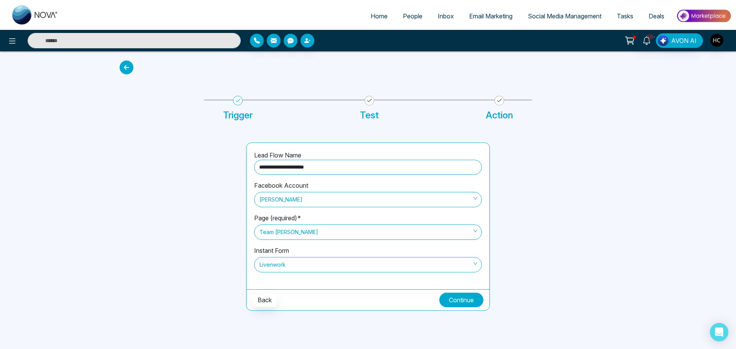
click at [453, 296] on button "Continue" at bounding box center [461, 300] width 44 height 15
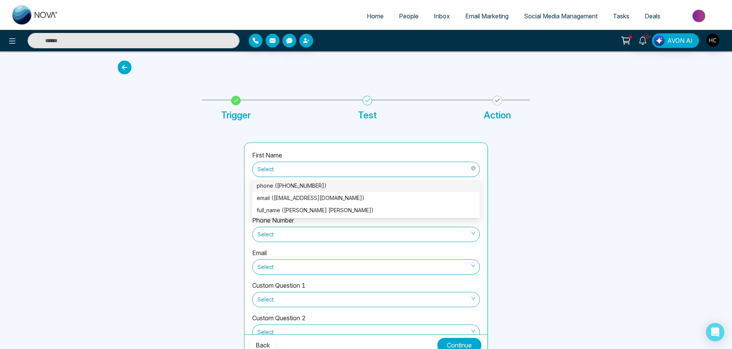
click at [298, 169] on span "Select" at bounding box center [365, 169] width 217 height 13
click at [293, 208] on div "full_name (Taha Naomi Zaya)" at bounding box center [366, 210] width 218 height 8
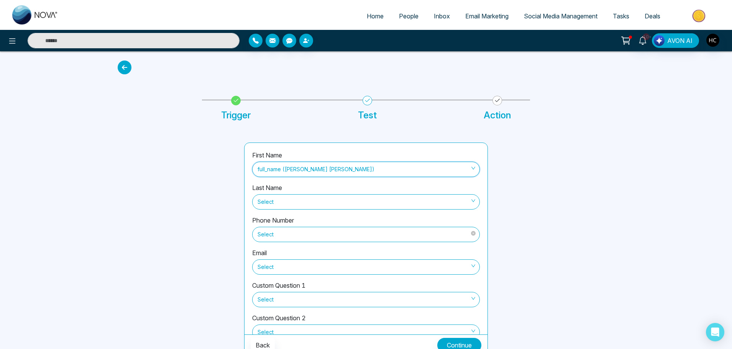
click at [285, 237] on span "Select" at bounding box center [365, 234] width 217 height 13
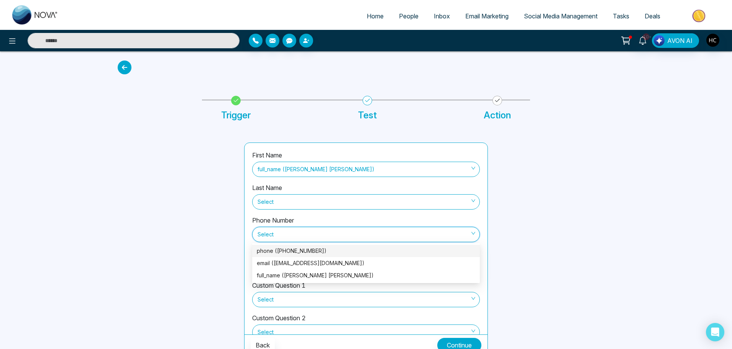
click at [305, 249] on div "phone (+13656886818)" at bounding box center [366, 251] width 218 height 8
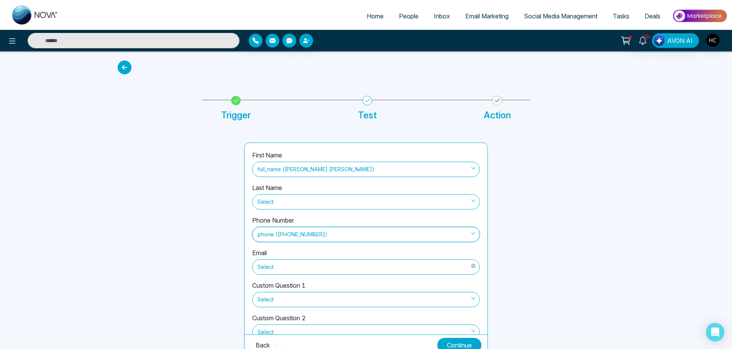
click at [298, 271] on span "Select" at bounding box center [365, 267] width 217 height 13
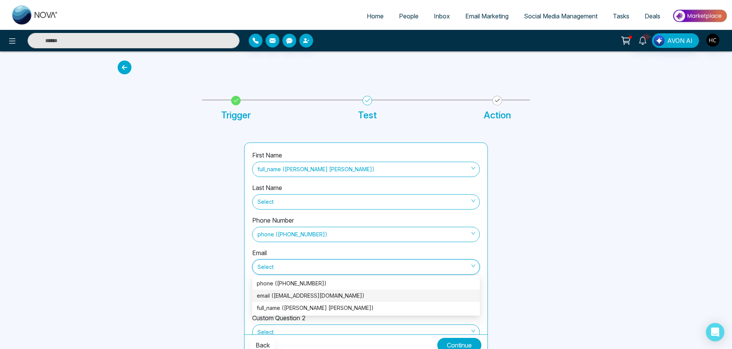
click at [295, 296] on div "email (ziniaadi@gmail.com)" at bounding box center [366, 296] width 218 height 8
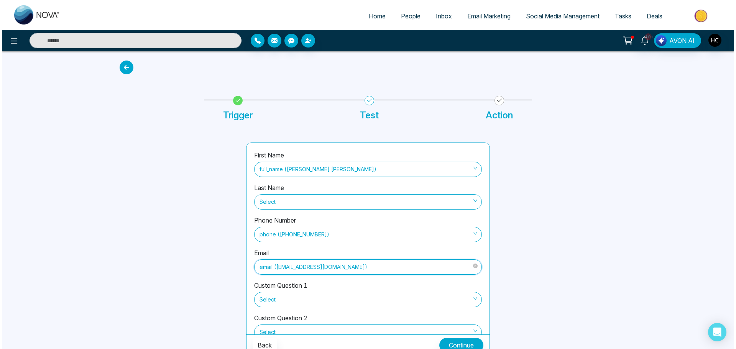
scroll to position [84, 0]
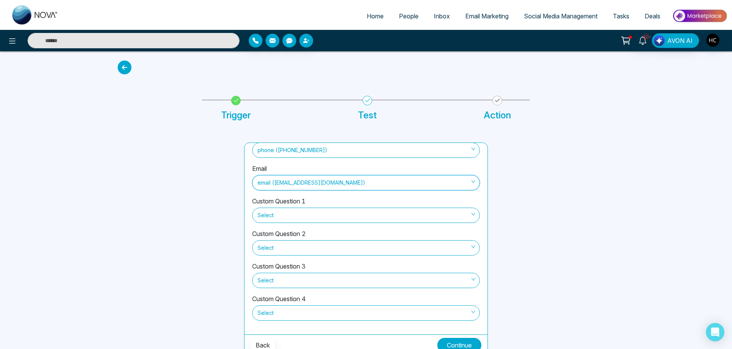
click at [463, 343] on button "Continue" at bounding box center [459, 345] width 44 height 15
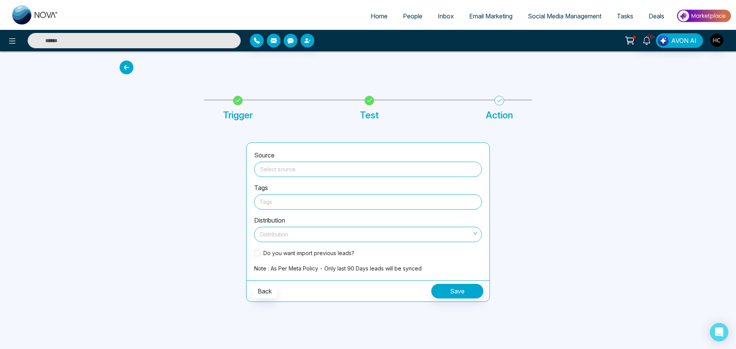
click at [301, 173] on input "search" at bounding box center [368, 167] width 218 height 11
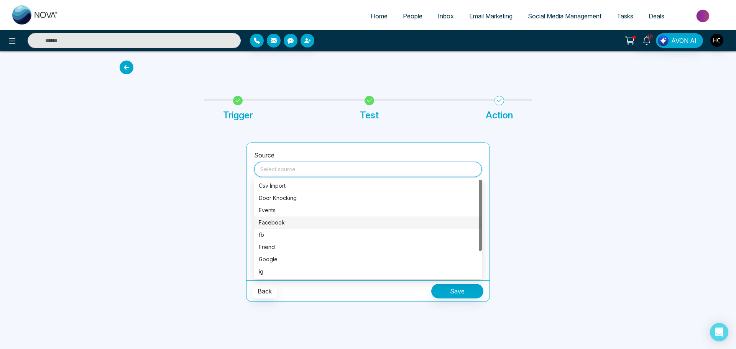
click at [277, 222] on div "Facebook" at bounding box center [368, 222] width 218 height 8
type input "********"
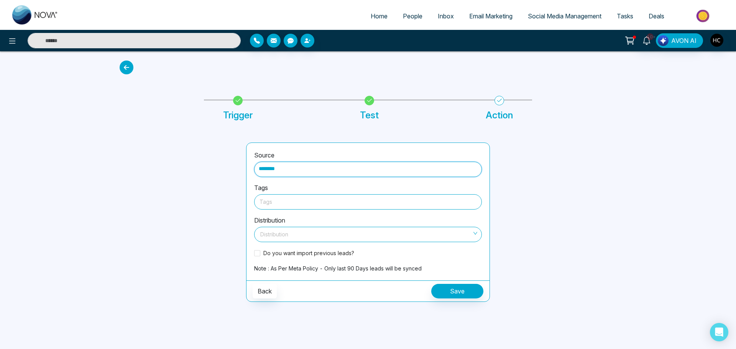
click at [286, 206] on div at bounding box center [367, 202] width 217 height 10
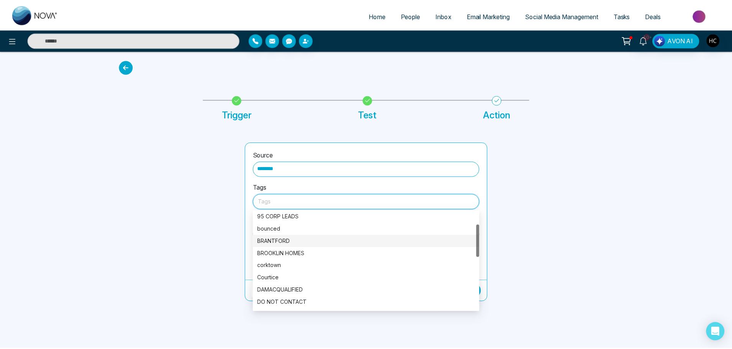
scroll to position [77, 0]
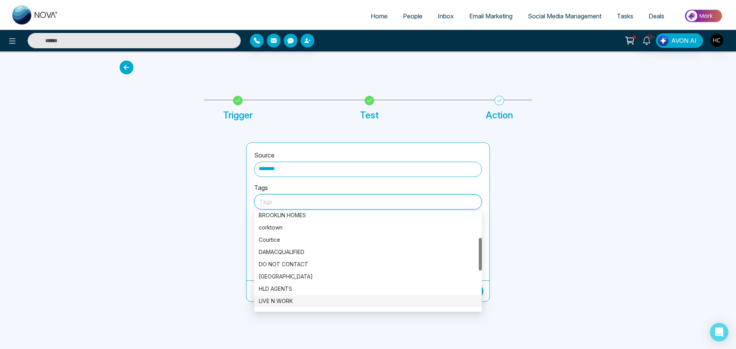
click at [286, 297] on div "LIVE N WORK" at bounding box center [368, 301] width 218 height 8
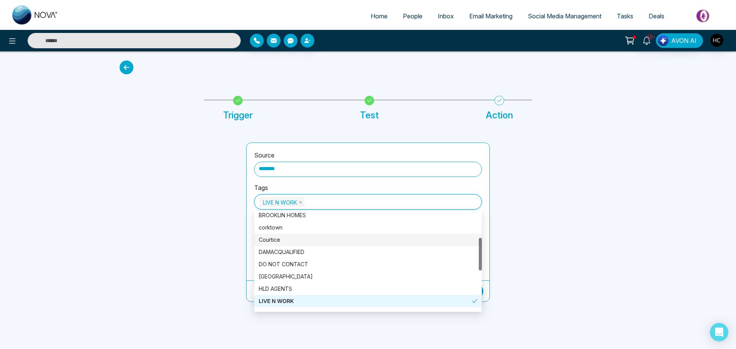
click at [191, 237] on div at bounding box center [178, 222] width 126 height 159
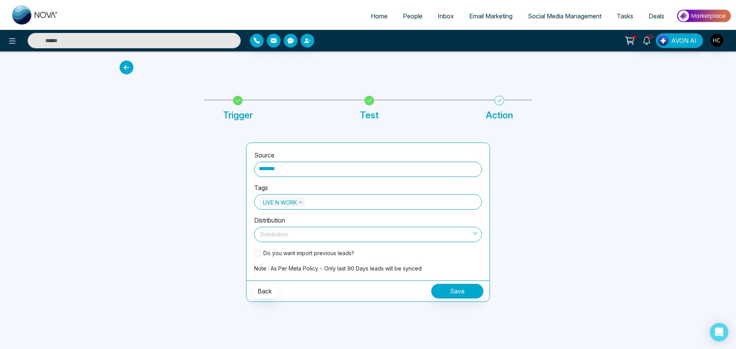
click at [285, 237] on input "search" at bounding box center [365, 232] width 213 height 11
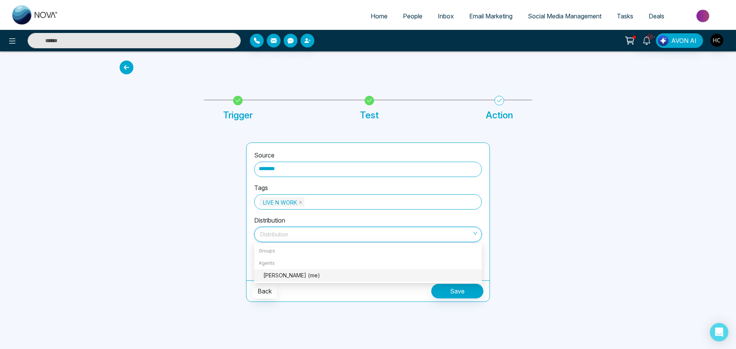
click at [292, 275] on div "Harsh Chawla (me)" at bounding box center [370, 275] width 214 height 8
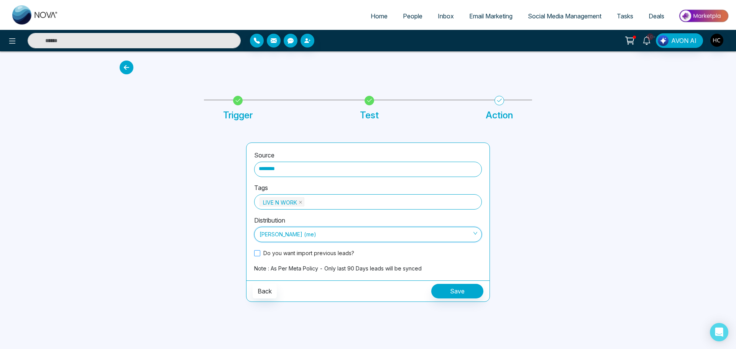
click at [259, 255] on span at bounding box center [257, 253] width 6 height 6
click at [463, 292] on button "Save" at bounding box center [457, 291] width 52 height 15
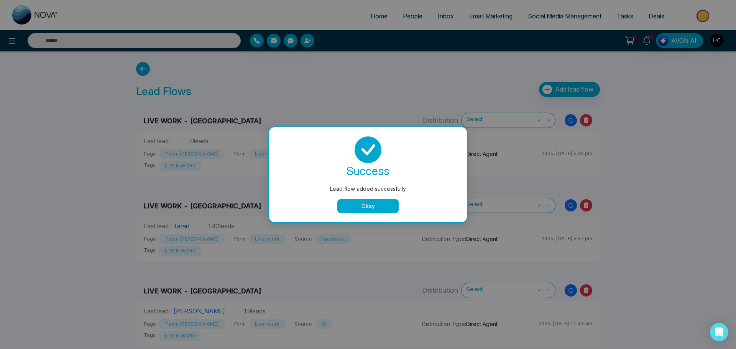
click at [360, 207] on button "Okay" at bounding box center [367, 206] width 61 height 14
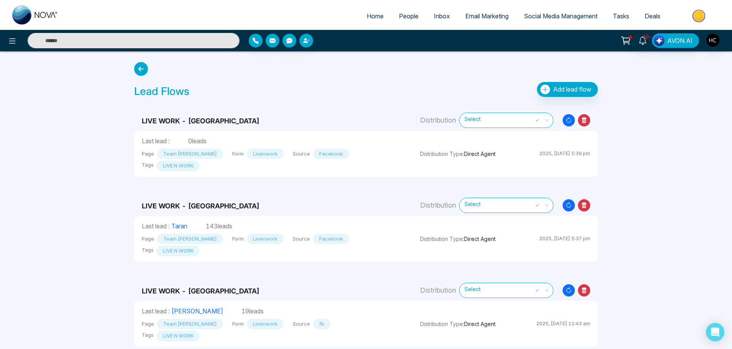
click at [566, 122] on icon "Resync Leads" at bounding box center [568, 120] width 12 height 12
click at [403, 16] on span "People" at bounding box center [409, 16] width 20 height 8
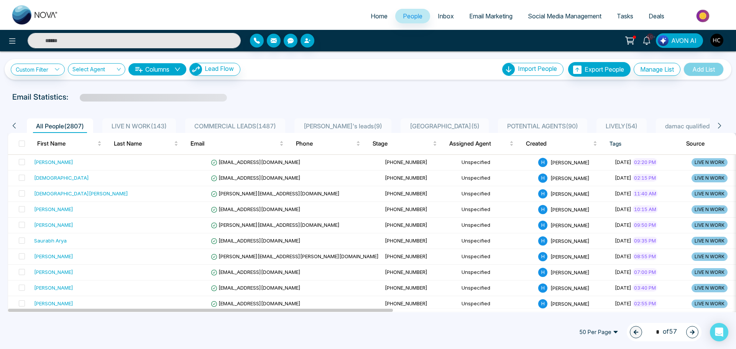
click at [121, 122] on span "LIVE N WORK ( 143 )" at bounding box center [138, 126] width 61 height 8
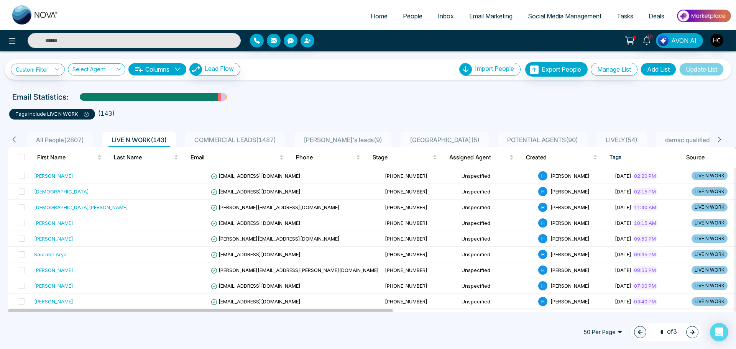
click at [690, 334] on icon "button" at bounding box center [691, 332] width 5 height 5
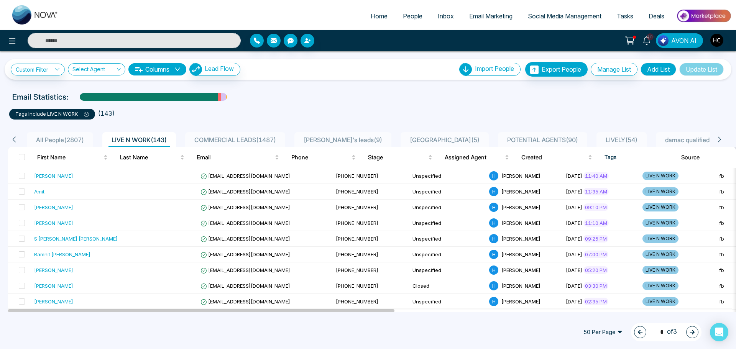
click at [690, 335] on button "button" at bounding box center [692, 332] width 12 height 12
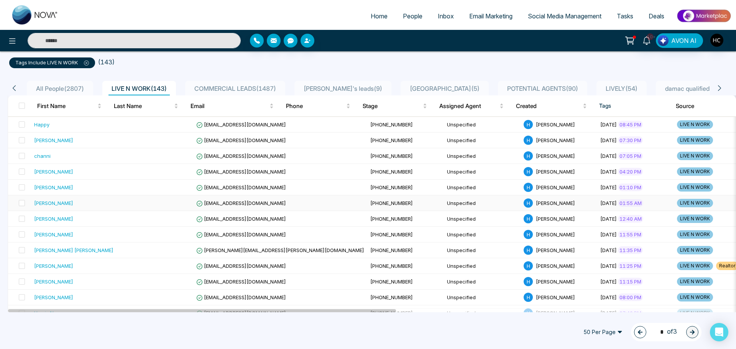
scroll to position [38, 0]
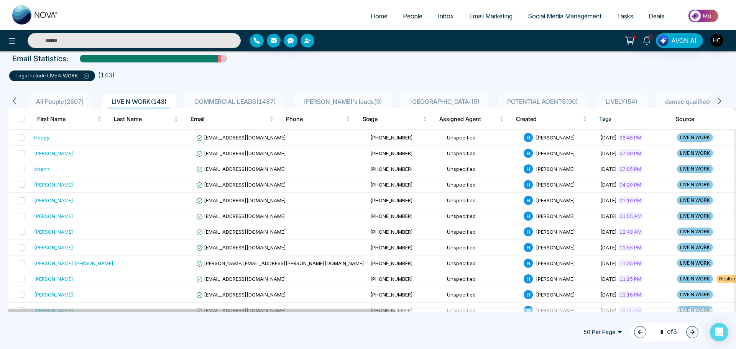
click at [638, 331] on icon "button" at bounding box center [640, 332] width 5 height 5
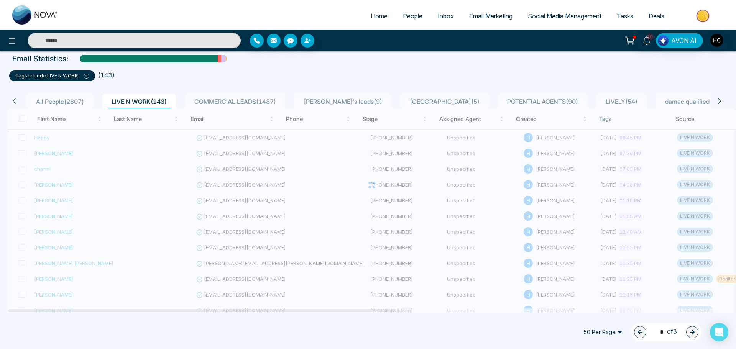
type input "*"
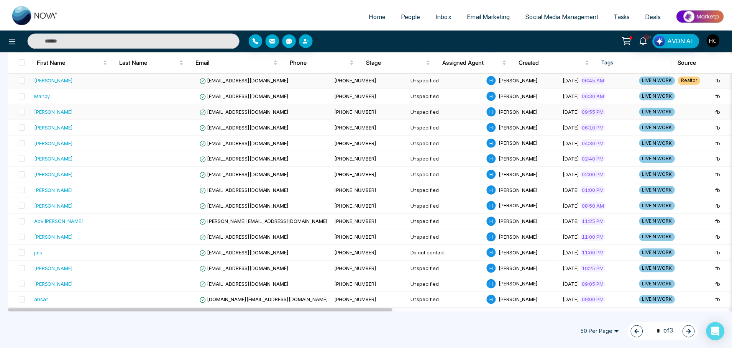
scroll to position [646, 0]
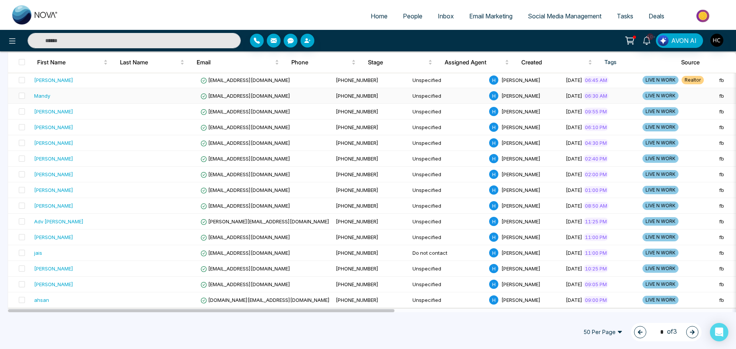
click at [84, 98] on div "Mandy" at bounding box center [76, 96] width 84 height 8
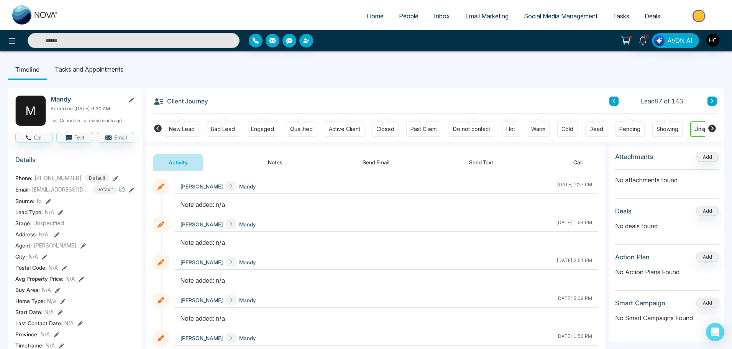
click at [283, 157] on button "Notes" at bounding box center [274, 162] width 45 height 17
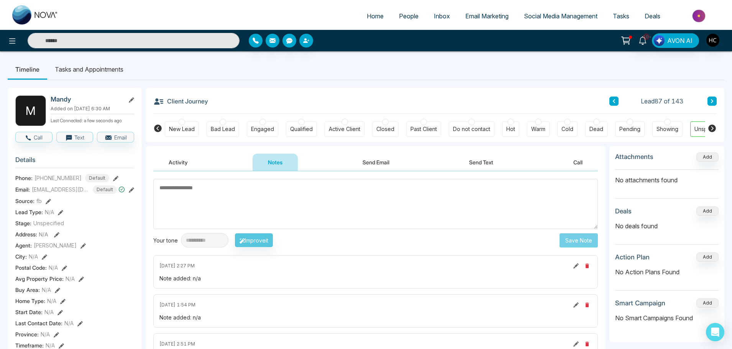
click at [270, 180] on textarea at bounding box center [375, 204] width 444 height 50
click at [134, 42] on input "text" at bounding box center [134, 40] width 212 height 15
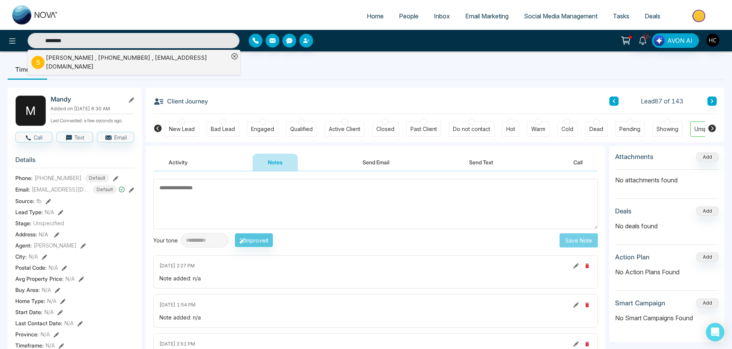
type input "********"
click at [123, 57] on div "Sheikh Wazed , +13656886818 , ijk265@mun.ca" at bounding box center [137, 62] width 183 height 17
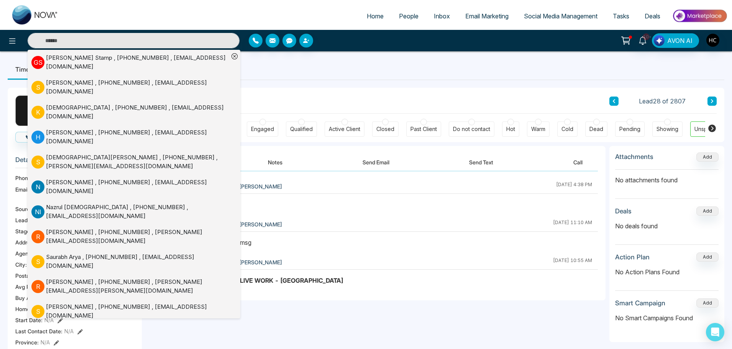
click at [285, 159] on button "Notes" at bounding box center [274, 162] width 45 height 17
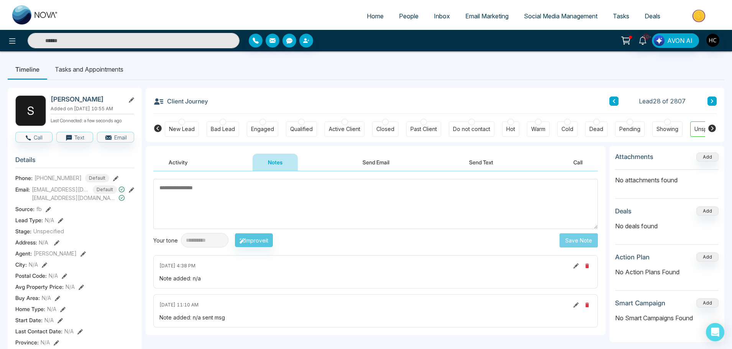
click at [401, 18] on span "People" at bounding box center [409, 16] width 20 height 8
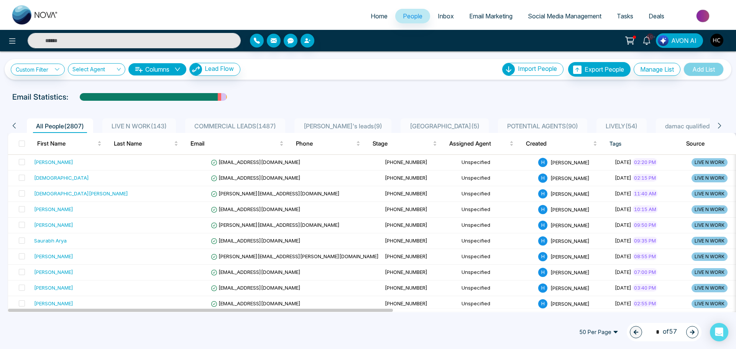
click at [136, 124] on span "LIVE N WORK ( 143 )" at bounding box center [138, 126] width 61 height 8
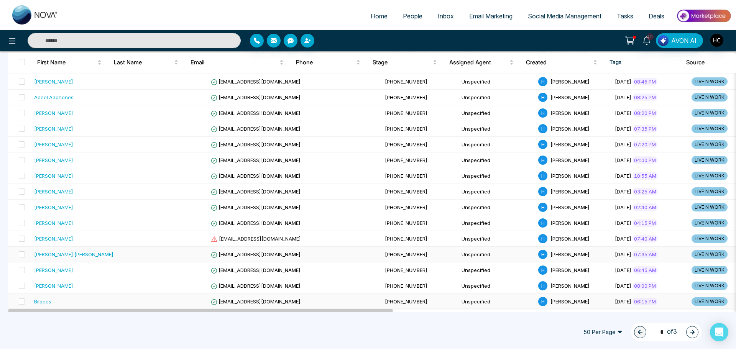
scroll to position [498, 0]
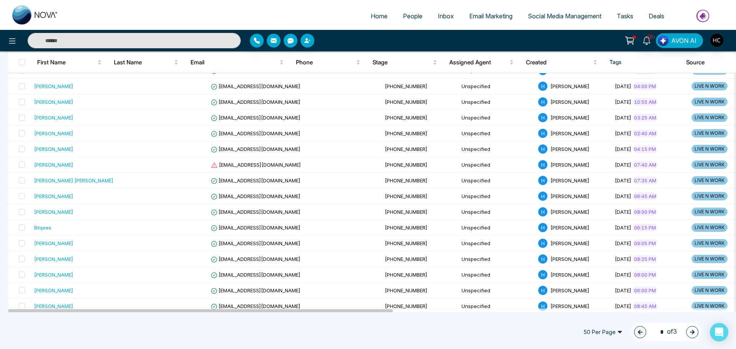
click at [692, 330] on button "button" at bounding box center [692, 332] width 12 height 12
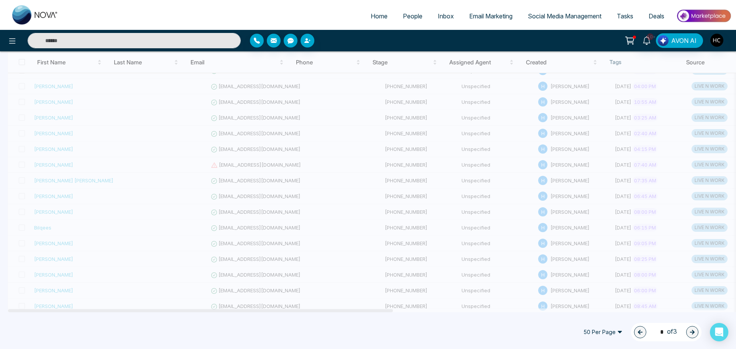
type input "*"
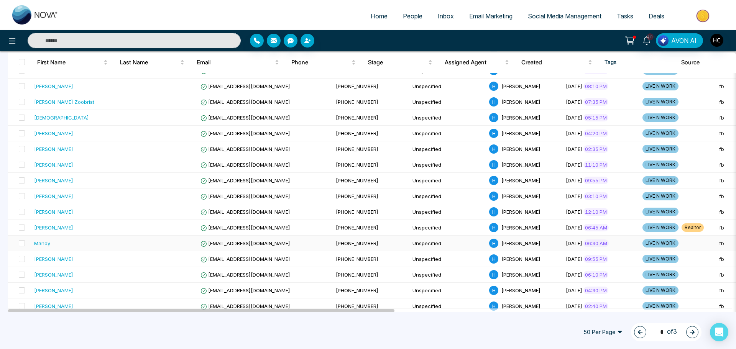
click at [54, 241] on div "Mandy" at bounding box center [76, 243] width 84 height 8
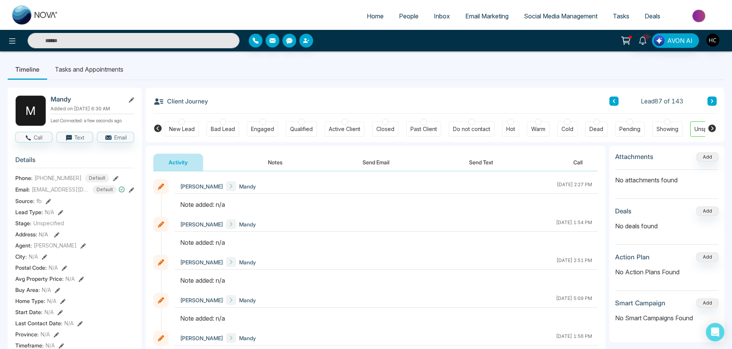
click at [279, 163] on button "Notes" at bounding box center [274, 162] width 45 height 17
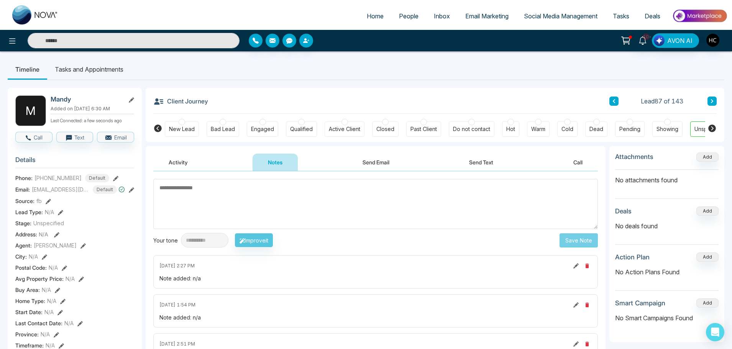
click at [257, 193] on textarea at bounding box center [375, 204] width 444 height 50
click at [310, 204] on textarea at bounding box center [375, 204] width 444 height 50
type textarea "***"
click at [578, 244] on button "Save Note" at bounding box center [578, 240] width 38 height 14
click at [708, 101] on button at bounding box center [711, 101] width 9 height 9
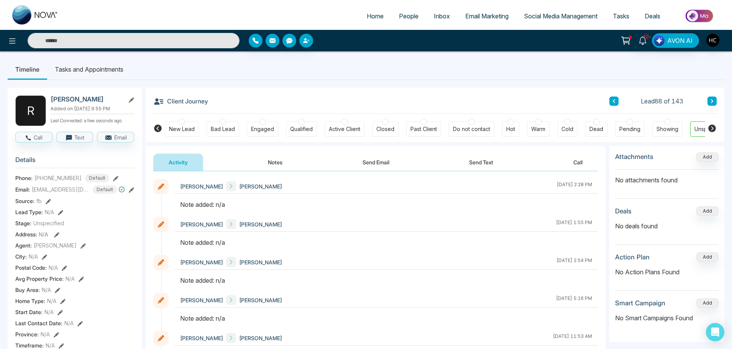
click at [276, 163] on button "Notes" at bounding box center [274, 162] width 45 height 17
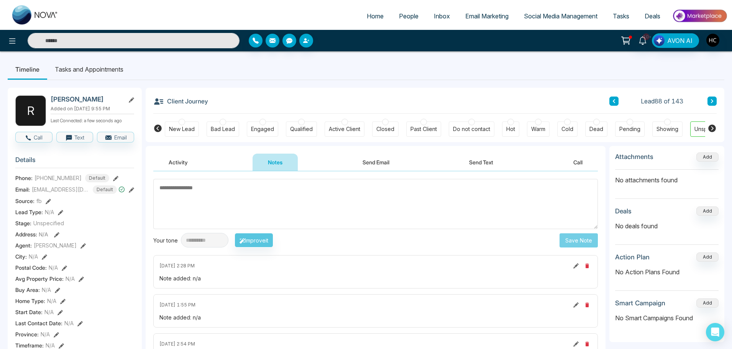
click at [275, 205] on textarea at bounding box center [375, 204] width 444 height 50
type textarea "***"
click at [577, 237] on button "Save Note" at bounding box center [578, 240] width 38 height 14
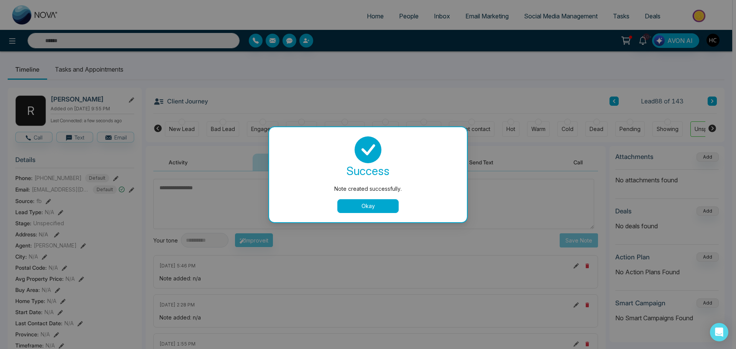
click at [354, 203] on button "Okay" at bounding box center [367, 206] width 61 height 14
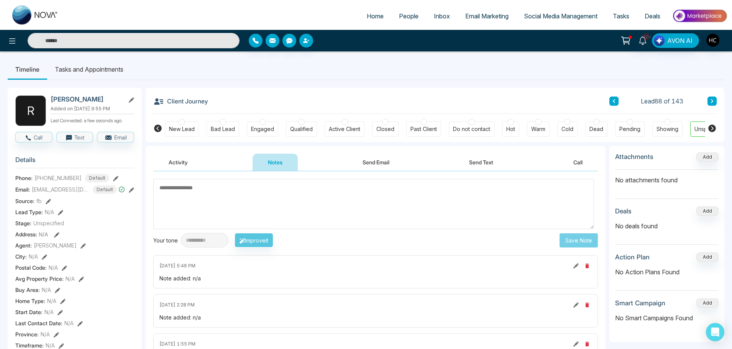
click at [713, 98] on button at bounding box center [711, 101] width 9 height 9
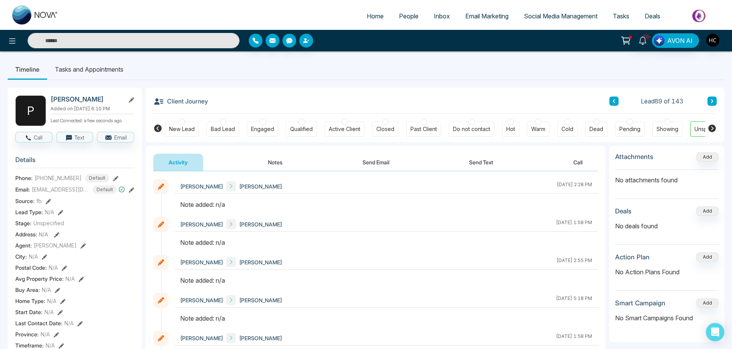
click at [274, 164] on button "Notes" at bounding box center [274, 162] width 45 height 17
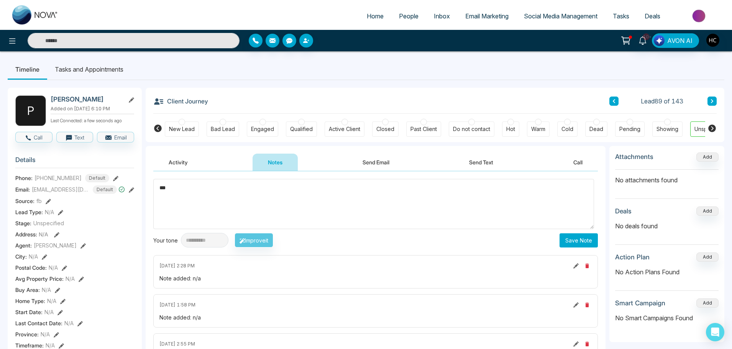
type textarea "***"
click at [566, 234] on button "Save Note" at bounding box center [578, 240] width 38 height 14
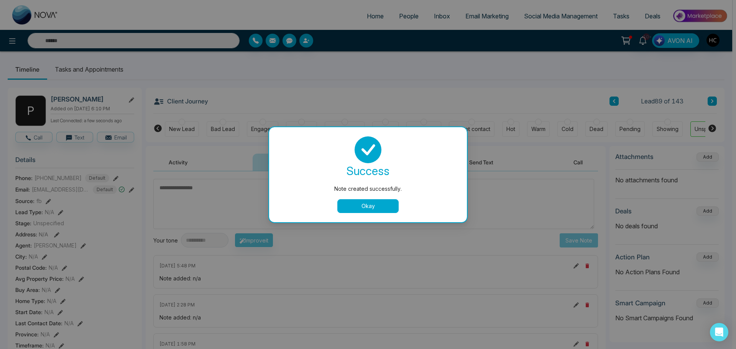
click at [380, 211] on button "Okay" at bounding box center [367, 206] width 61 height 14
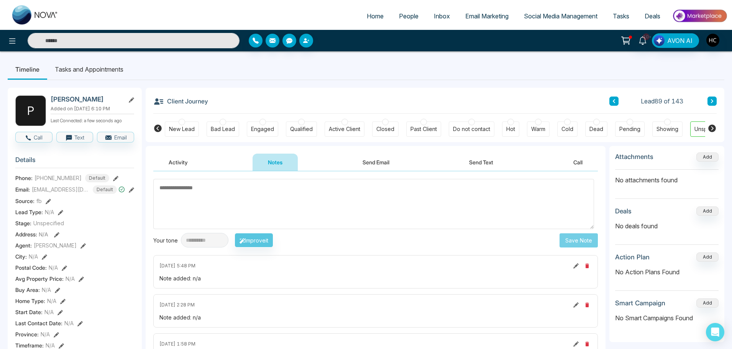
click at [711, 102] on icon at bounding box center [712, 101] width 4 height 5
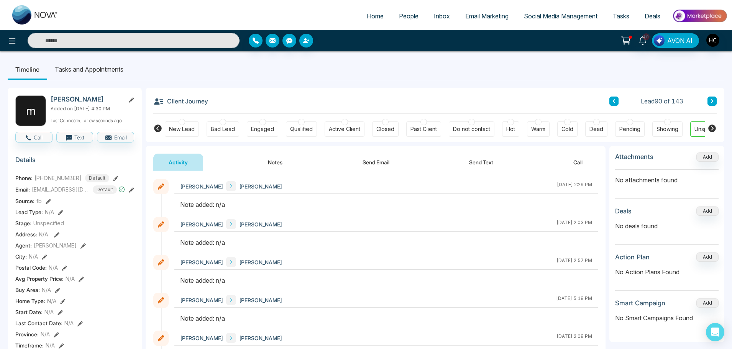
click at [280, 159] on button "Notes" at bounding box center [274, 162] width 45 height 17
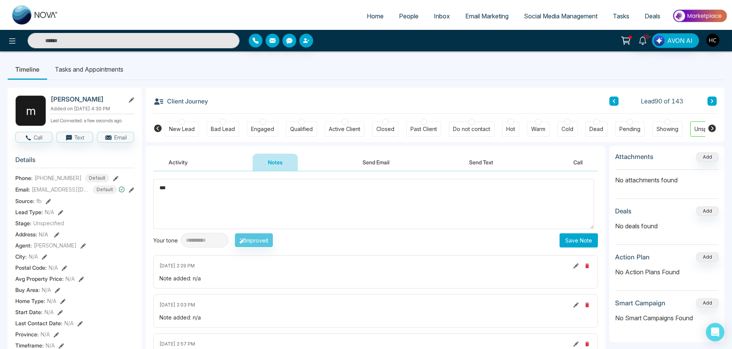
type textarea "***"
click at [573, 241] on button "Save Note" at bounding box center [578, 240] width 38 height 14
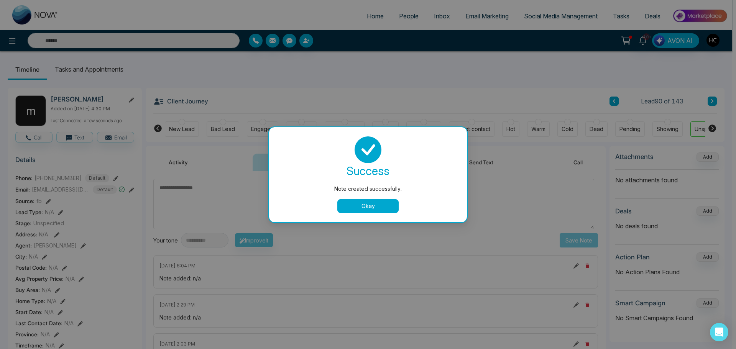
click at [390, 210] on button "Okay" at bounding box center [367, 206] width 61 height 14
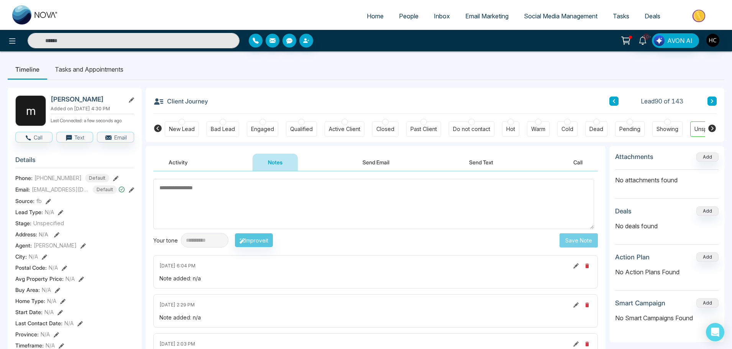
click at [708, 101] on button at bounding box center [711, 101] width 9 height 9
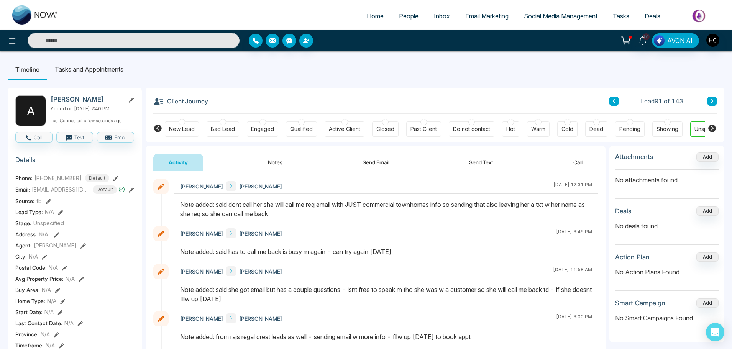
click at [713, 104] on button at bounding box center [711, 101] width 9 height 9
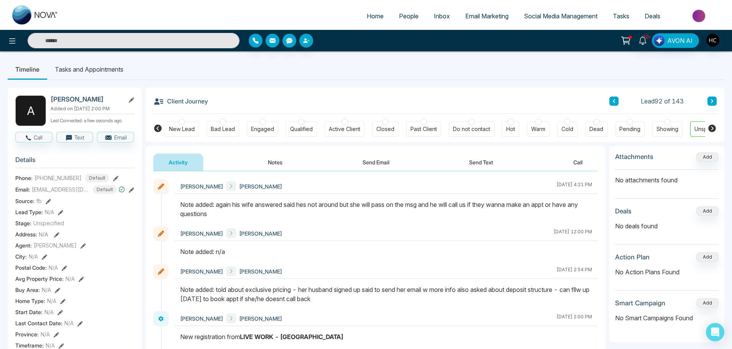
click at [709, 92] on div "Client Journey Lead 92 of 143" at bounding box center [434, 101] width 563 height 26
click at [714, 105] on button at bounding box center [711, 101] width 9 height 9
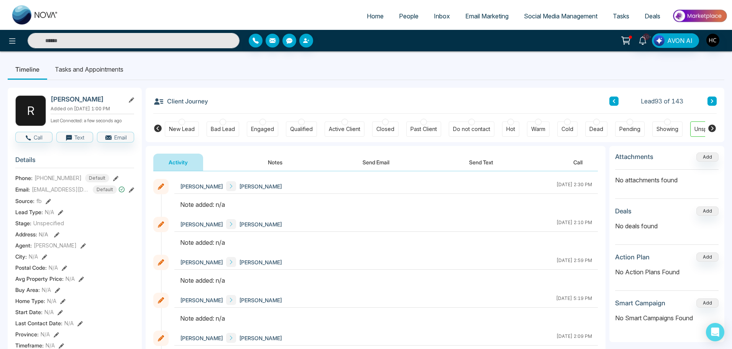
click at [284, 167] on button "Notes" at bounding box center [274, 162] width 45 height 17
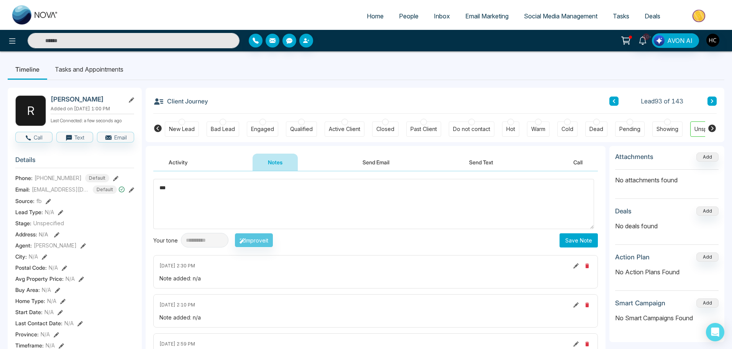
type textarea "***"
click at [562, 234] on button "Save Note" at bounding box center [578, 240] width 38 height 14
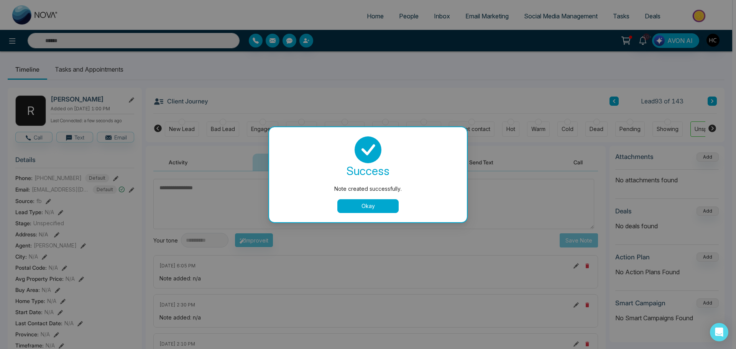
click at [391, 208] on button "Okay" at bounding box center [367, 206] width 61 height 14
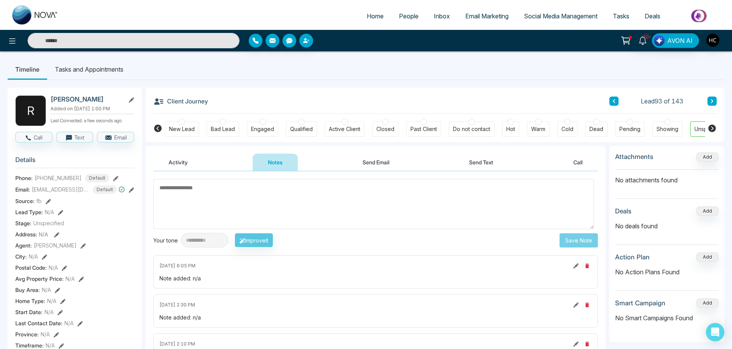
click at [710, 102] on icon at bounding box center [712, 101] width 4 height 5
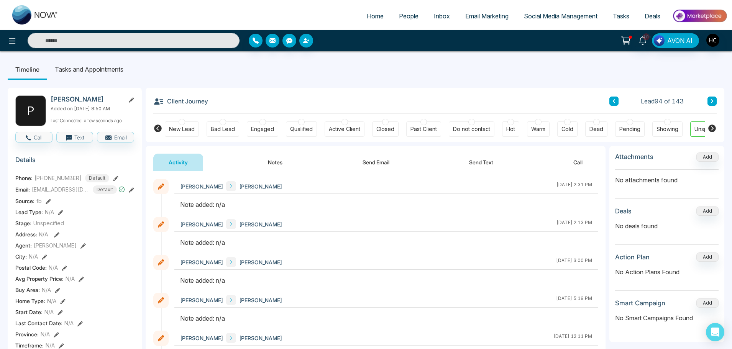
click at [283, 157] on button "Notes" at bounding box center [274, 162] width 45 height 17
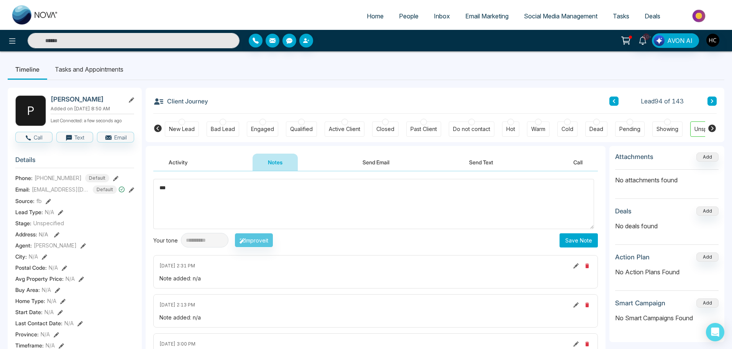
type textarea "***"
click at [587, 244] on button "Save Note" at bounding box center [578, 240] width 38 height 14
click at [709, 101] on button at bounding box center [711, 101] width 9 height 9
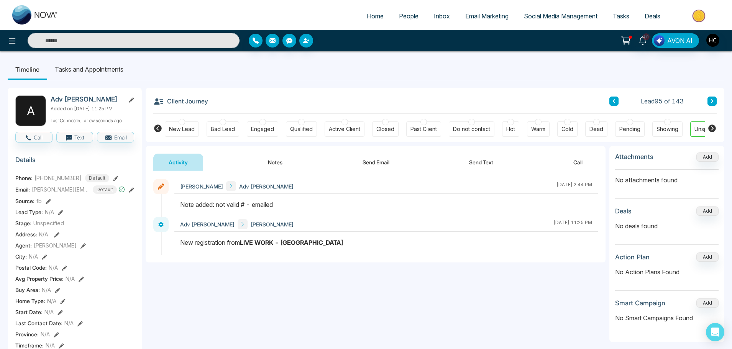
click at [712, 101] on icon at bounding box center [712, 101] width 4 height 5
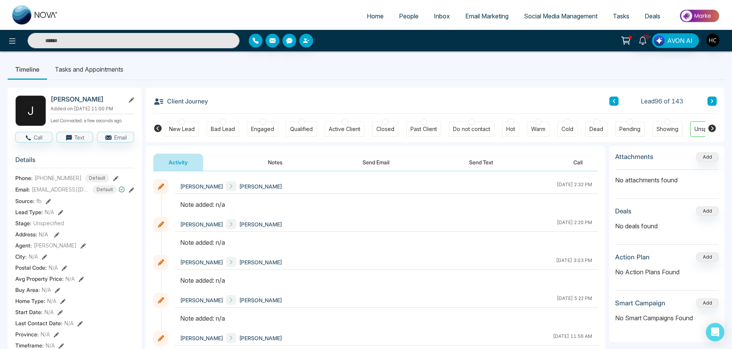
click at [282, 159] on button "Notes" at bounding box center [274, 162] width 45 height 17
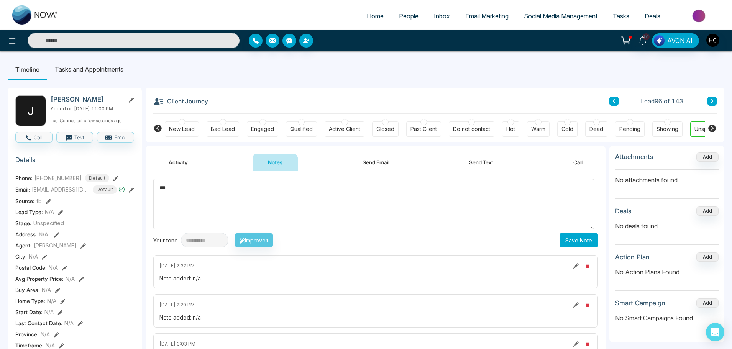
type textarea "***"
click at [580, 234] on button "Save Note" at bounding box center [578, 240] width 38 height 14
click at [710, 101] on icon at bounding box center [712, 101] width 4 height 5
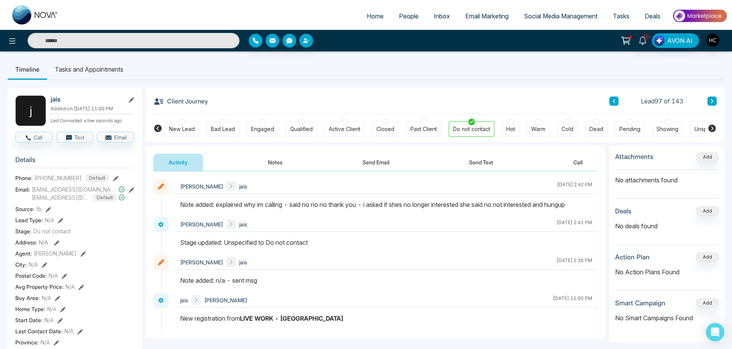
click at [285, 167] on button "Notes" at bounding box center [274, 162] width 45 height 17
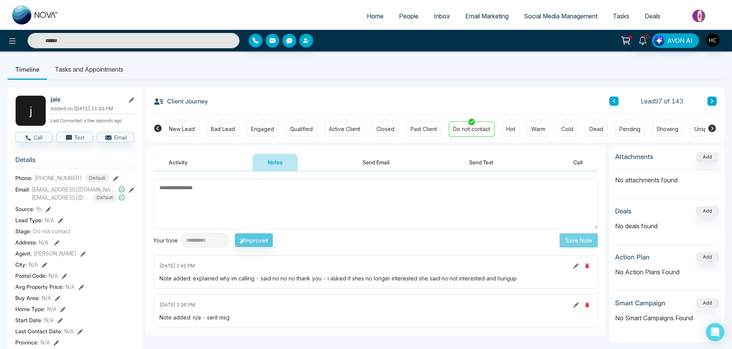
click at [715, 102] on button at bounding box center [711, 101] width 9 height 9
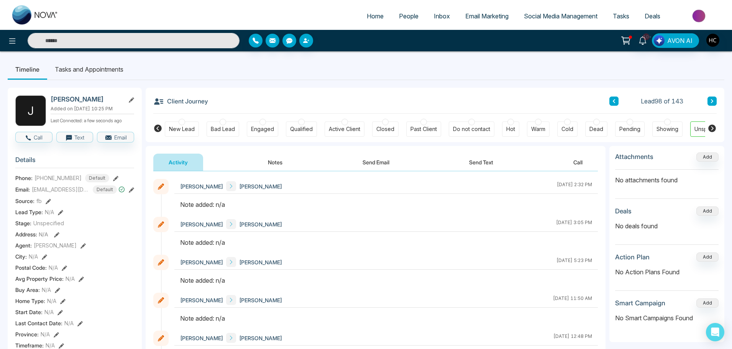
click at [267, 162] on button "Notes" at bounding box center [274, 162] width 45 height 17
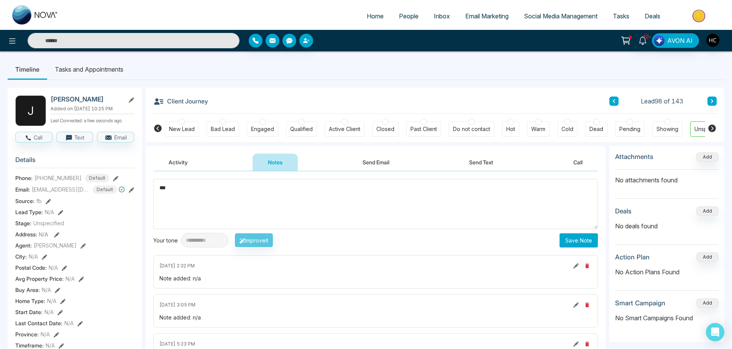
type textarea "***"
click at [575, 239] on button "Save Note" at bounding box center [578, 240] width 38 height 14
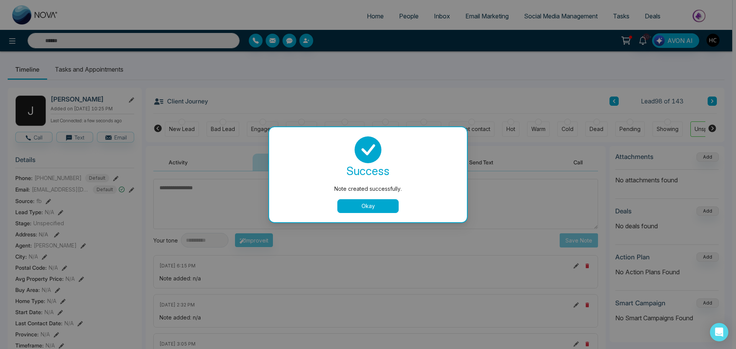
click at [364, 202] on button "Okay" at bounding box center [367, 206] width 61 height 14
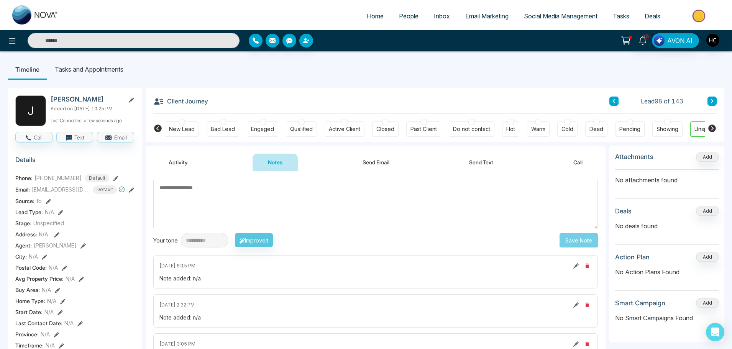
click at [713, 99] on icon at bounding box center [712, 101] width 4 height 5
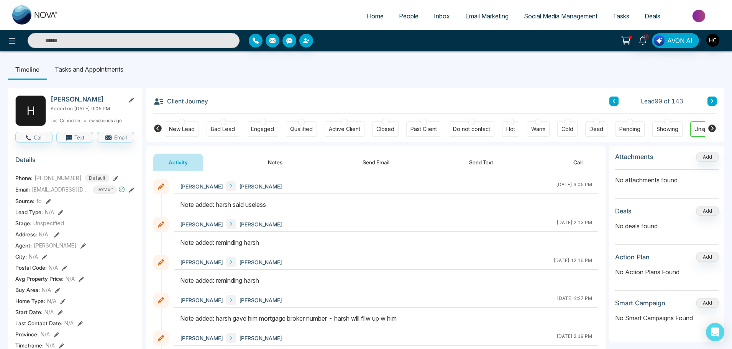
click at [711, 100] on icon at bounding box center [712, 101] width 2 height 4
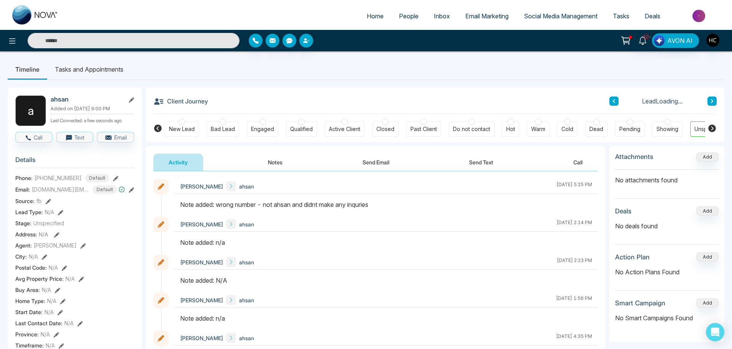
click at [711, 100] on icon at bounding box center [712, 101] width 2 height 4
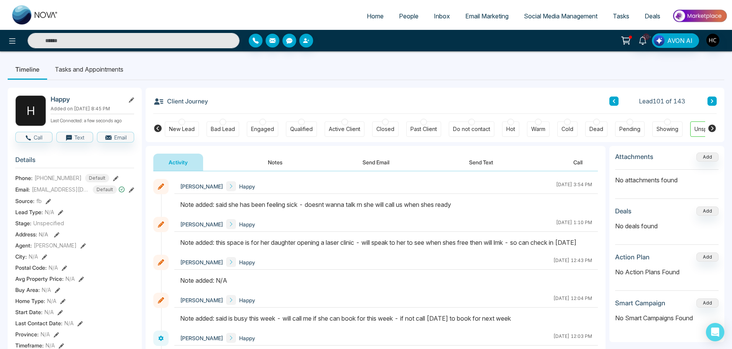
click at [711, 100] on icon at bounding box center [712, 101] width 2 height 4
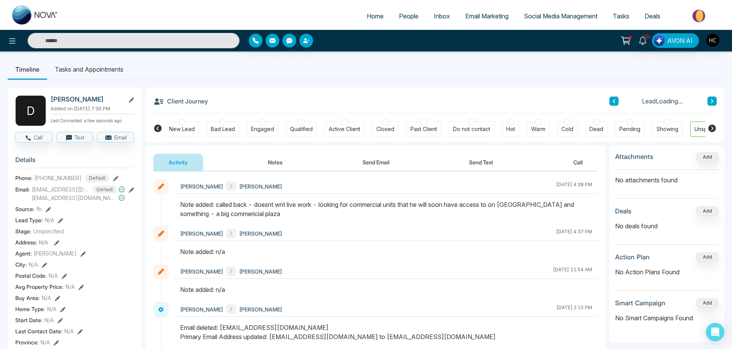
click at [711, 100] on icon at bounding box center [712, 101] width 2 height 4
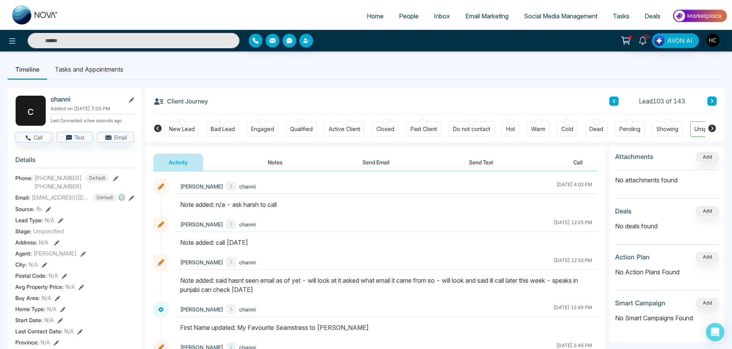
click at [711, 100] on icon at bounding box center [712, 101] width 2 height 4
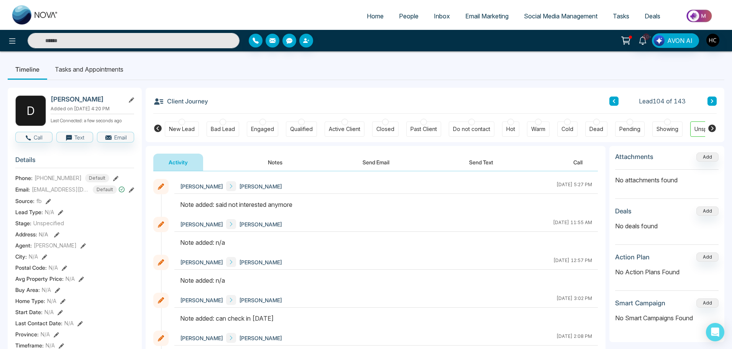
click at [711, 100] on icon at bounding box center [712, 101] width 2 height 4
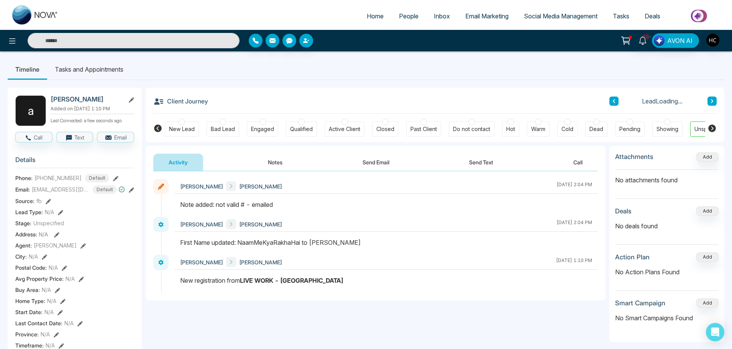
click at [711, 100] on icon at bounding box center [712, 101] width 2 height 4
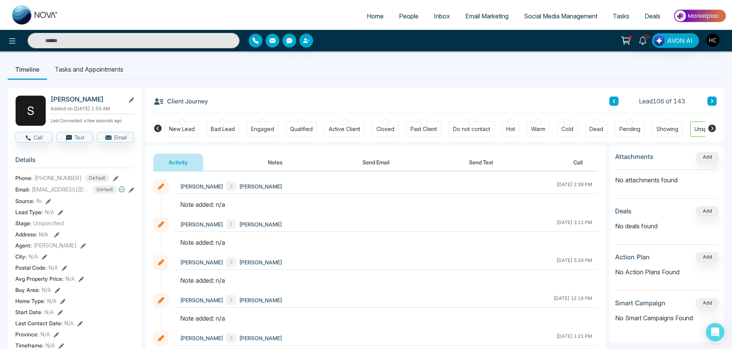
click at [275, 163] on button "Notes" at bounding box center [274, 162] width 45 height 17
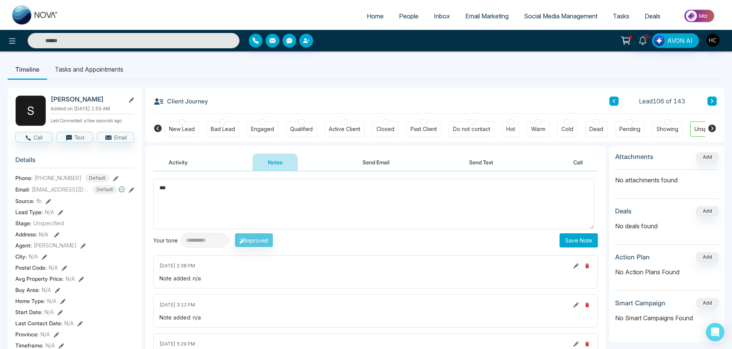
type textarea "***"
click at [568, 238] on button "Save Note" at bounding box center [578, 240] width 38 height 14
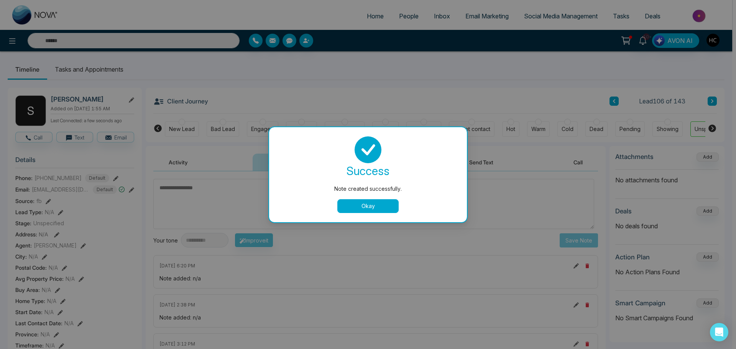
click at [392, 205] on button "Okay" at bounding box center [367, 206] width 61 height 14
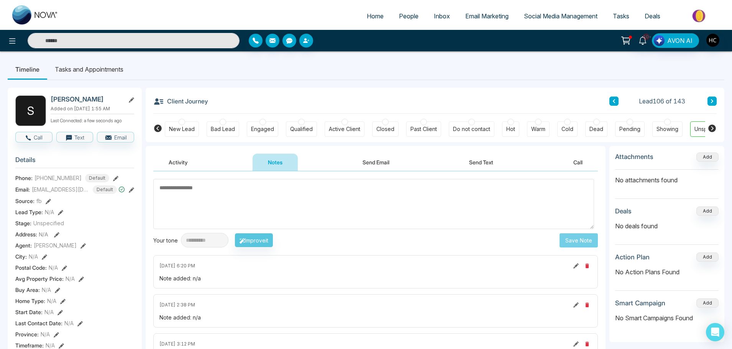
click at [713, 99] on icon at bounding box center [712, 101] width 4 height 5
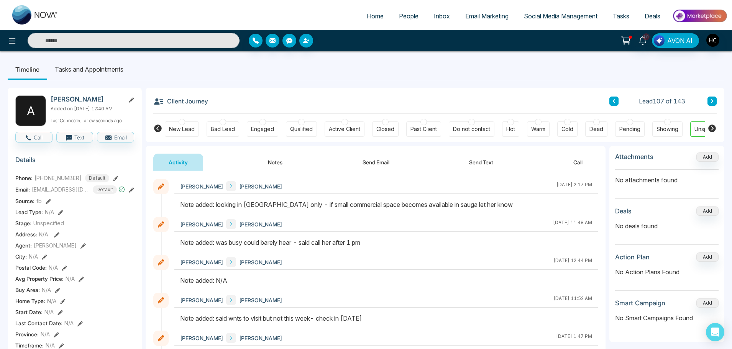
click at [277, 164] on button "Notes" at bounding box center [274, 162] width 45 height 17
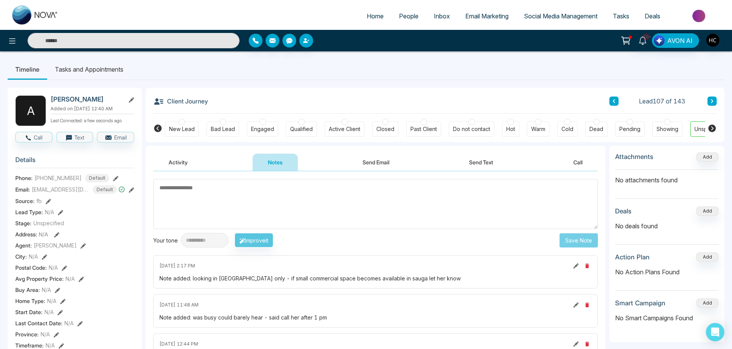
click at [714, 100] on button at bounding box center [711, 101] width 9 height 9
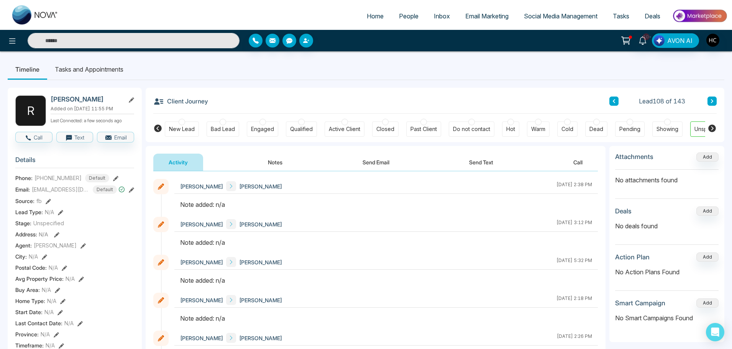
click at [282, 160] on button "Notes" at bounding box center [274, 162] width 45 height 17
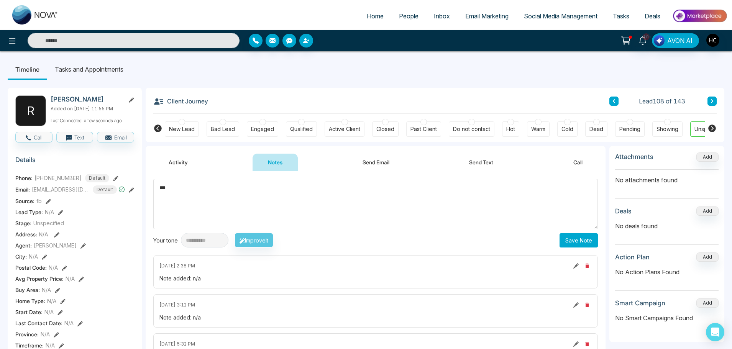
type textarea "***"
click at [577, 241] on button "Save Note" at bounding box center [578, 240] width 38 height 14
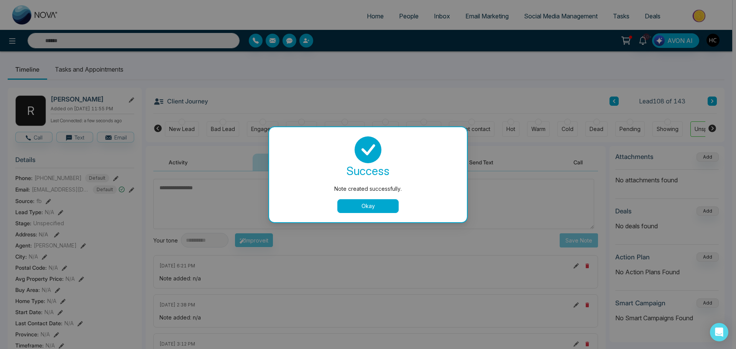
click at [378, 199] on button "Okay" at bounding box center [367, 206] width 61 height 14
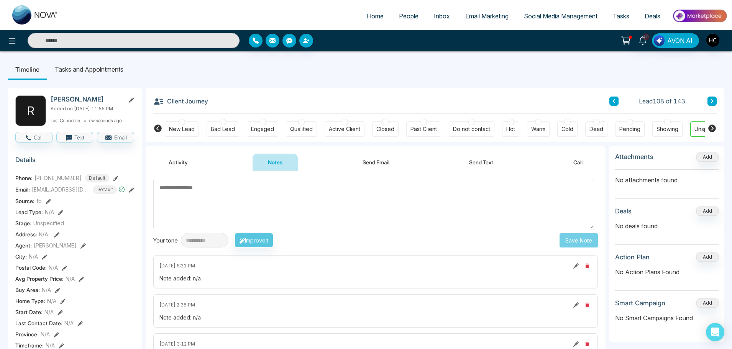
click at [712, 101] on icon at bounding box center [712, 101] width 2 height 4
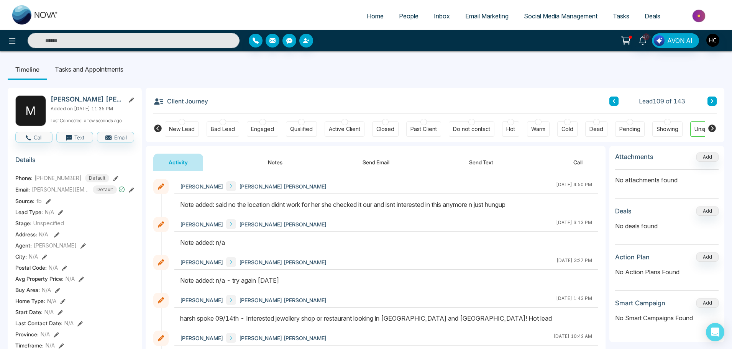
click at [715, 100] on button at bounding box center [711, 101] width 9 height 9
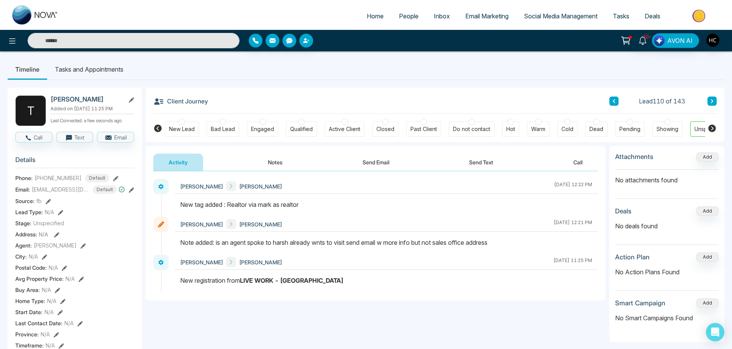
click at [716, 101] on button at bounding box center [711, 101] width 9 height 9
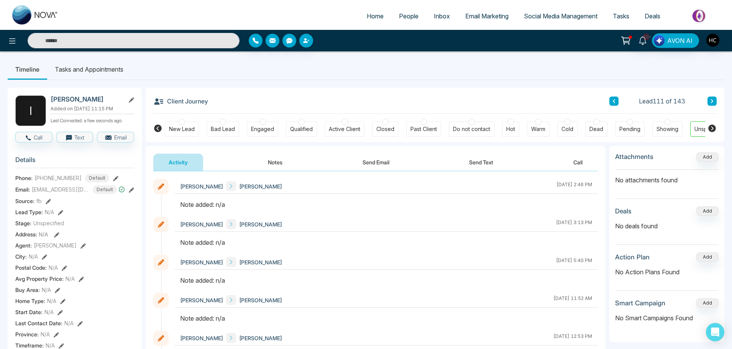
click at [277, 159] on button "Notes" at bounding box center [274, 162] width 45 height 17
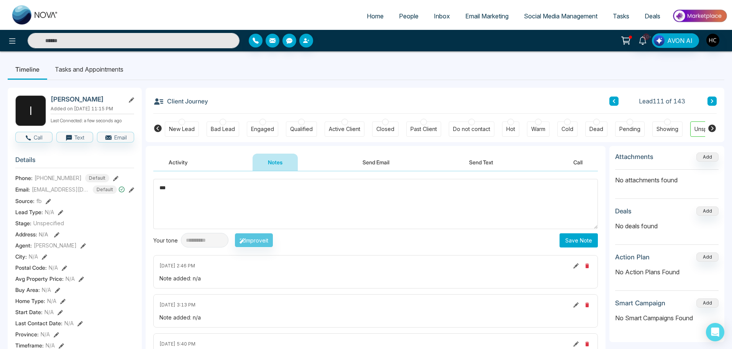
type textarea "***"
click at [581, 241] on button "Save Note" at bounding box center [578, 240] width 38 height 14
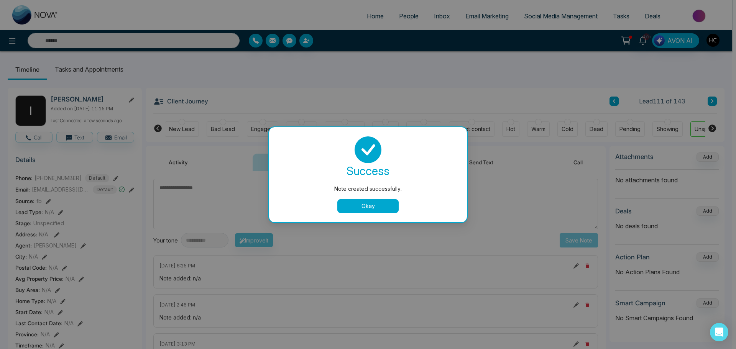
click at [363, 207] on button "Okay" at bounding box center [367, 206] width 61 height 14
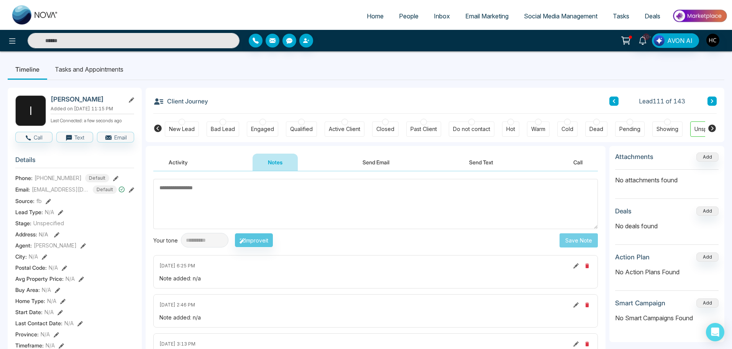
drag, startPoint x: 711, startPoint y: 102, endPoint x: 694, endPoint y: 110, distance: 18.3
click at [711, 102] on icon at bounding box center [712, 101] width 4 height 5
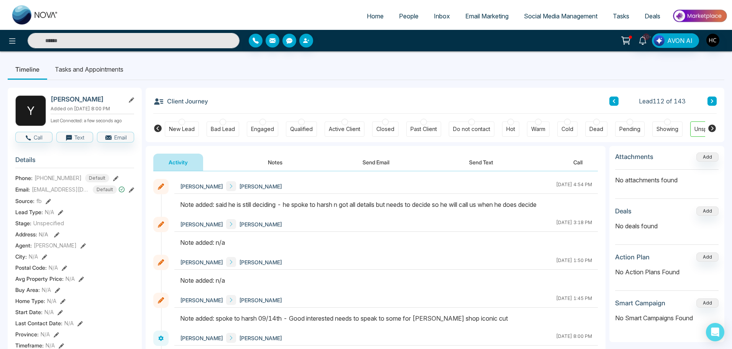
click at [711, 102] on icon at bounding box center [712, 101] width 4 height 5
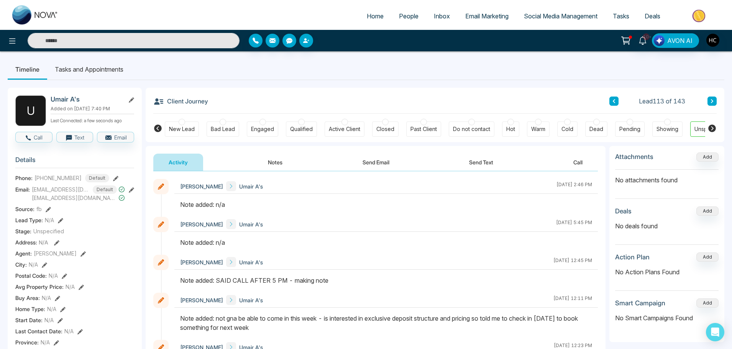
click at [279, 162] on button "Notes" at bounding box center [274, 162] width 45 height 17
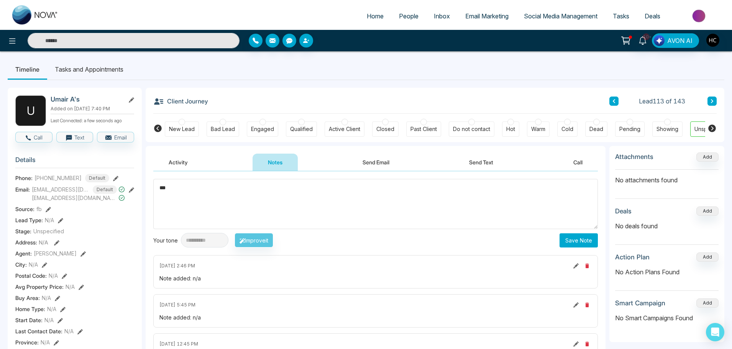
type textarea "***"
click at [579, 237] on button "Save Note" at bounding box center [578, 240] width 38 height 14
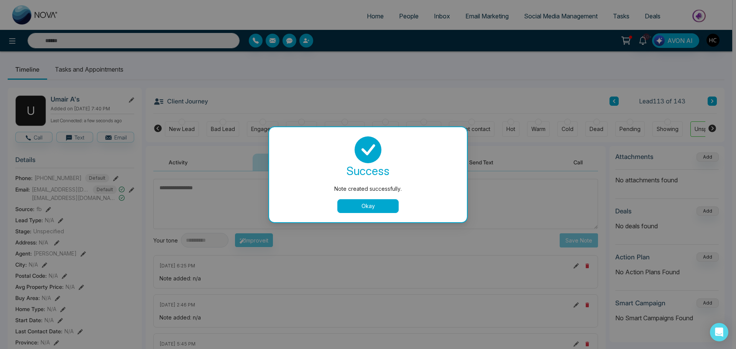
click at [385, 209] on button "Okay" at bounding box center [367, 206] width 61 height 14
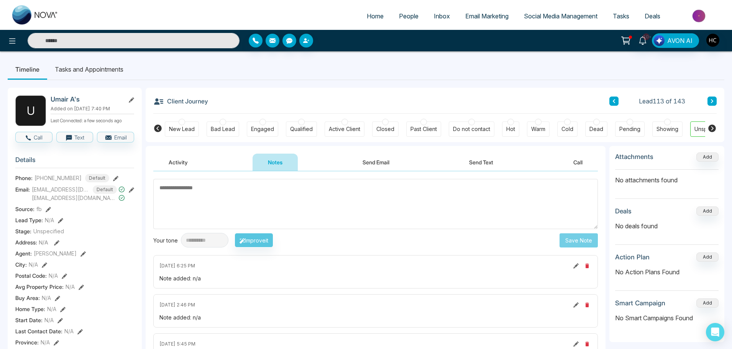
click at [712, 98] on button at bounding box center [711, 101] width 9 height 9
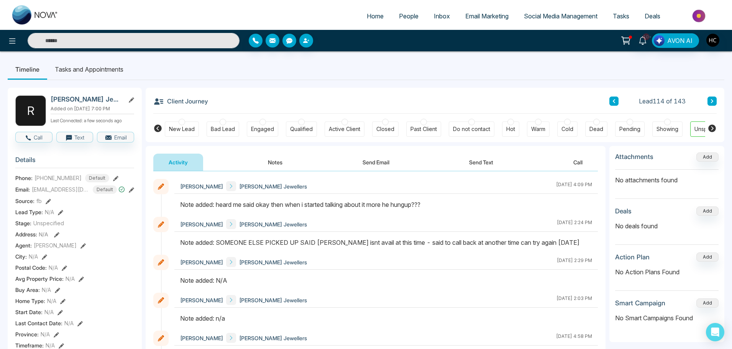
click at [708, 100] on button at bounding box center [711, 101] width 9 height 9
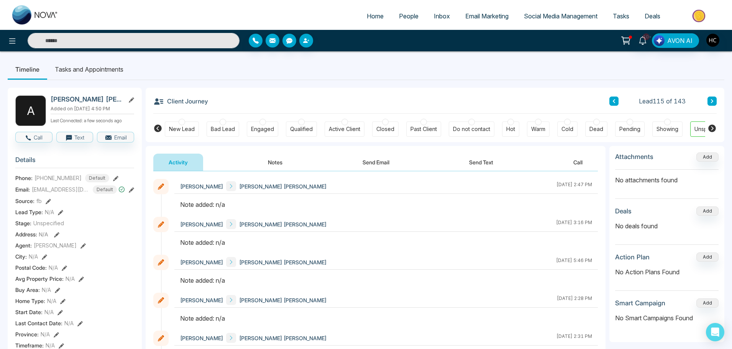
click at [285, 157] on button "Notes" at bounding box center [274, 162] width 45 height 17
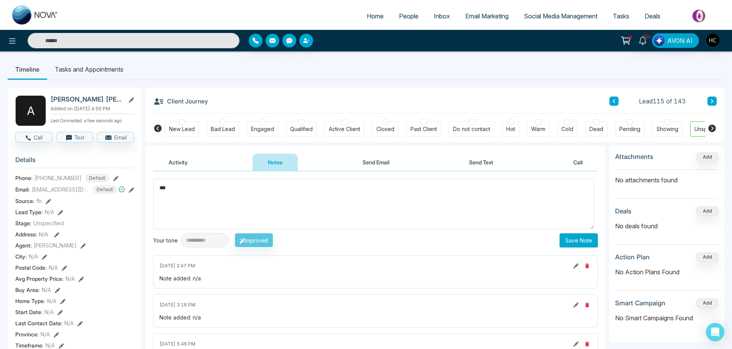
type textarea "***"
click at [580, 238] on button "Save Note" at bounding box center [578, 240] width 38 height 14
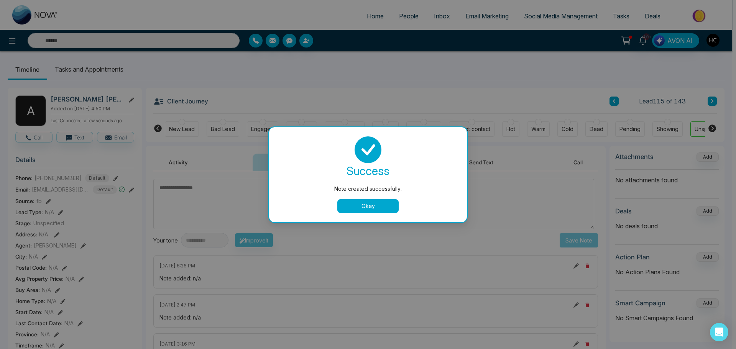
click at [387, 203] on button "Okay" at bounding box center [367, 206] width 61 height 14
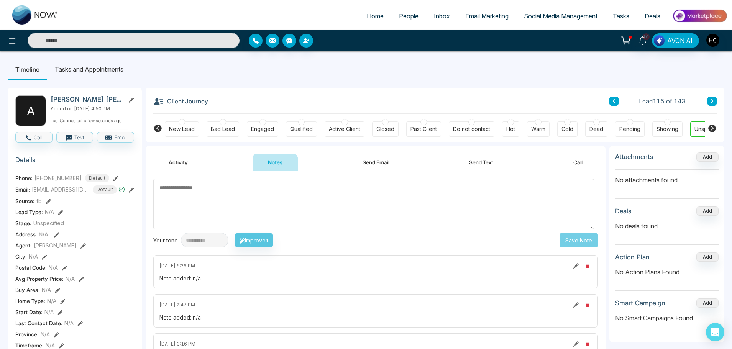
click at [715, 100] on button at bounding box center [711, 101] width 9 height 9
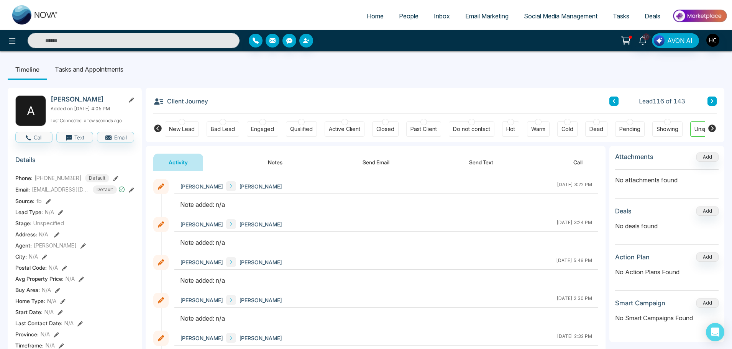
click at [287, 167] on button "Notes" at bounding box center [274, 162] width 45 height 17
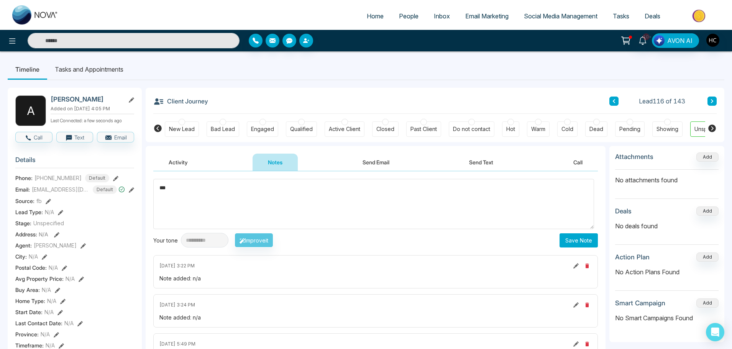
type textarea "***"
click at [559, 238] on button "Save Note" at bounding box center [578, 240] width 38 height 14
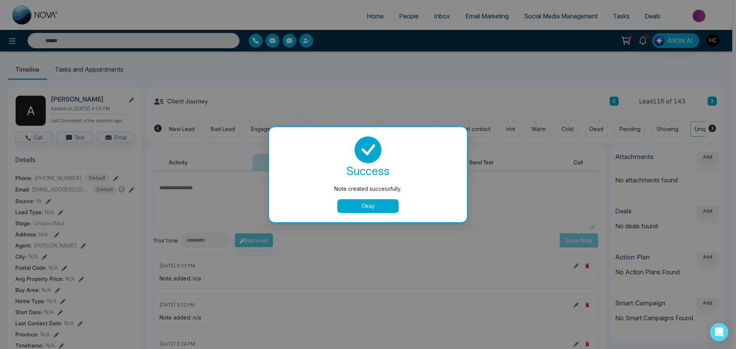
click at [384, 205] on button "Okay" at bounding box center [367, 206] width 61 height 14
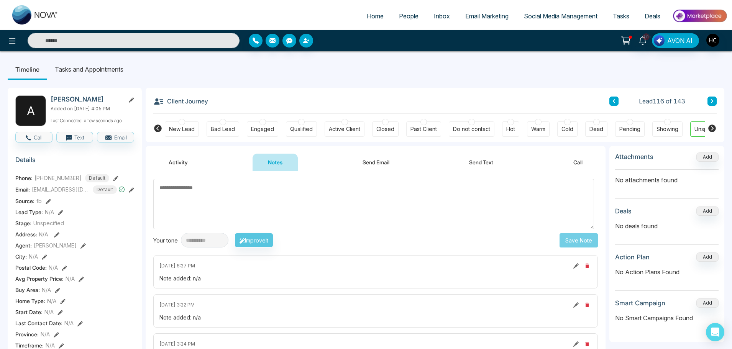
click at [710, 101] on icon at bounding box center [712, 101] width 4 height 5
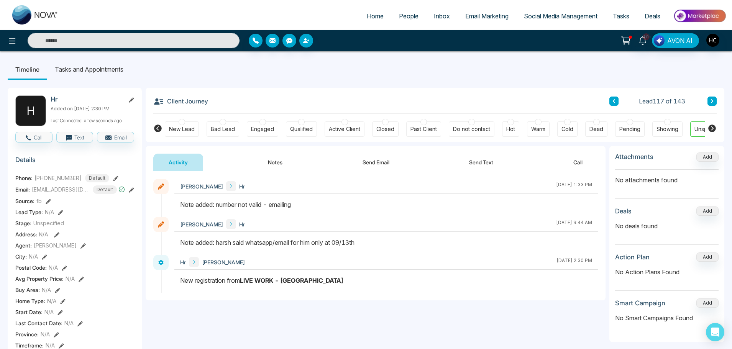
click at [276, 161] on button "Notes" at bounding box center [274, 162] width 45 height 17
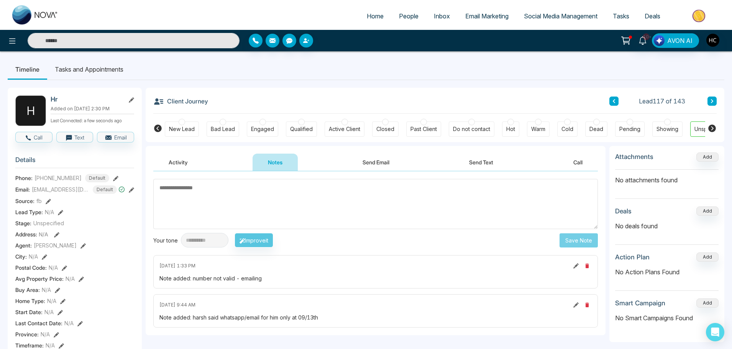
click at [705, 97] on div "Lead 117 of 143" at bounding box center [662, 101] width 107 height 9
click at [708, 100] on button at bounding box center [711, 101] width 9 height 9
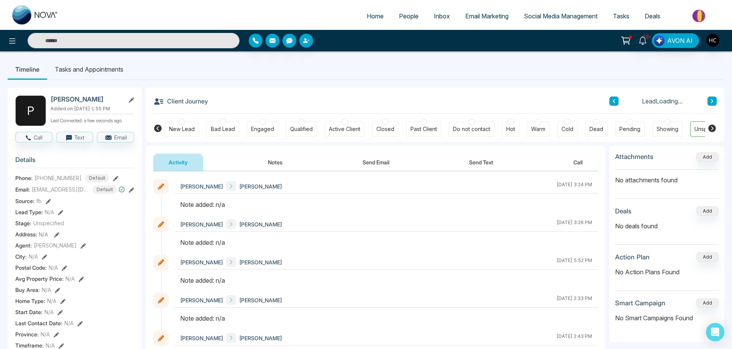
click at [270, 162] on button "Notes" at bounding box center [274, 162] width 45 height 17
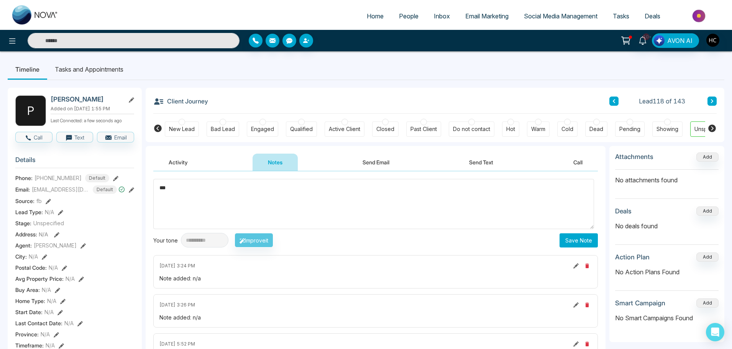
type textarea "***"
click at [562, 240] on button "Save Note" at bounding box center [578, 240] width 38 height 14
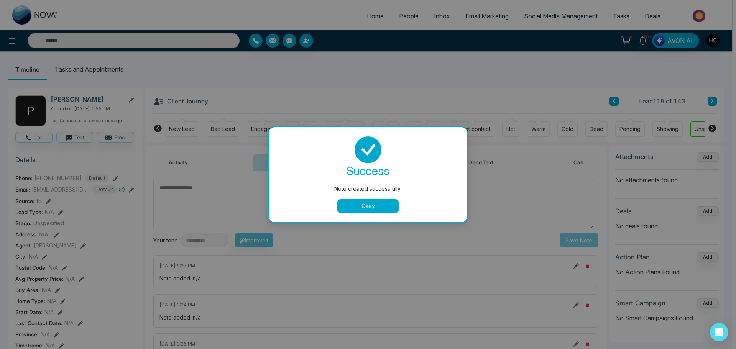
click at [385, 211] on button "Okay" at bounding box center [367, 206] width 61 height 14
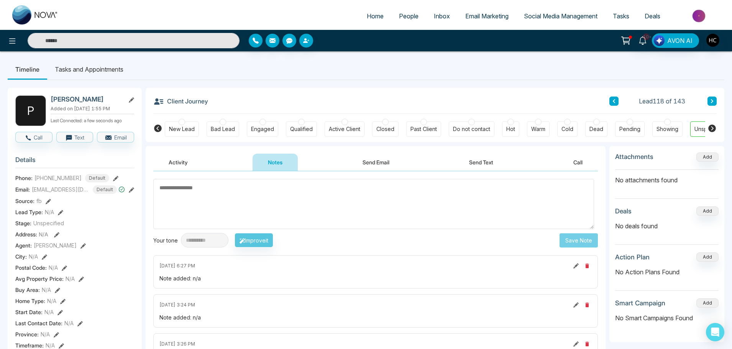
click at [708, 101] on button at bounding box center [711, 101] width 9 height 9
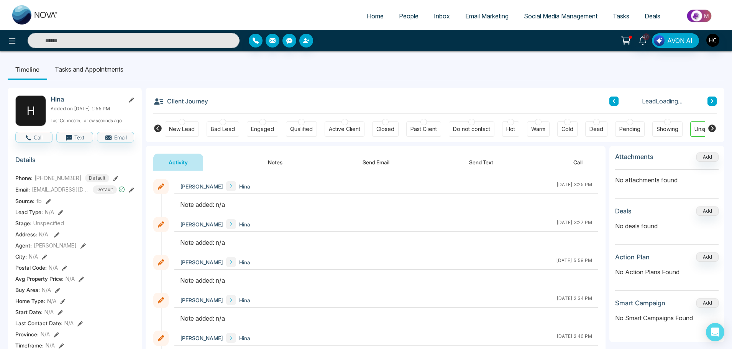
click at [275, 161] on button "Notes" at bounding box center [274, 162] width 45 height 17
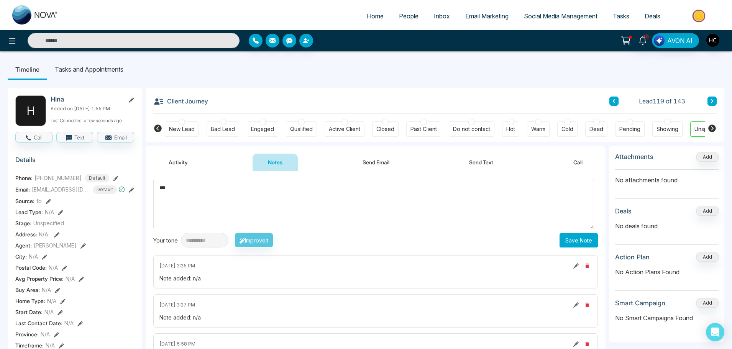
type textarea "***"
click at [580, 239] on button "Save Note" at bounding box center [578, 240] width 38 height 14
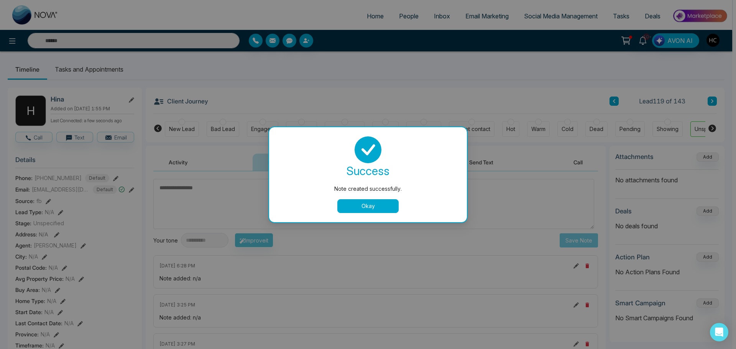
click at [388, 207] on button "Okay" at bounding box center [367, 206] width 61 height 14
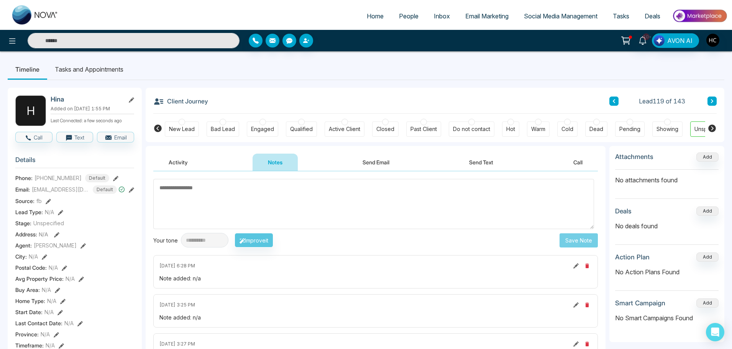
click at [711, 102] on icon at bounding box center [712, 101] width 4 height 5
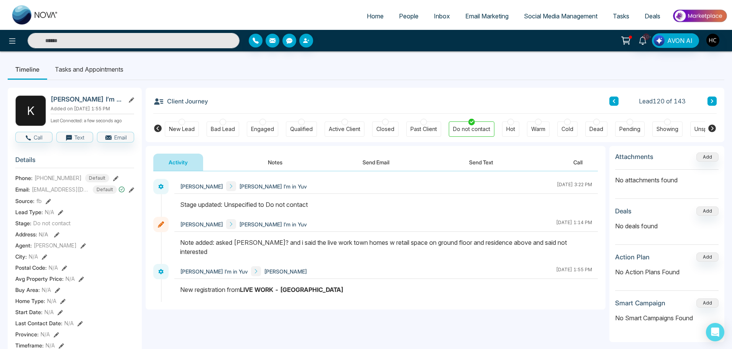
click at [709, 95] on div "Client Journey Lead 120 of 143" at bounding box center [434, 101] width 563 height 26
click at [710, 98] on button at bounding box center [711, 101] width 9 height 9
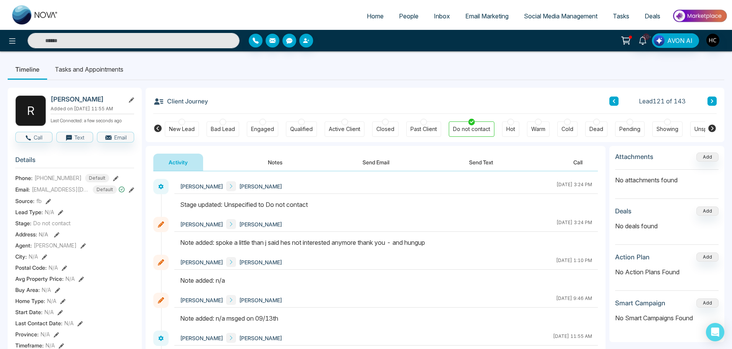
click at [711, 103] on icon at bounding box center [712, 101] width 4 height 5
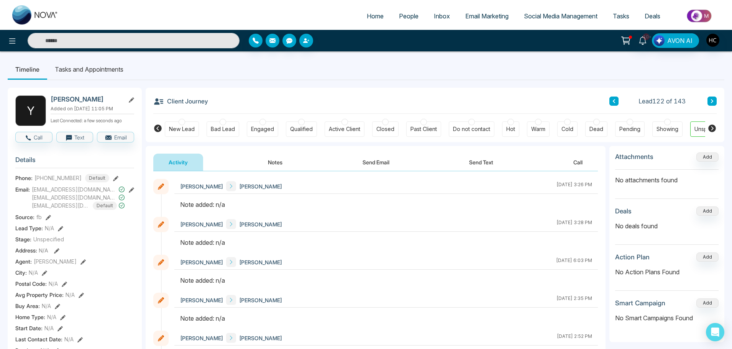
click at [272, 164] on button "Notes" at bounding box center [274, 162] width 45 height 17
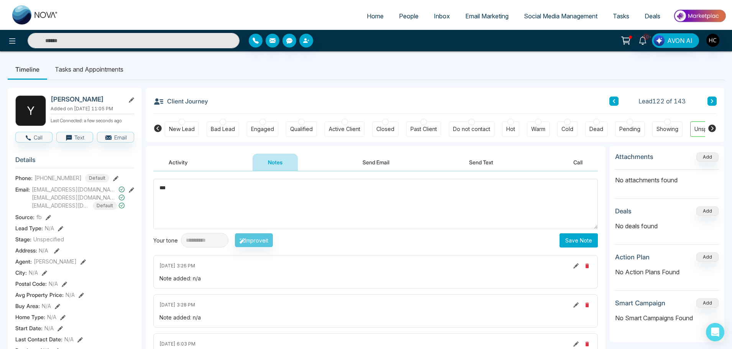
type textarea "***"
click at [566, 239] on button "Save Note" at bounding box center [578, 240] width 38 height 14
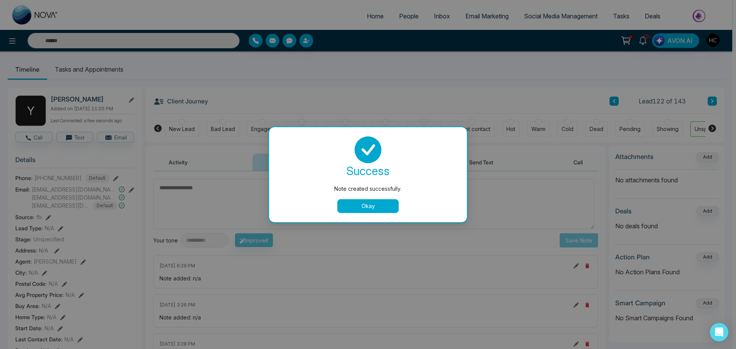
click at [372, 208] on button "Okay" at bounding box center [367, 206] width 61 height 14
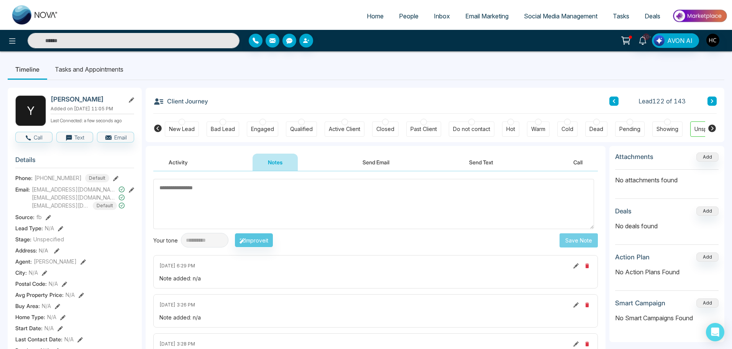
click at [708, 100] on button at bounding box center [711, 101] width 9 height 9
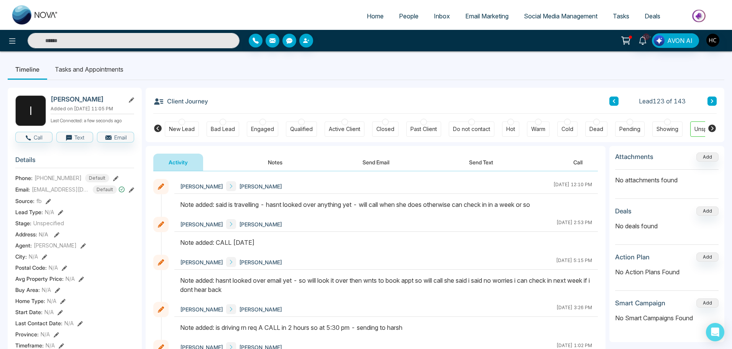
click at [715, 100] on button at bounding box center [711, 101] width 9 height 9
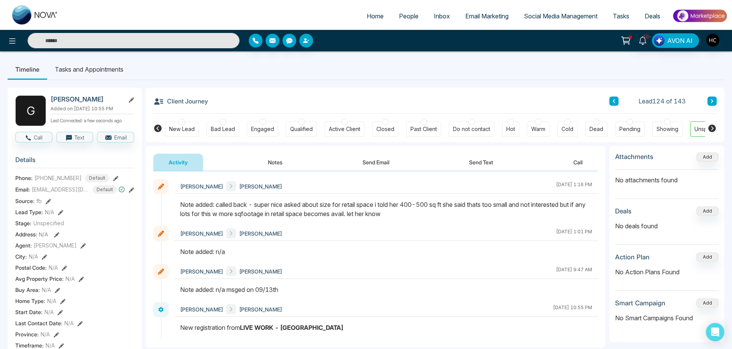
click at [713, 101] on icon at bounding box center [712, 101] width 2 height 4
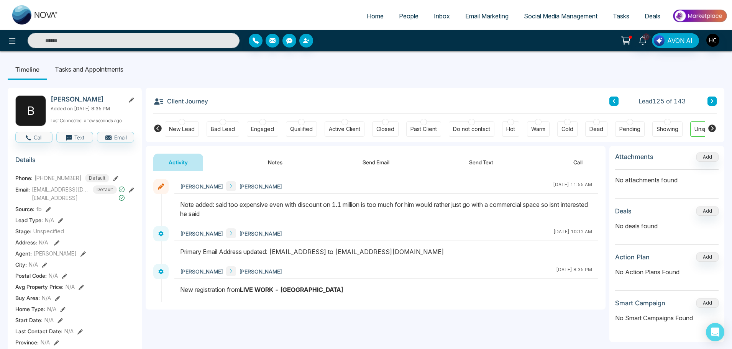
click at [715, 101] on button at bounding box center [711, 101] width 9 height 9
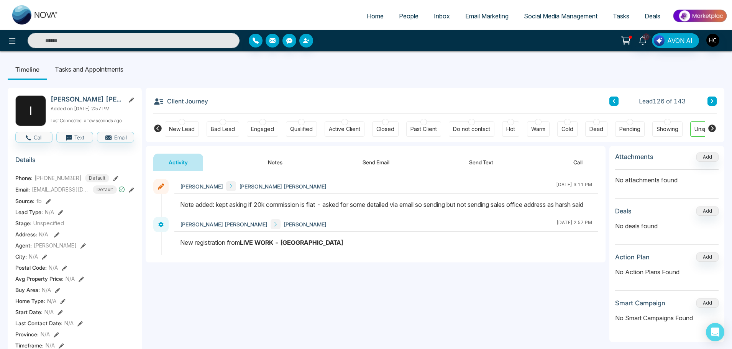
click at [712, 99] on icon at bounding box center [712, 101] width 4 height 5
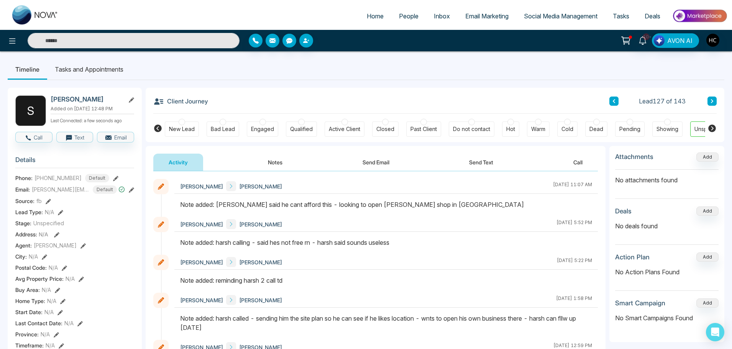
click at [714, 105] on button at bounding box center [711, 101] width 9 height 9
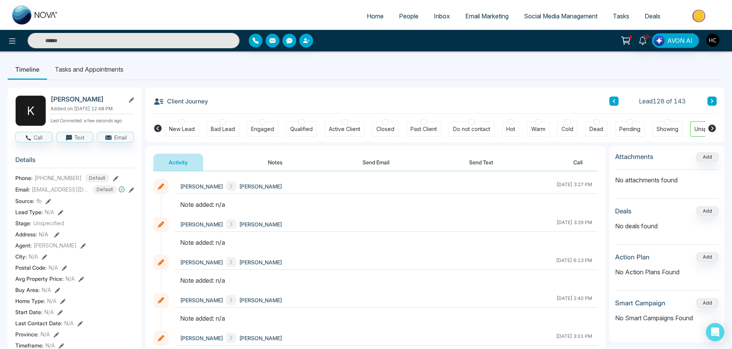
click at [281, 162] on button "Notes" at bounding box center [274, 162] width 45 height 17
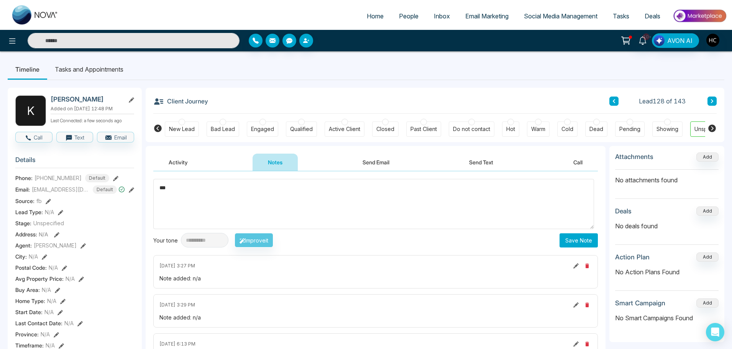
type textarea "***"
click at [575, 239] on button "Save Note" at bounding box center [578, 240] width 38 height 14
click at [716, 103] on button at bounding box center [711, 101] width 9 height 9
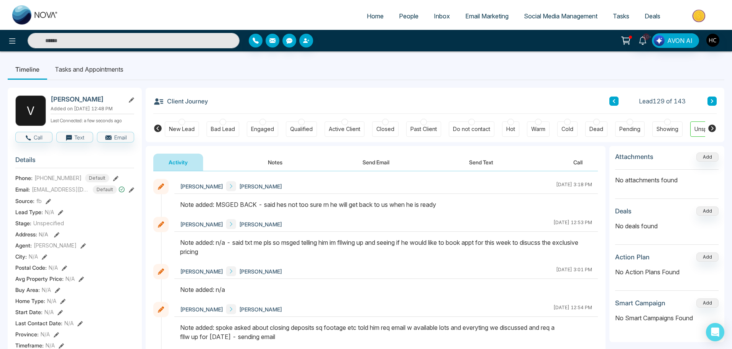
click at [714, 100] on button at bounding box center [711, 101] width 9 height 9
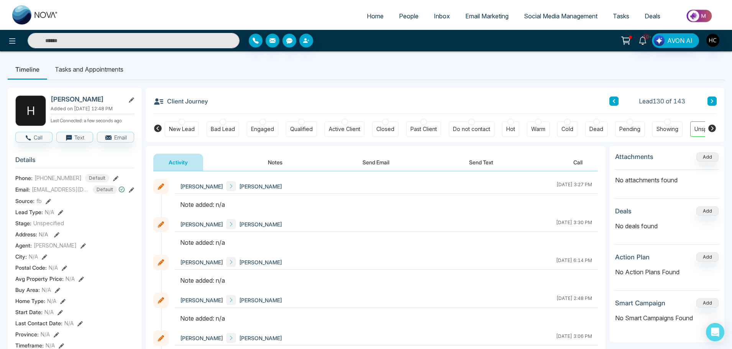
click at [275, 165] on button "Notes" at bounding box center [274, 162] width 45 height 17
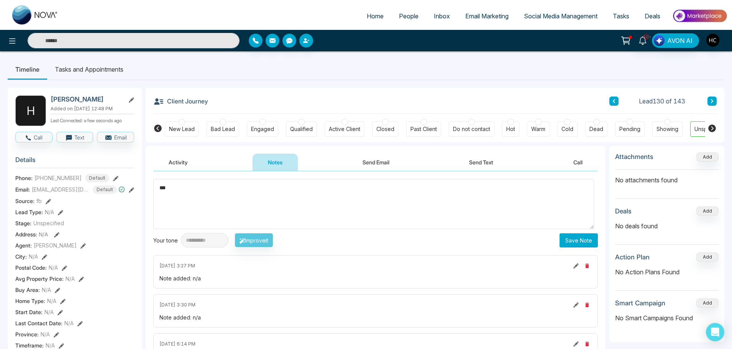
type textarea "***"
click at [582, 238] on button "Save Note" at bounding box center [578, 240] width 38 height 14
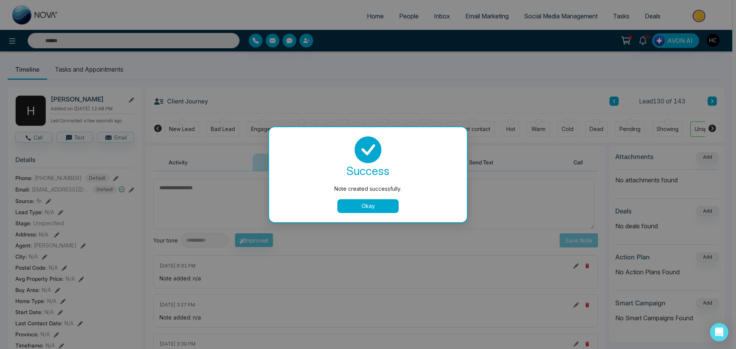
click at [380, 205] on button "Okay" at bounding box center [367, 206] width 61 height 14
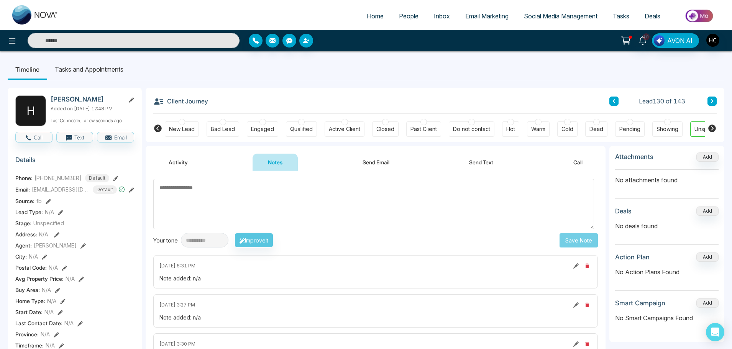
click at [716, 105] on button at bounding box center [711, 101] width 9 height 9
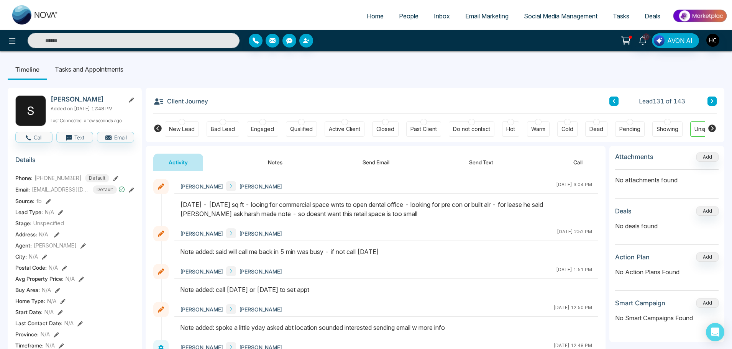
click at [710, 98] on button at bounding box center [711, 101] width 9 height 9
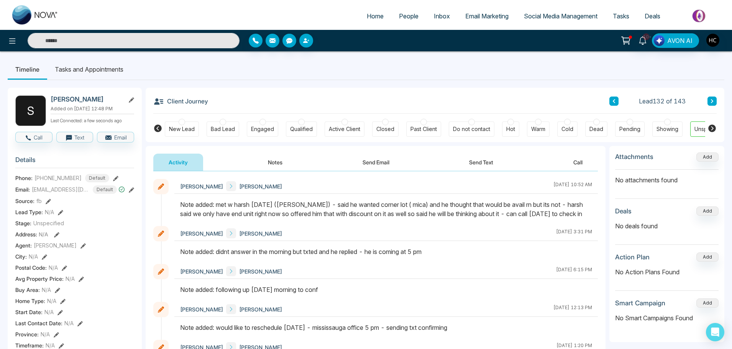
click at [711, 104] on button at bounding box center [711, 101] width 9 height 9
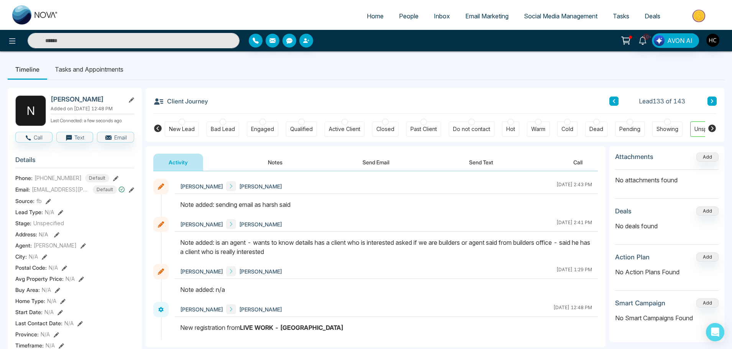
click at [708, 98] on button at bounding box center [711, 101] width 9 height 9
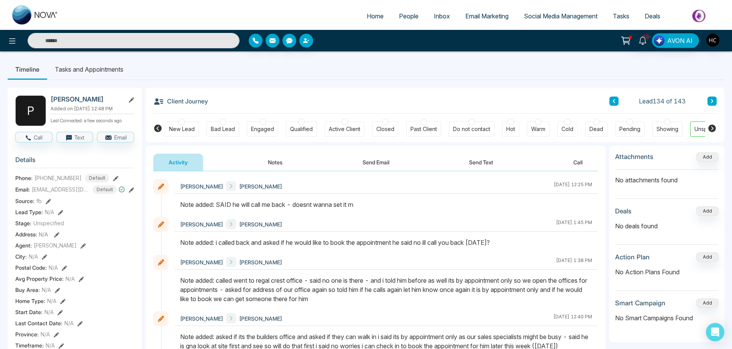
click at [708, 98] on button at bounding box center [711, 101] width 9 height 9
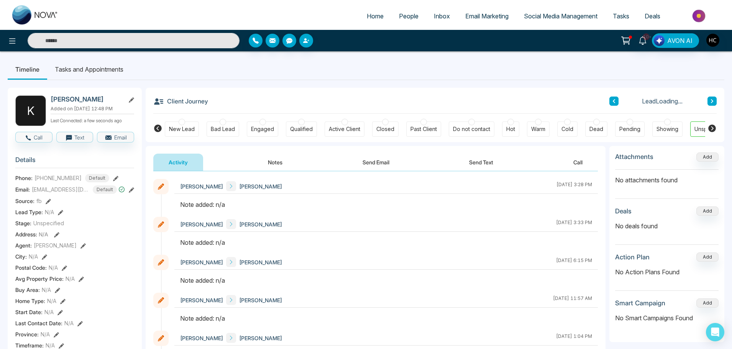
click at [269, 164] on button "Notes" at bounding box center [274, 162] width 45 height 17
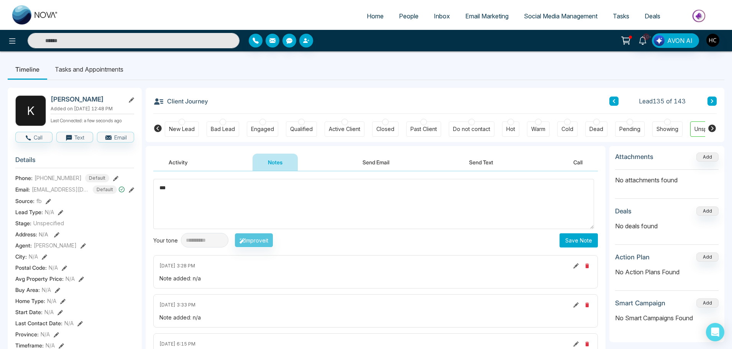
type textarea "***"
click at [564, 237] on button "Save Note" at bounding box center [578, 240] width 38 height 14
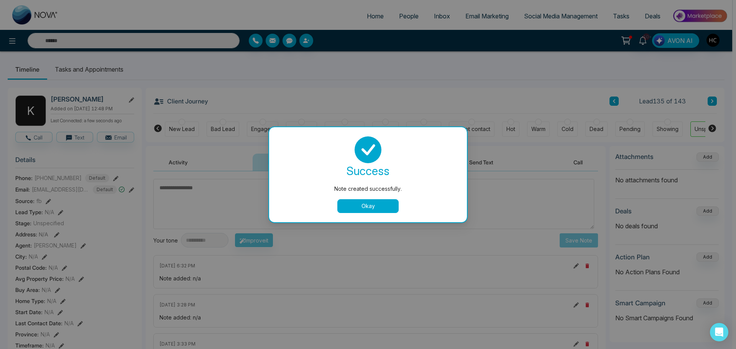
click at [387, 199] on button "Okay" at bounding box center [367, 206] width 61 height 14
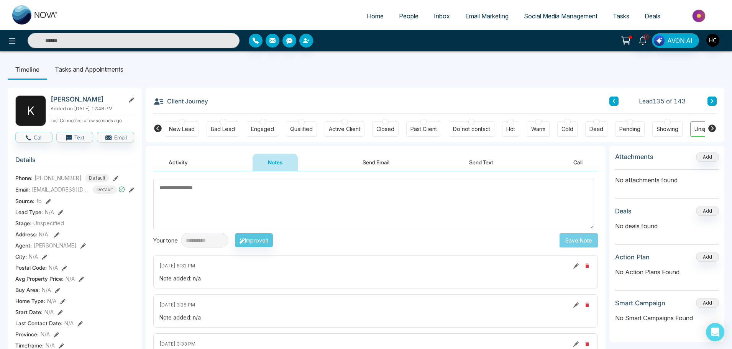
click at [711, 98] on button at bounding box center [711, 101] width 9 height 9
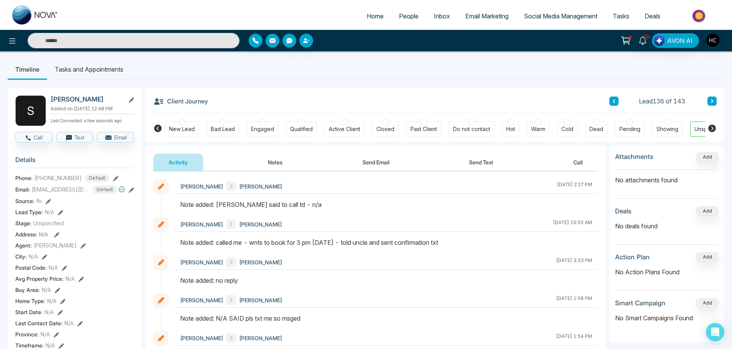
click at [710, 98] on button at bounding box center [711, 101] width 9 height 9
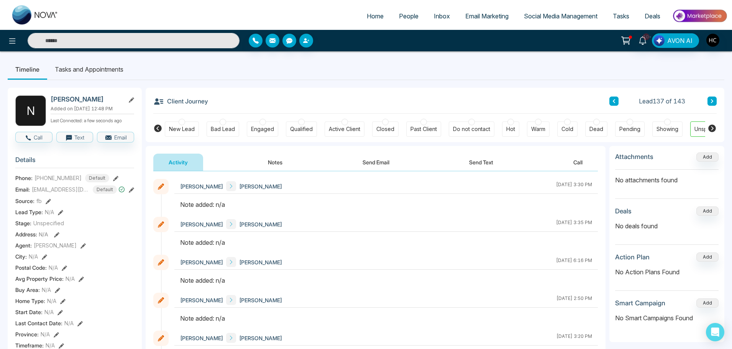
click at [273, 164] on button "Notes" at bounding box center [274, 162] width 45 height 17
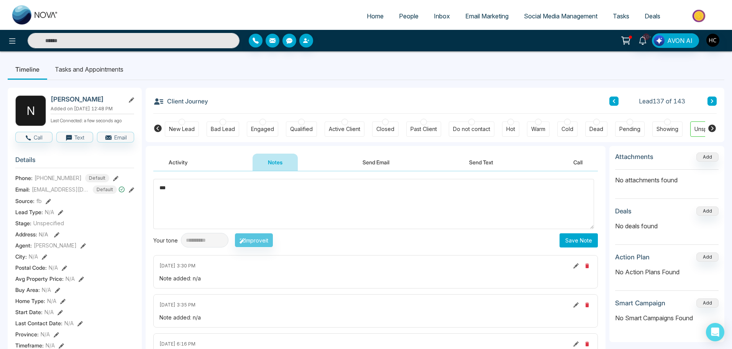
type textarea "***"
click at [580, 238] on button "Save Note" at bounding box center [578, 240] width 38 height 14
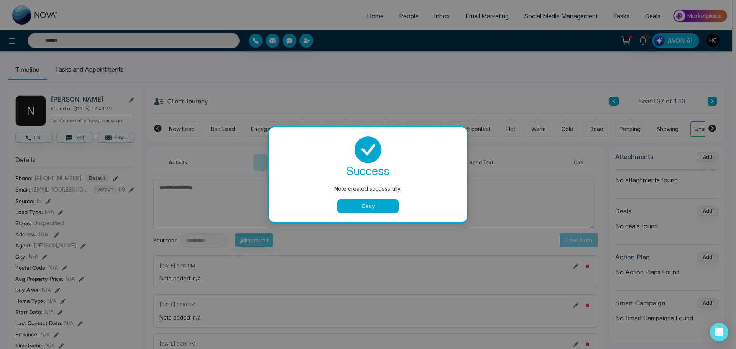
click at [380, 206] on button "Okay" at bounding box center [367, 206] width 61 height 14
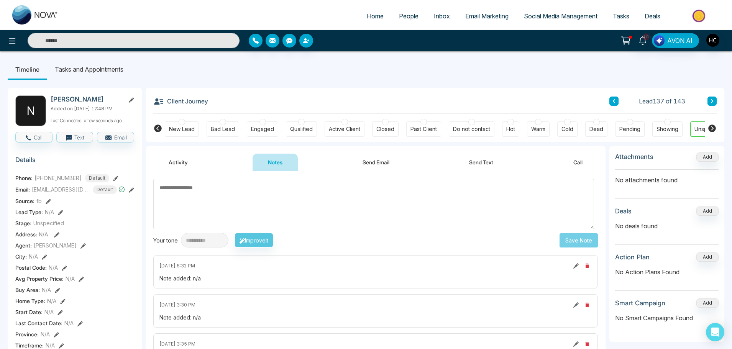
click at [712, 100] on icon at bounding box center [712, 101] width 2 height 4
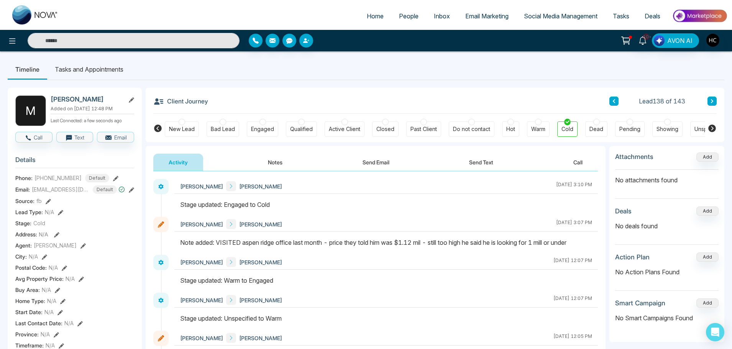
click at [710, 100] on icon at bounding box center [712, 101] width 4 height 5
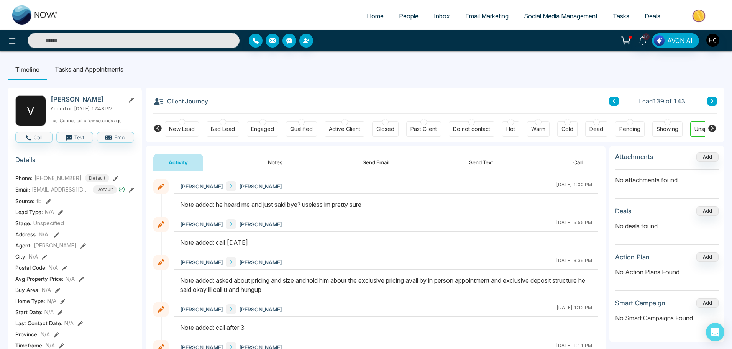
click at [707, 100] on div "Lead 139 of 143" at bounding box center [662, 101] width 107 height 9
click at [713, 100] on icon at bounding box center [712, 101] width 4 height 5
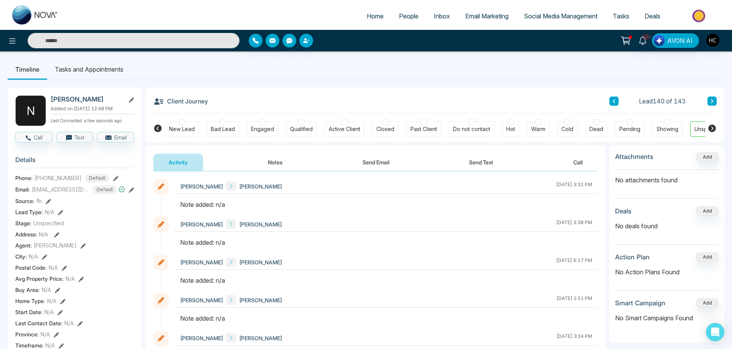
click at [280, 164] on button "Notes" at bounding box center [274, 162] width 45 height 17
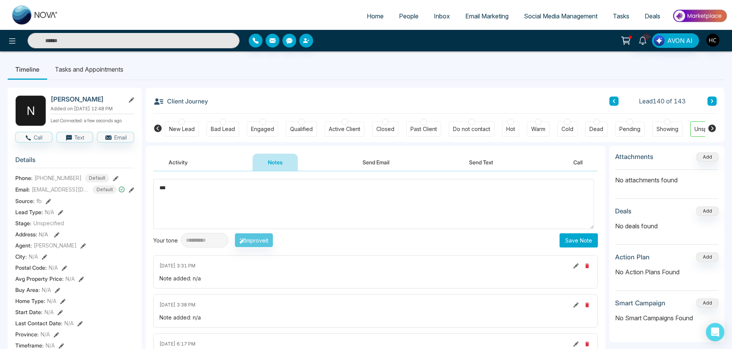
type textarea "***"
click at [576, 238] on button "Save Note" at bounding box center [578, 240] width 38 height 14
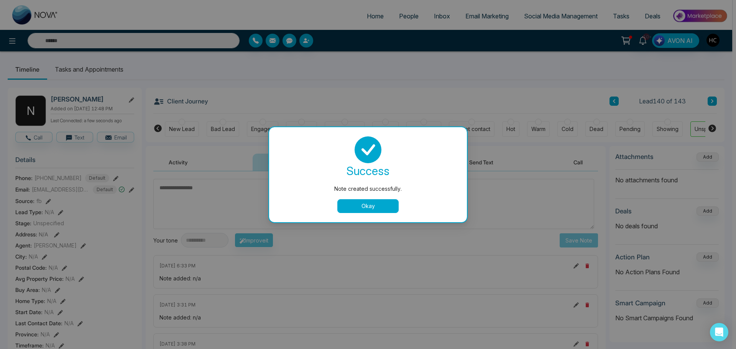
click at [388, 211] on button "Okay" at bounding box center [367, 206] width 61 height 14
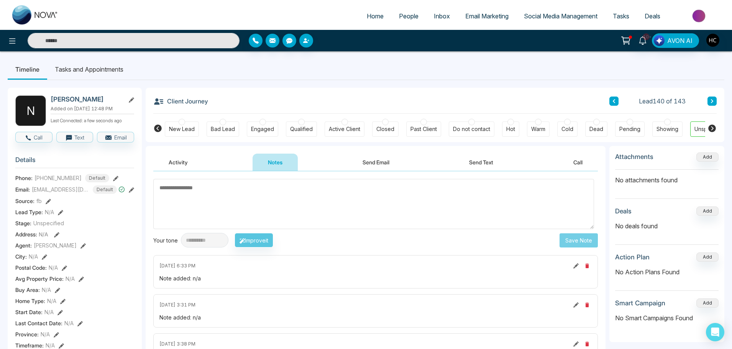
click at [704, 97] on div "Lead 140 of 143" at bounding box center [662, 101] width 107 height 9
click at [712, 98] on button at bounding box center [711, 101] width 9 height 9
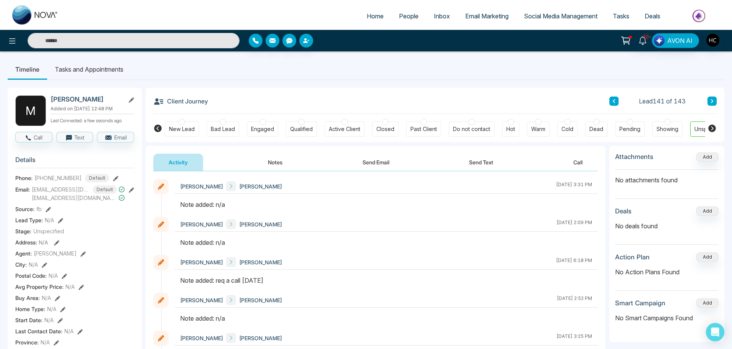
click at [264, 164] on button "Notes" at bounding box center [274, 162] width 45 height 17
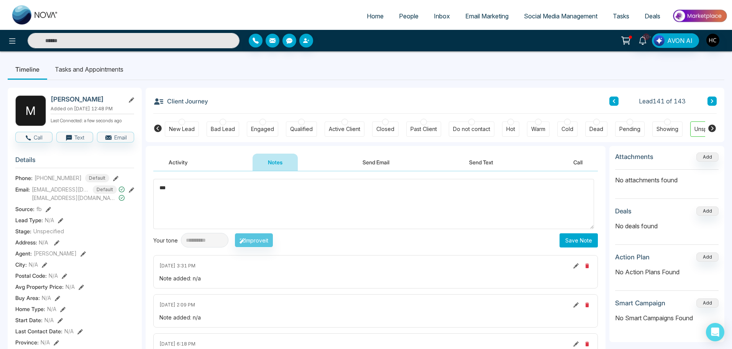
type textarea "***"
click at [572, 239] on button "Save Note" at bounding box center [578, 240] width 38 height 14
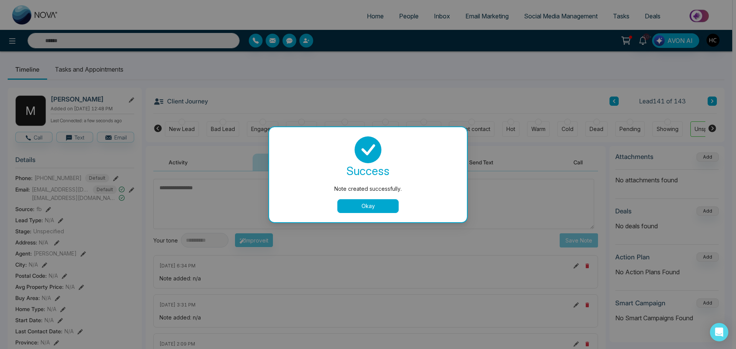
click at [376, 210] on button "Okay" at bounding box center [367, 206] width 61 height 14
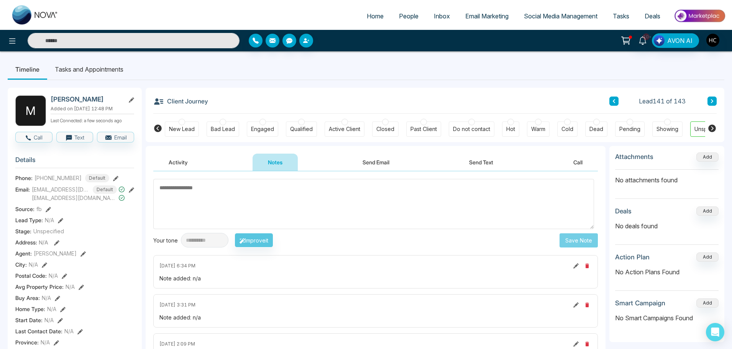
click at [713, 98] on button at bounding box center [711, 101] width 9 height 9
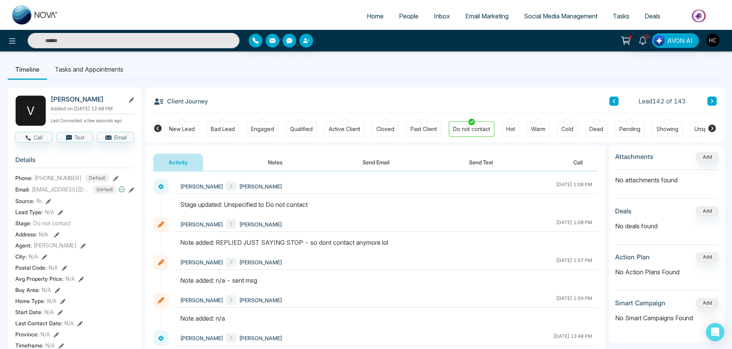
click at [713, 98] on button at bounding box center [711, 101] width 9 height 9
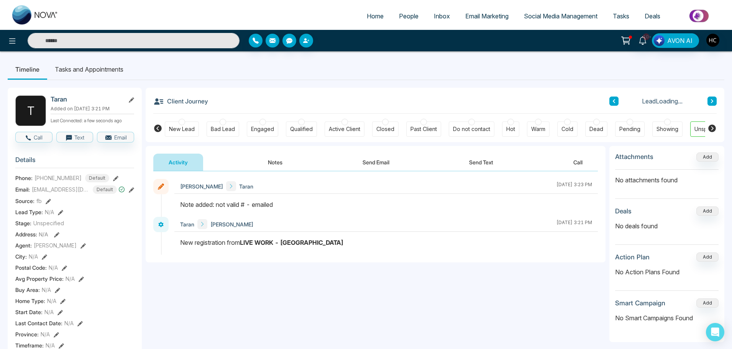
click at [399, 17] on span "People" at bounding box center [409, 16] width 20 height 8
